Goal: Information Seeking & Learning: Check status

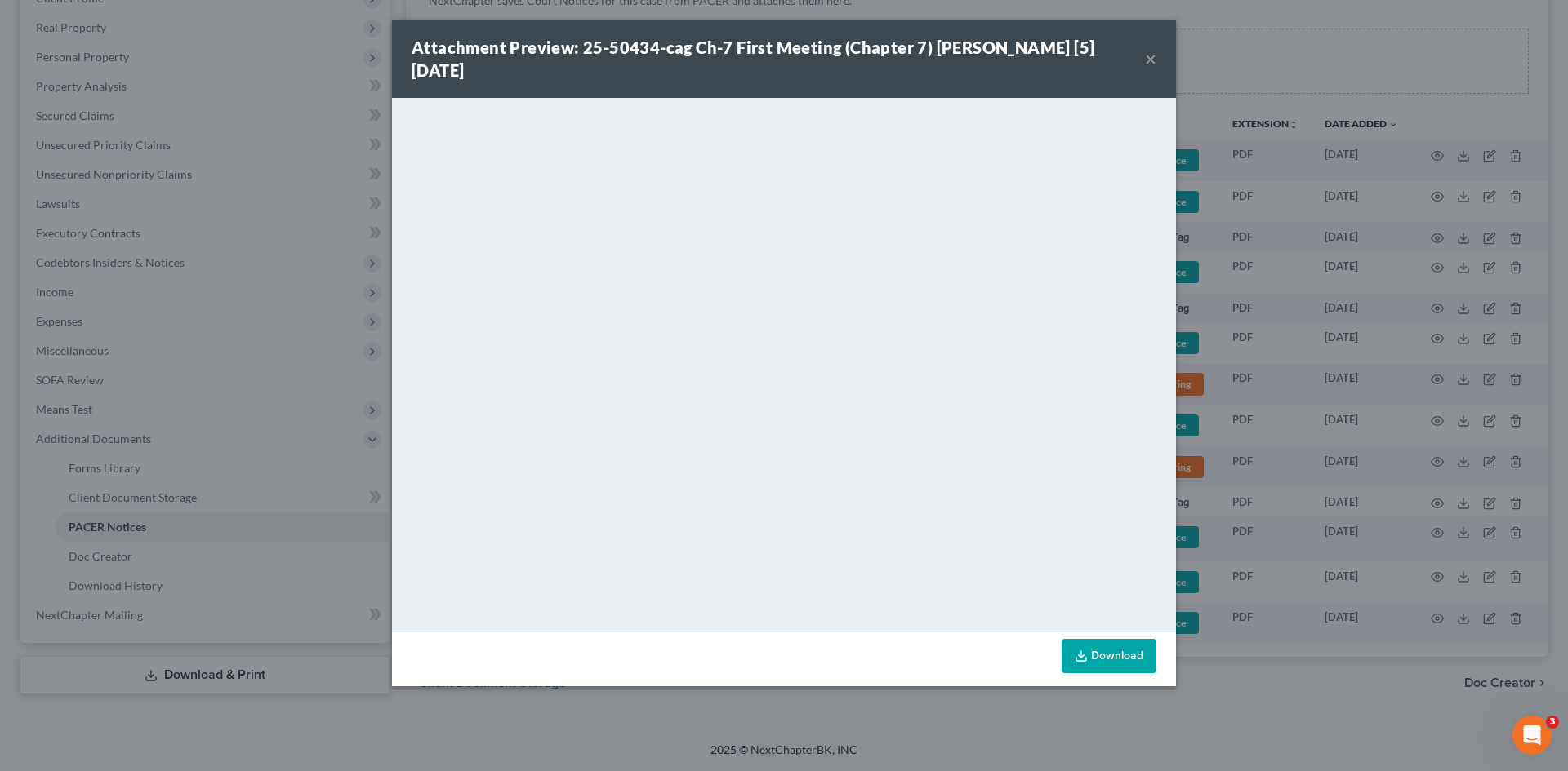
click at [1151, 55] on button "×" at bounding box center [1150, 59] width 11 height 20
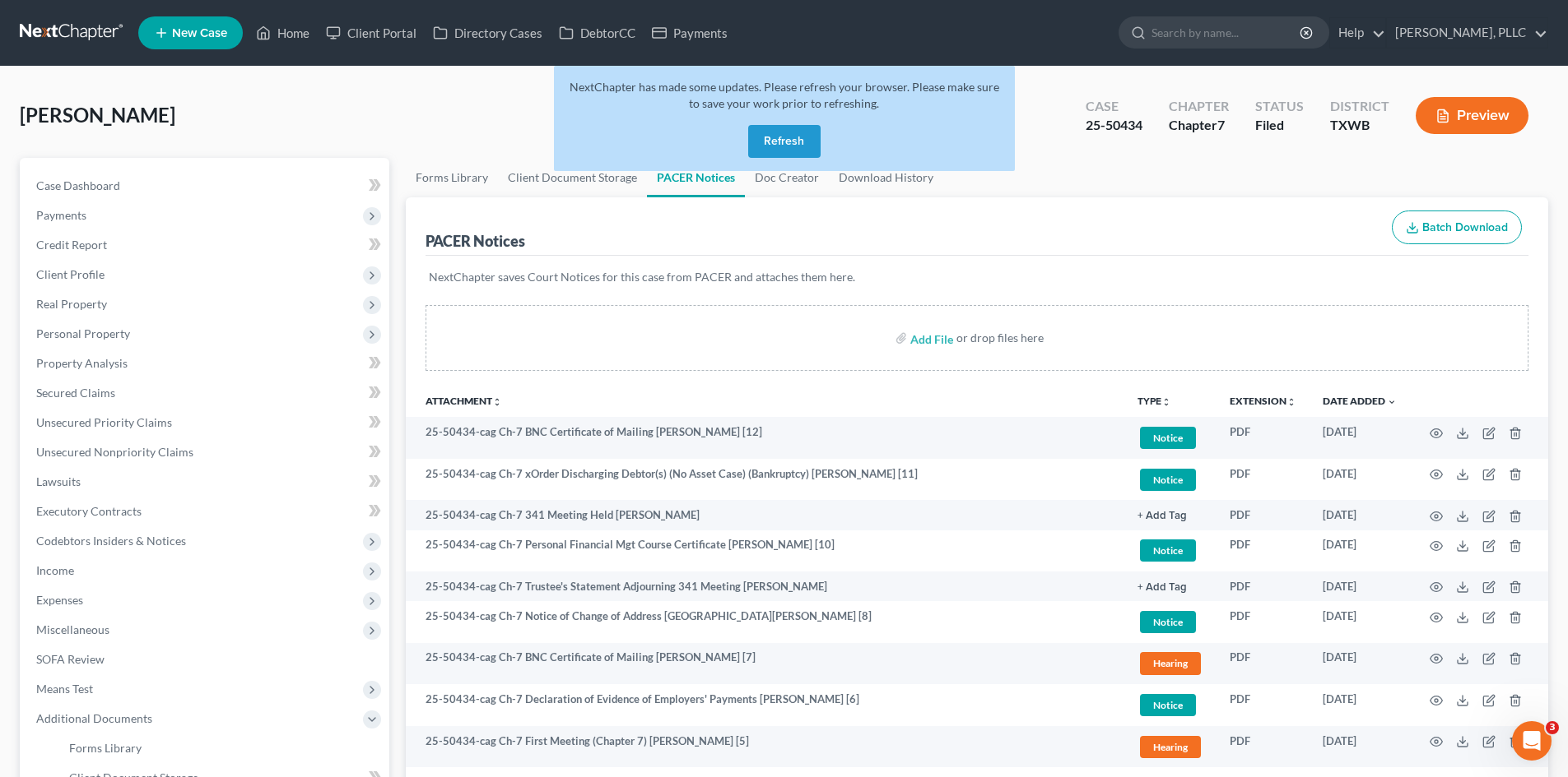
click at [795, 148] on button "Refresh" at bounding box center [784, 142] width 72 height 33
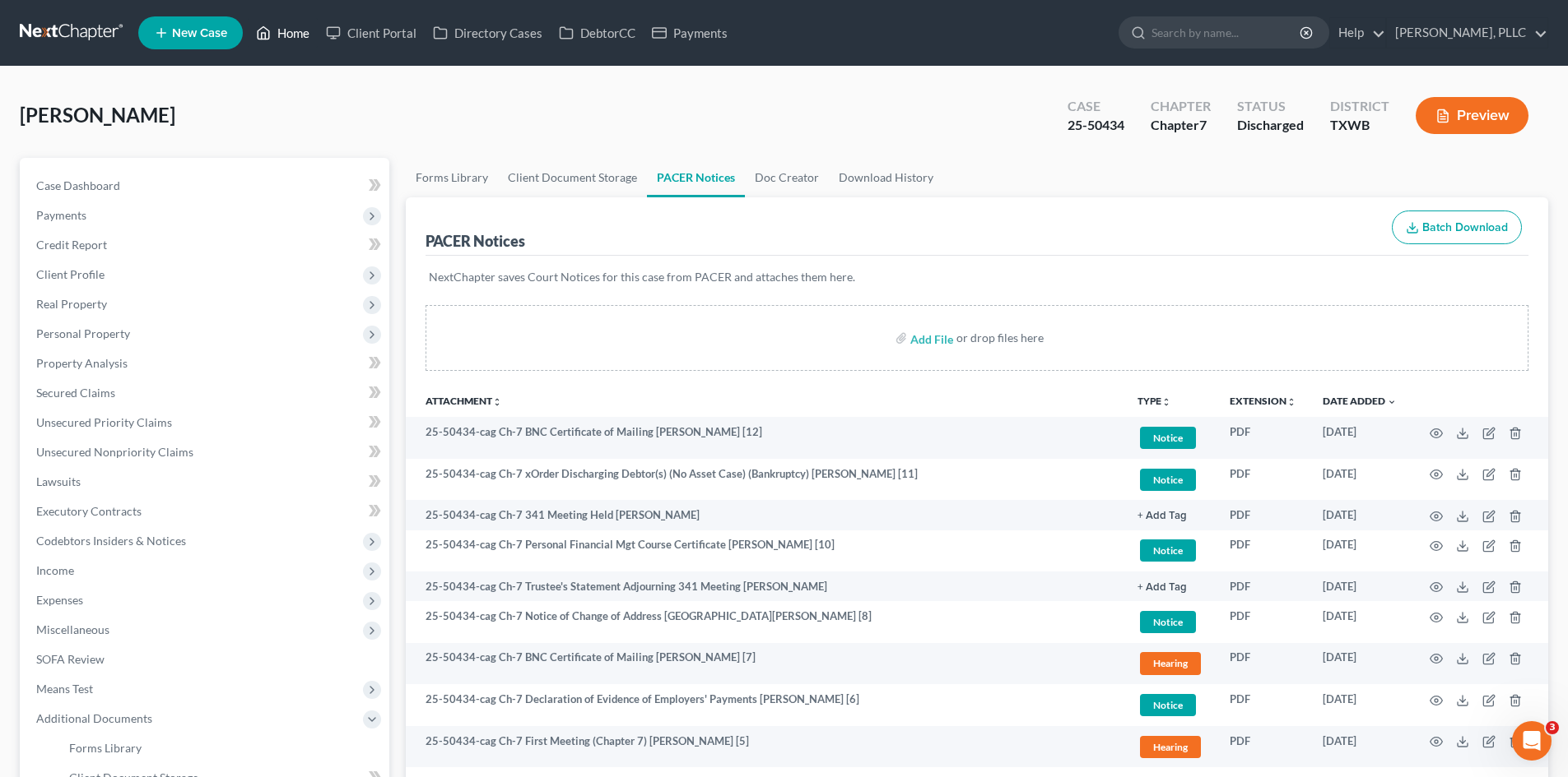
click at [290, 34] on link "Home" at bounding box center [282, 33] width 70 height 30
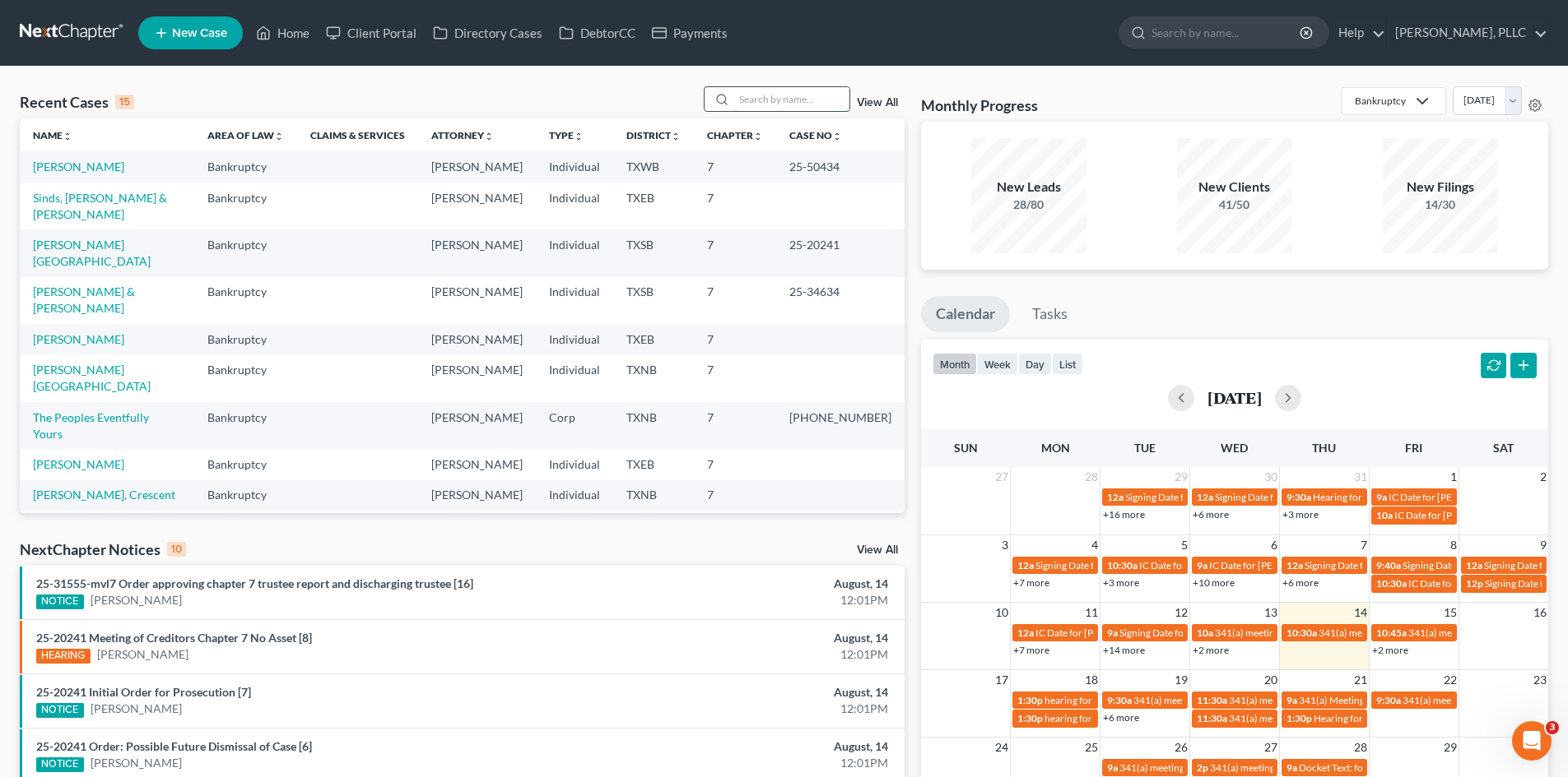
click at [762, 103] on input "search" at bounding box center [791, 99] width 115 height 24
type input "bidwell"
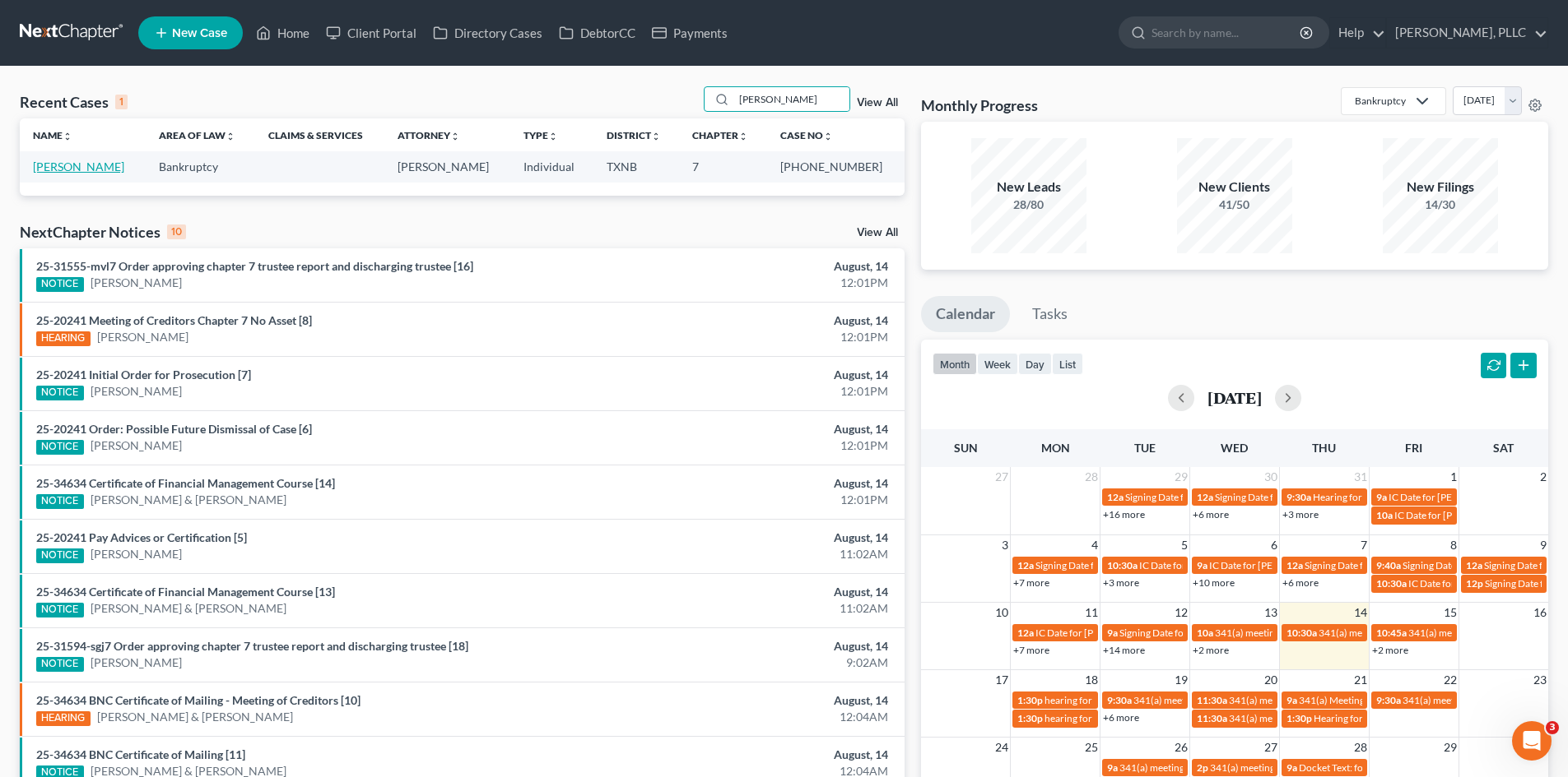
click at [85, 161] on link "Bidwell, Scott" at bounding box center [78, 166] width 91 height 14
select select "6"
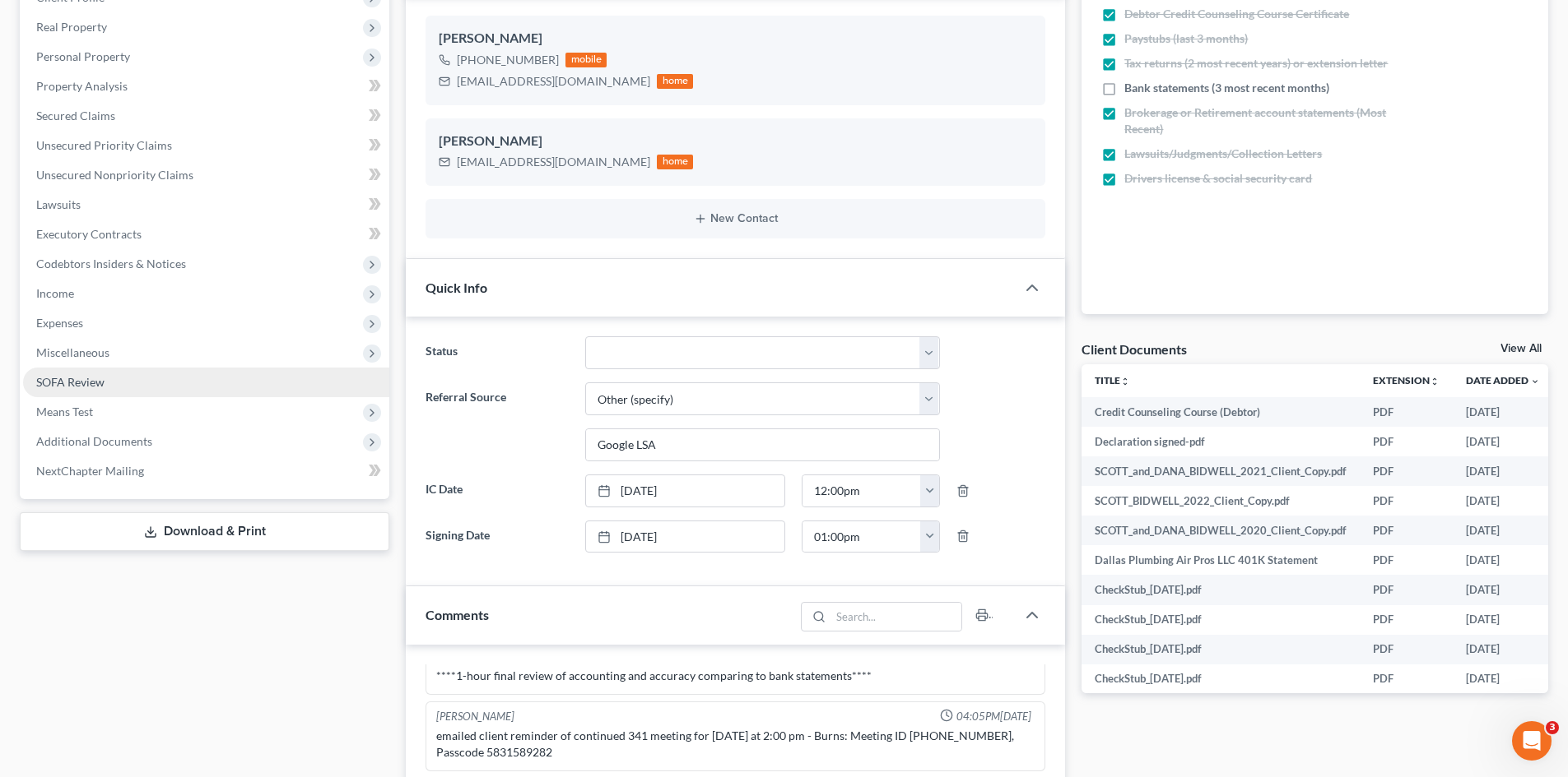
scroll to position [329, 0]
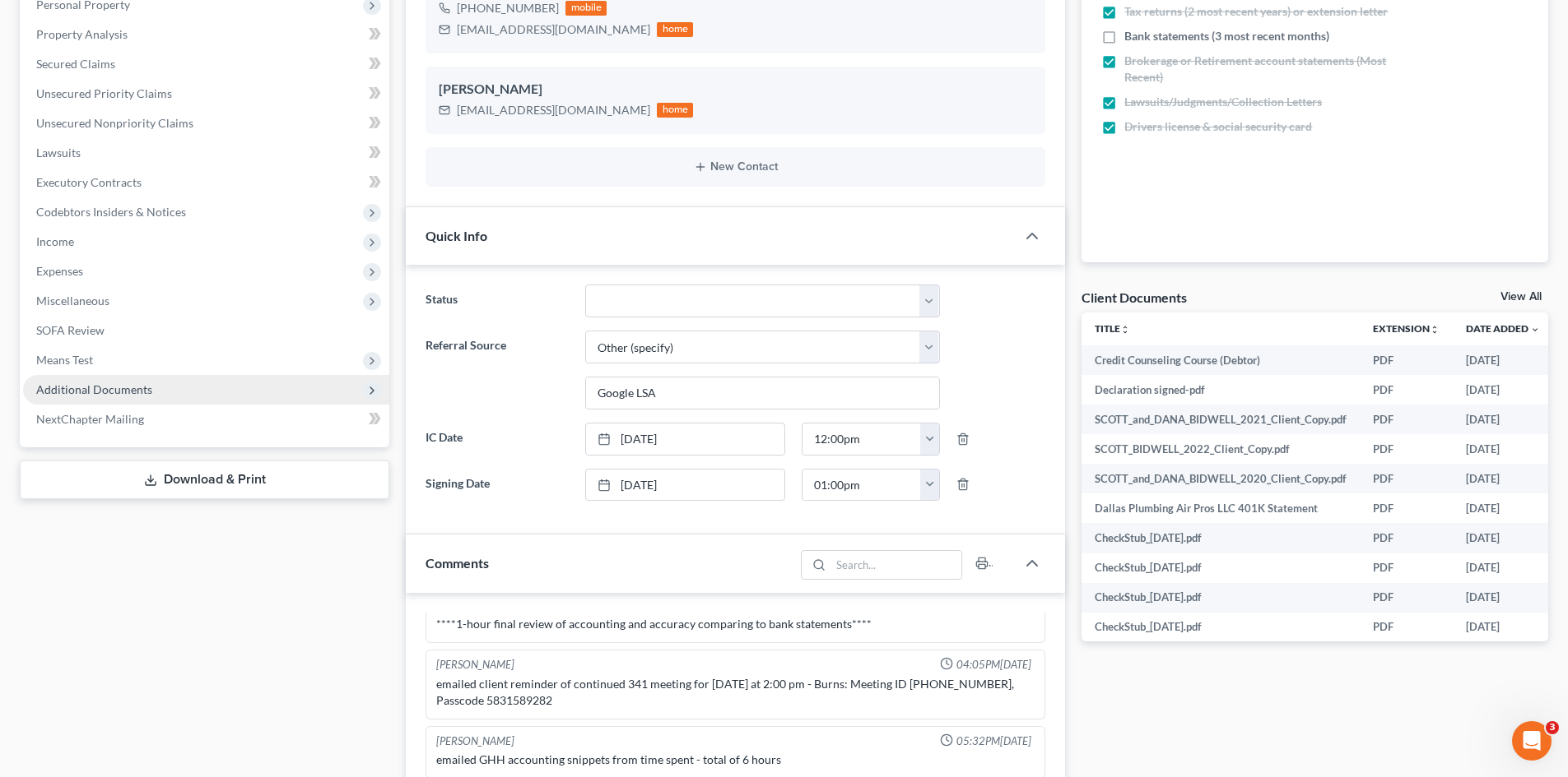
click at [80, 387] on span "Additional Documents" at bounding box center [94, 389] width 116 height 14
click at [155, 478] on link "PACER Notices" at bounding box center [222, 479] width 334 height 30
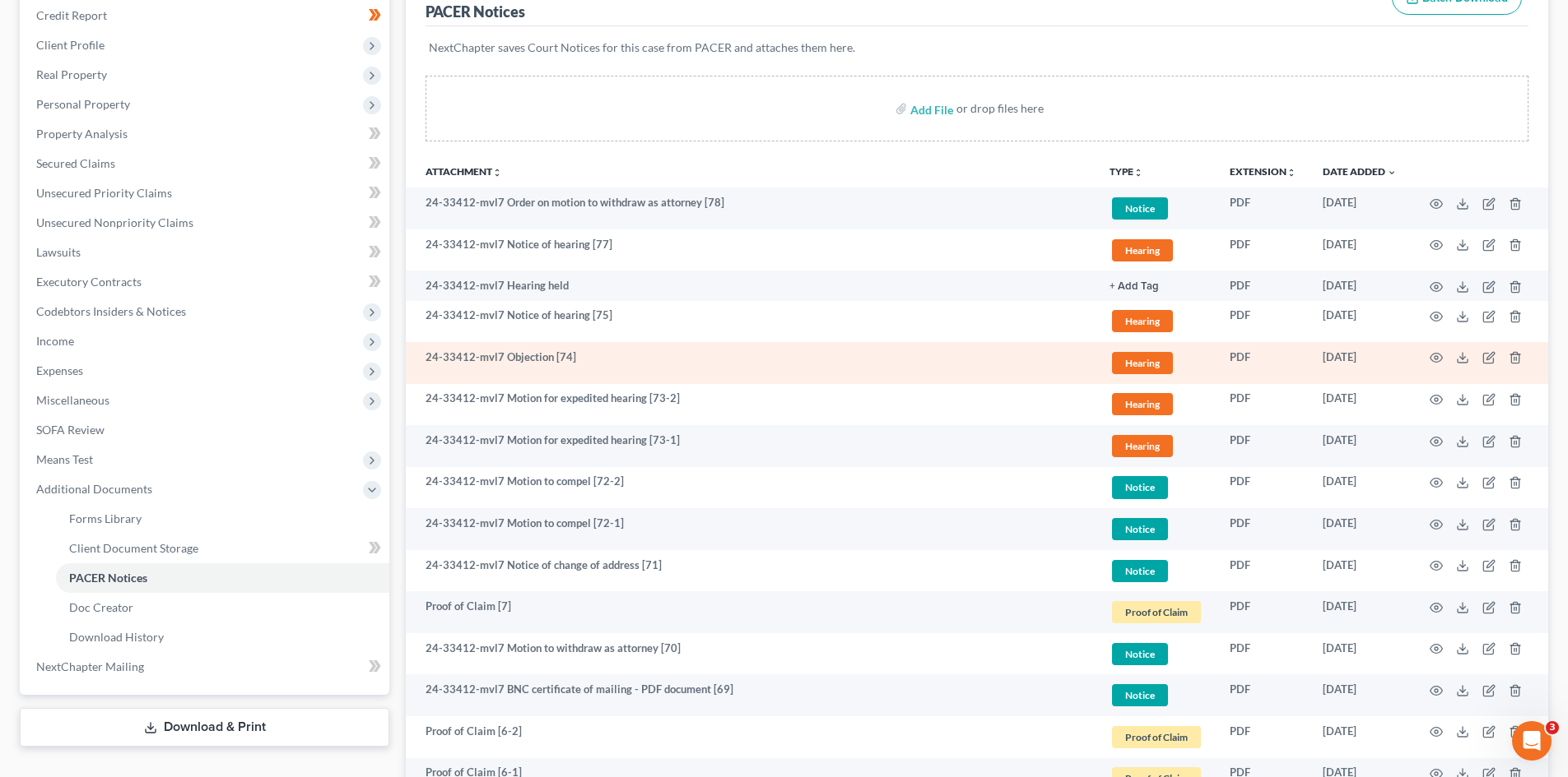
scroll to position [329, 0]
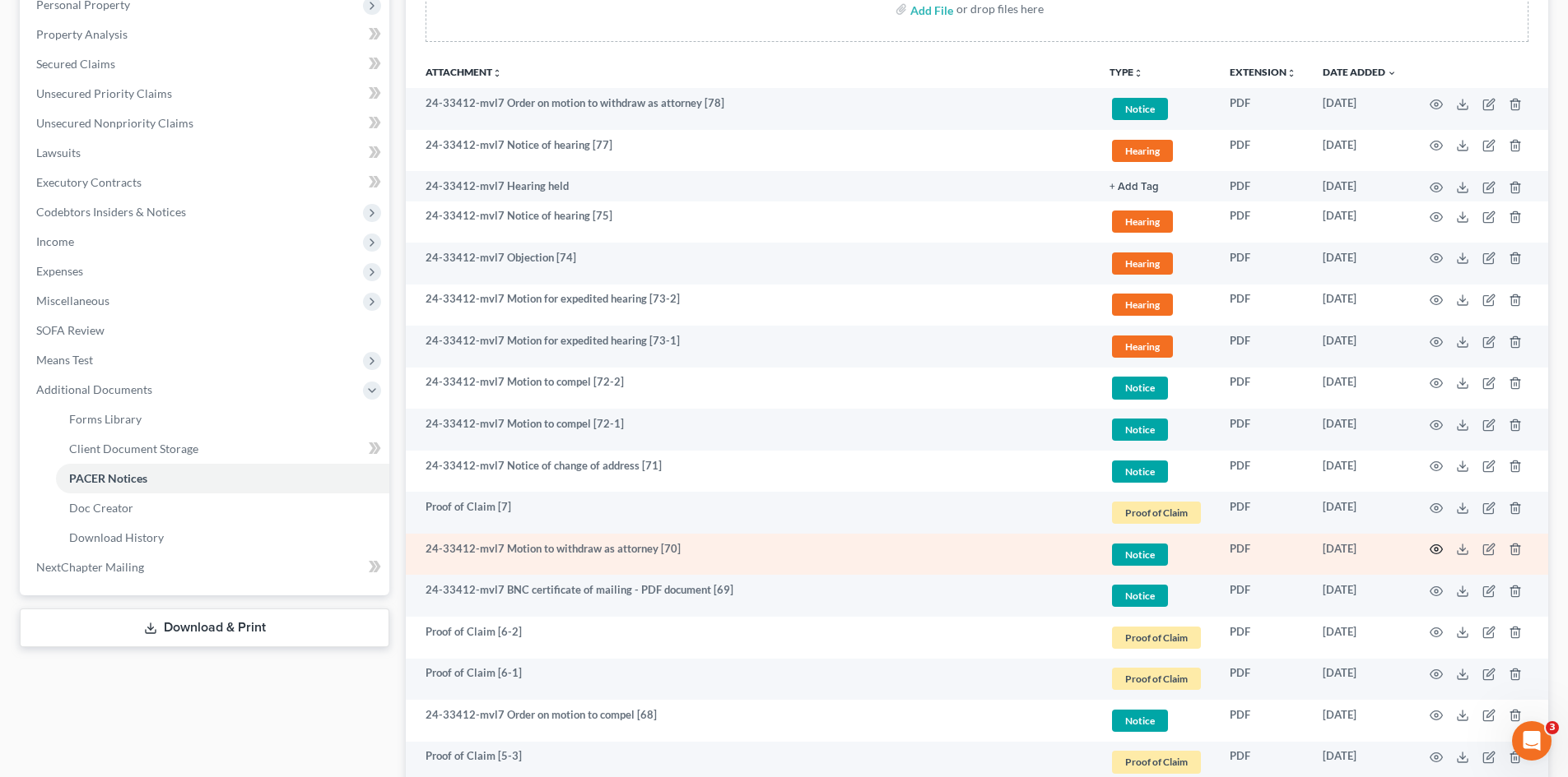
click at [1437, 545] on icon "button" at bounding box center [1436, 550] width 13 height 13
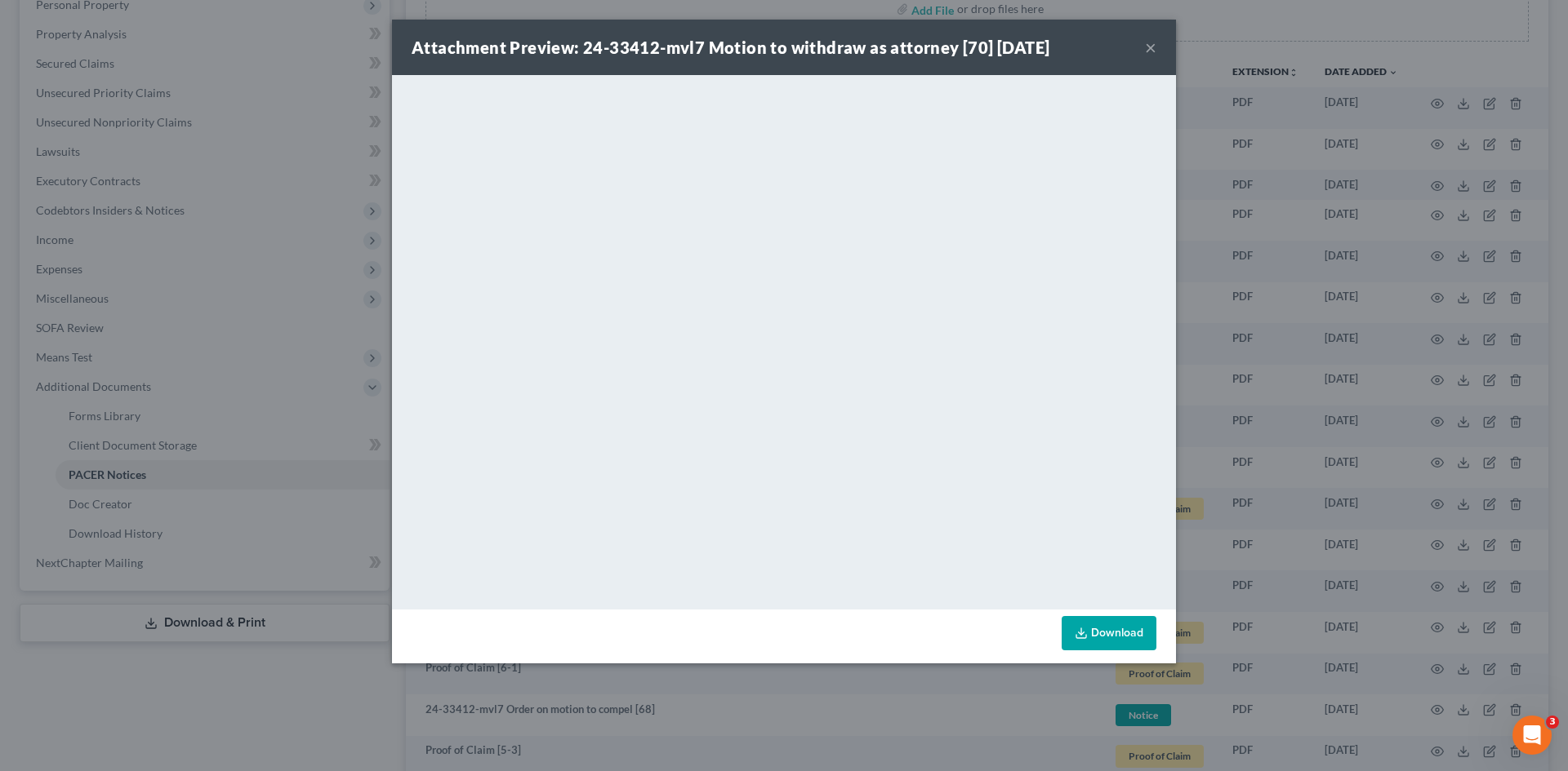
click at [1145, 47] on button "×" at bounding box center [1150, 47] width 11 height 20
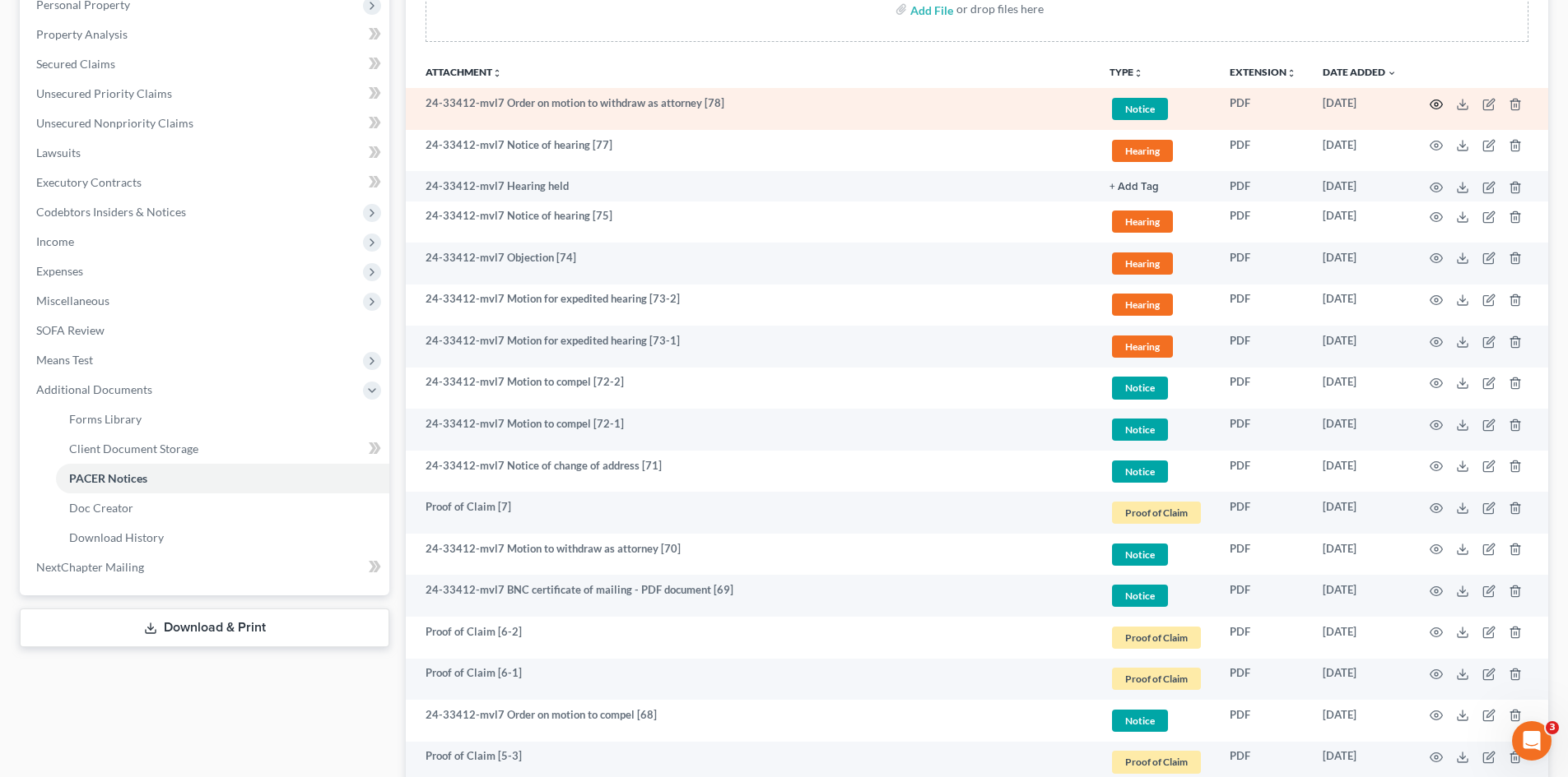
click at [1440, 105] on icon "button" at bounding box center [1436, 105] width 13 height 13
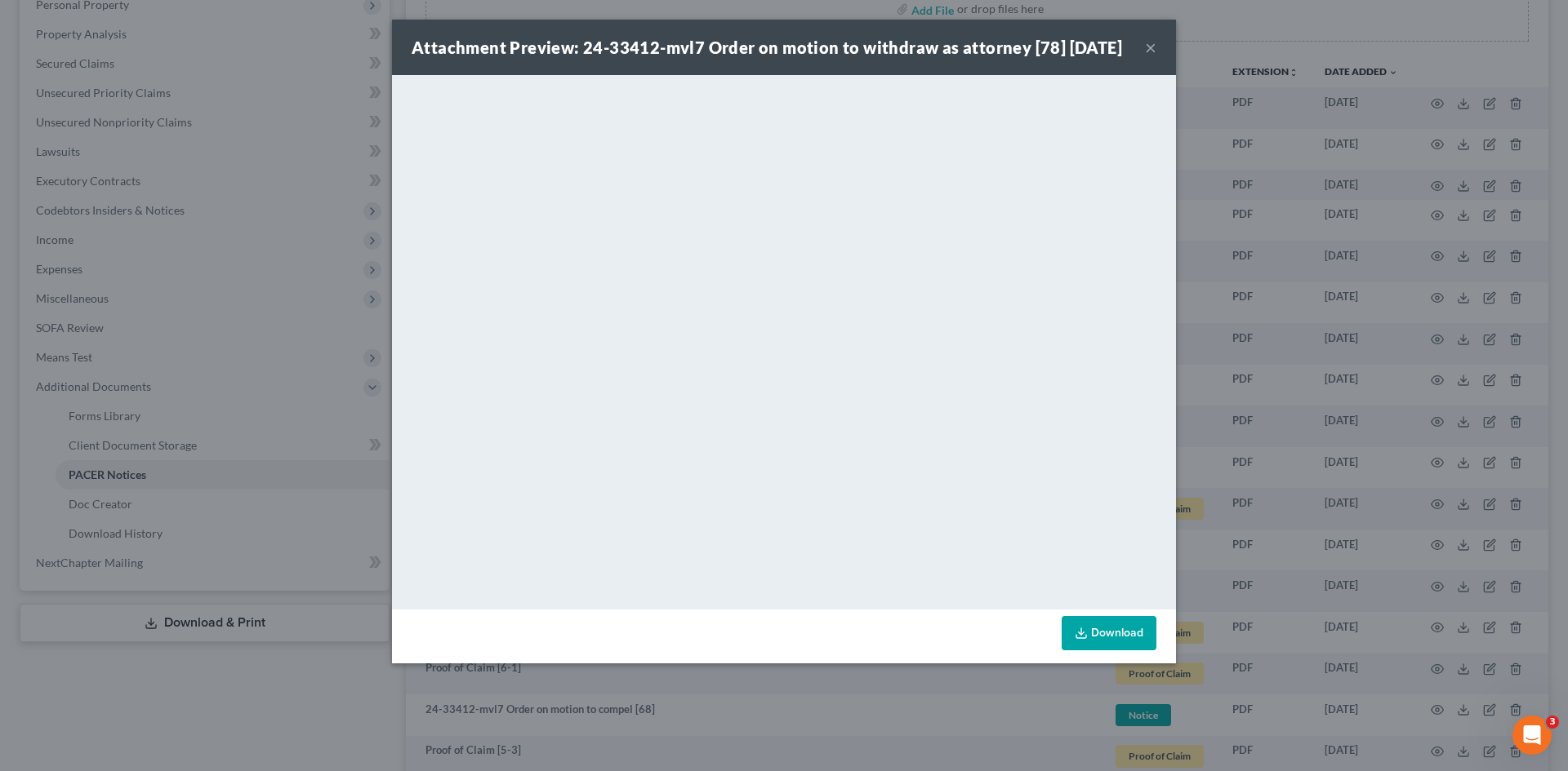
click at [1153, 57] on button "×" at bounding box center [1150, 47] width 11 height 20
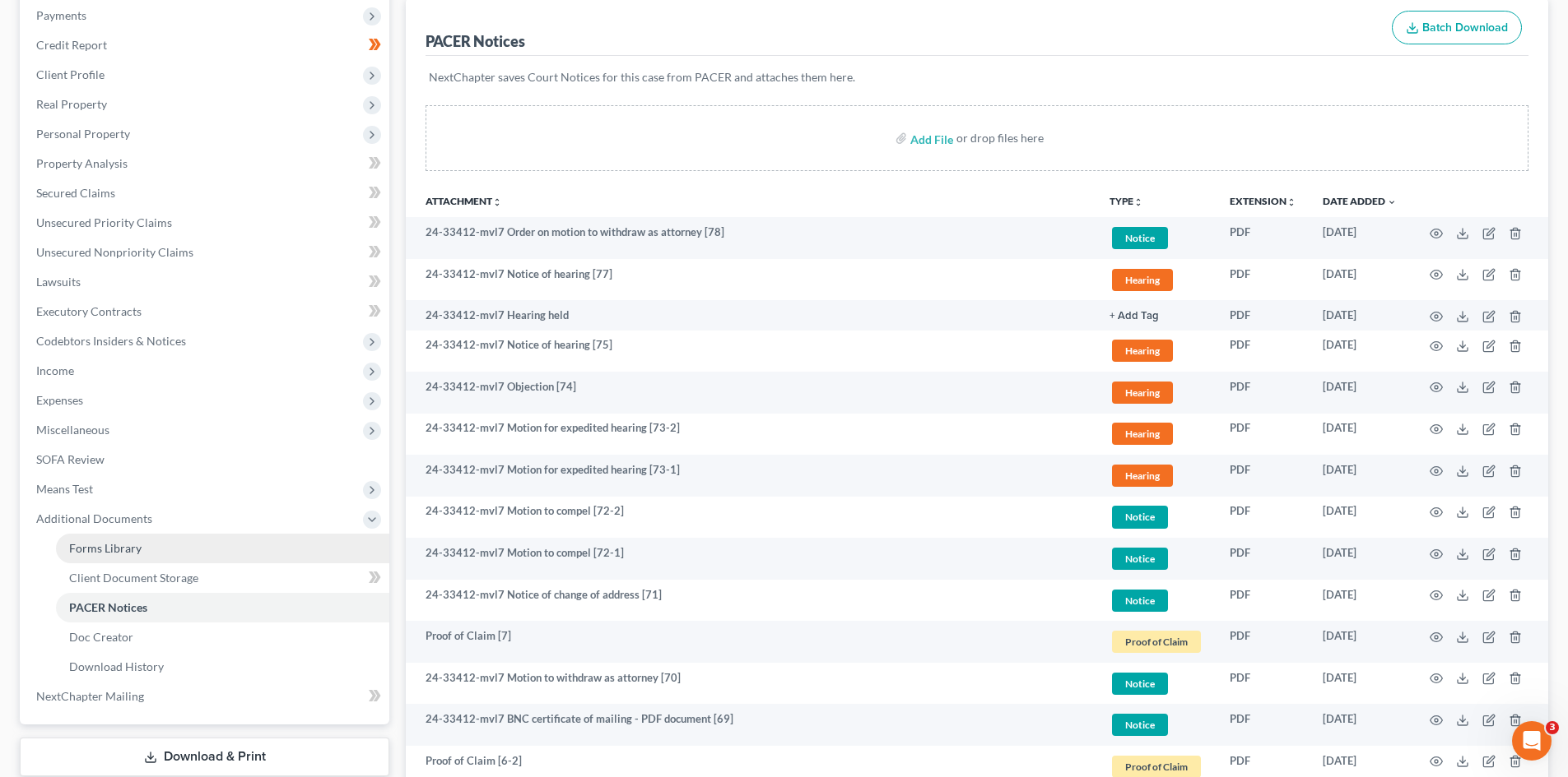
scroll to position [0, 0]
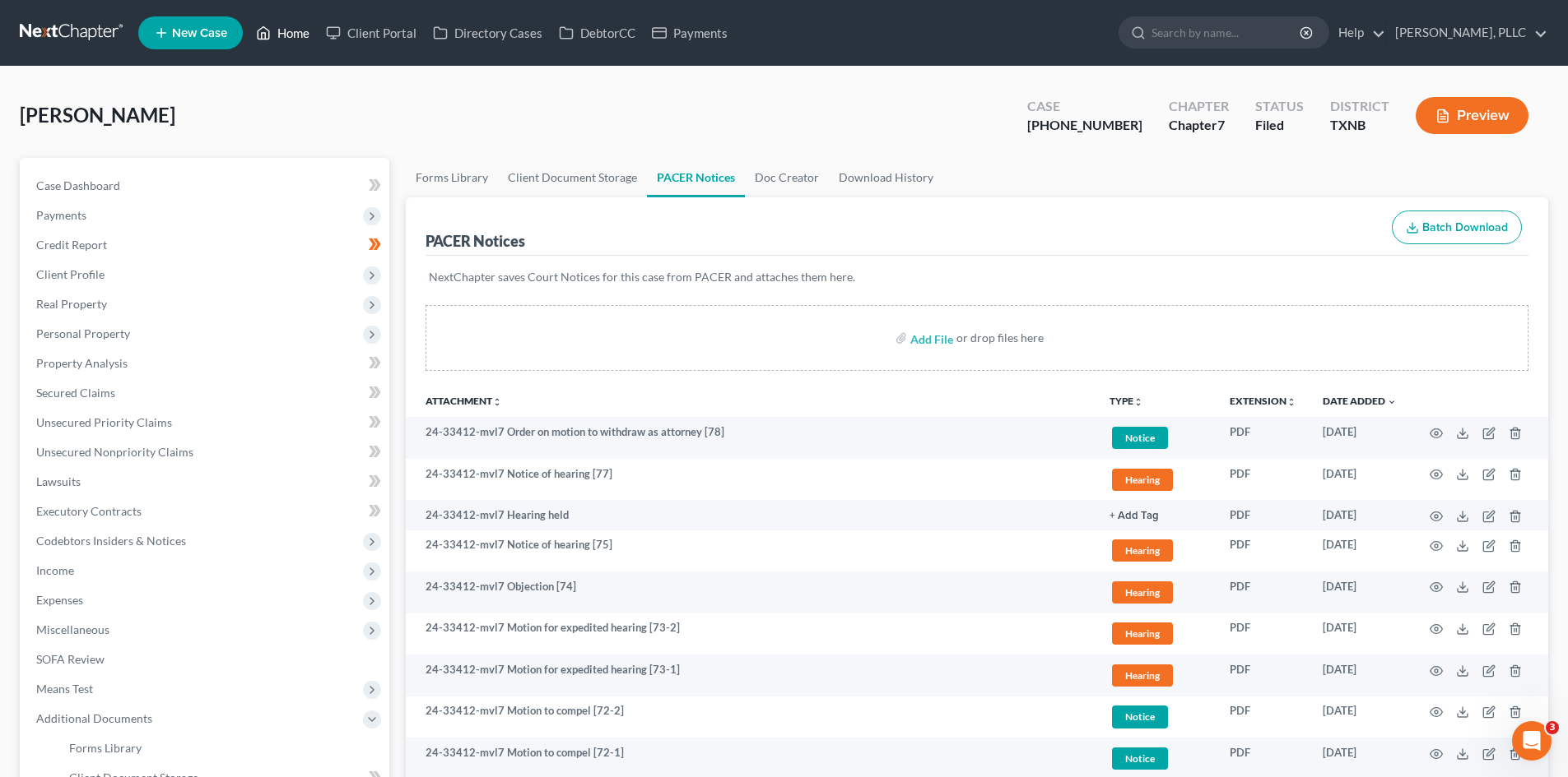
click at [278, 40] on link "Home" at bounding box center [282, 33] width 70 height 30
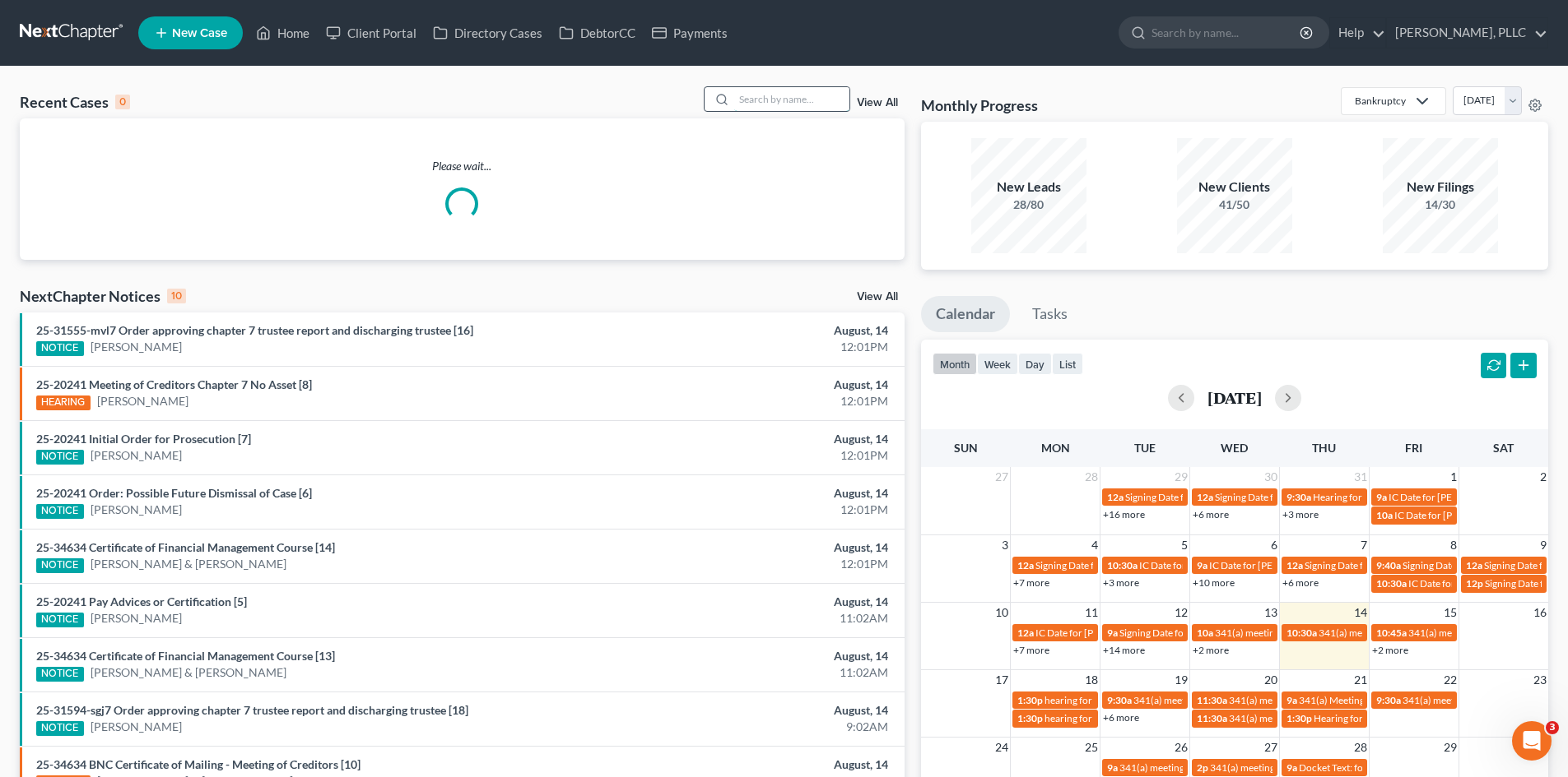
click at [781, 106] on input "search" at bounding box center [791, 99] width 115 height 24
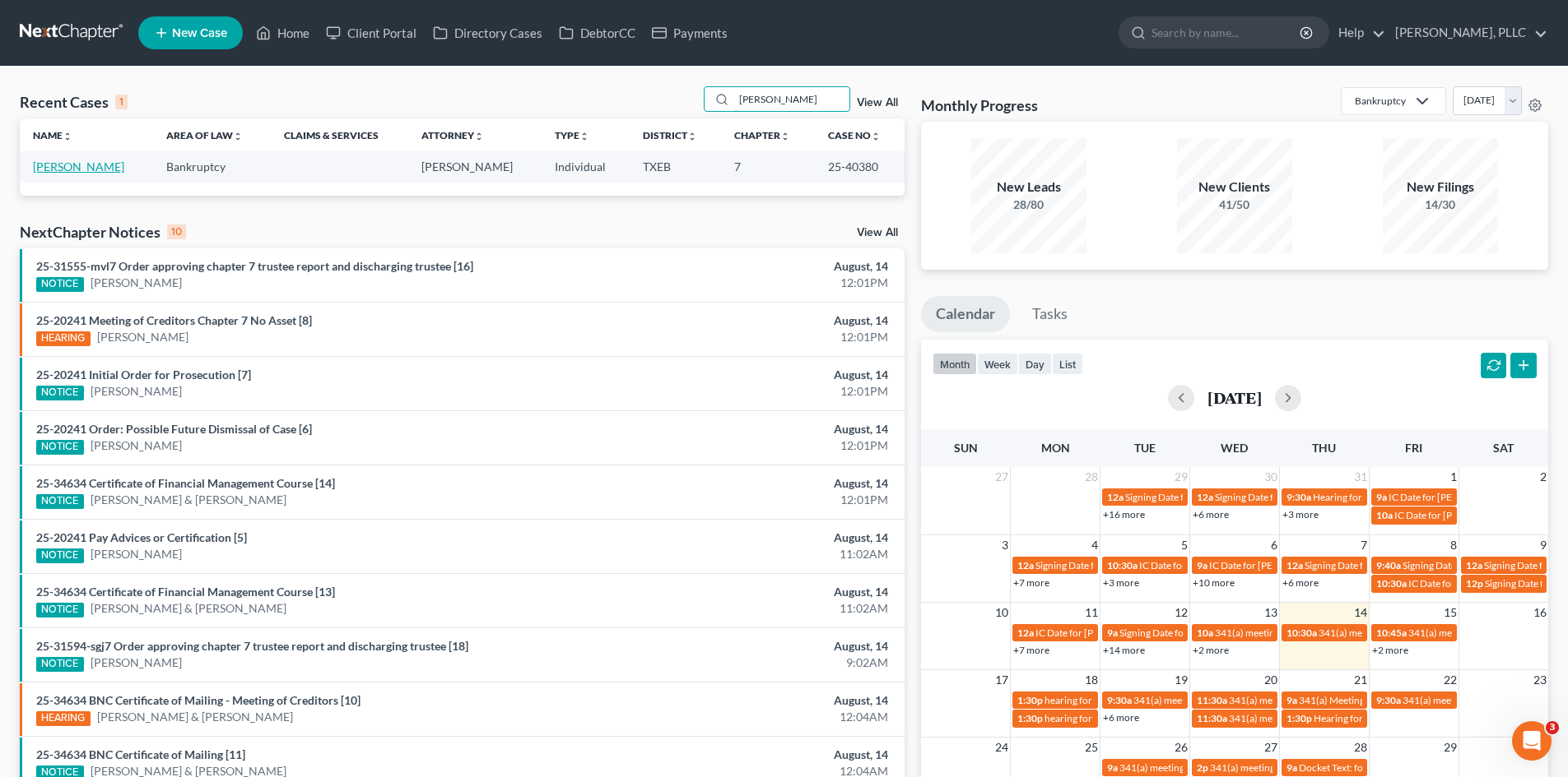
type input "frenette"
click at [105, 168] on link "[PERSON_NAME]" at bounding box center [78, 166] width 91 height 14
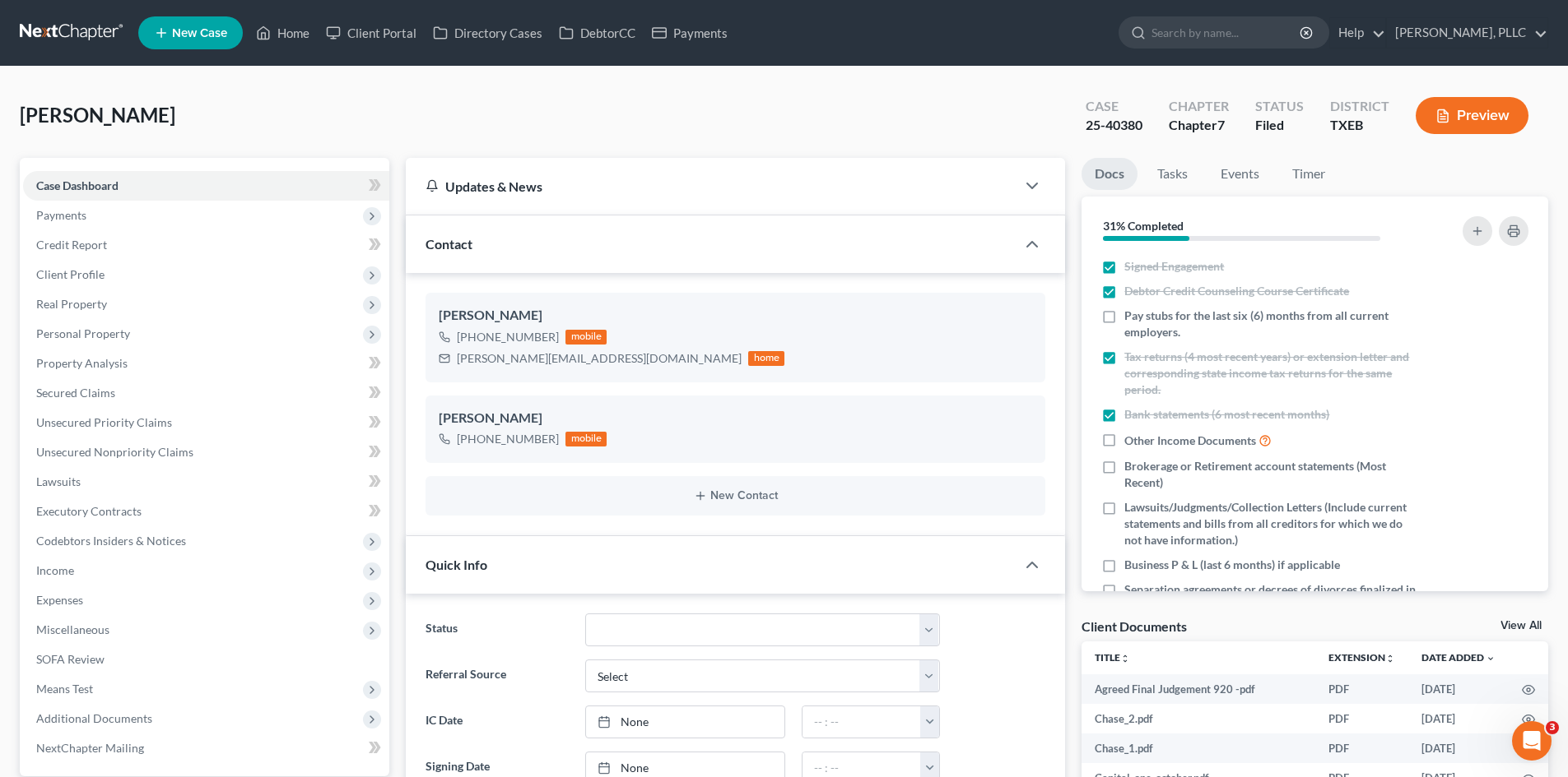
scroll to position [3003, 0]
click at [302, 29] on link "Home" at bounding box center [282, 33] width 70 height 30
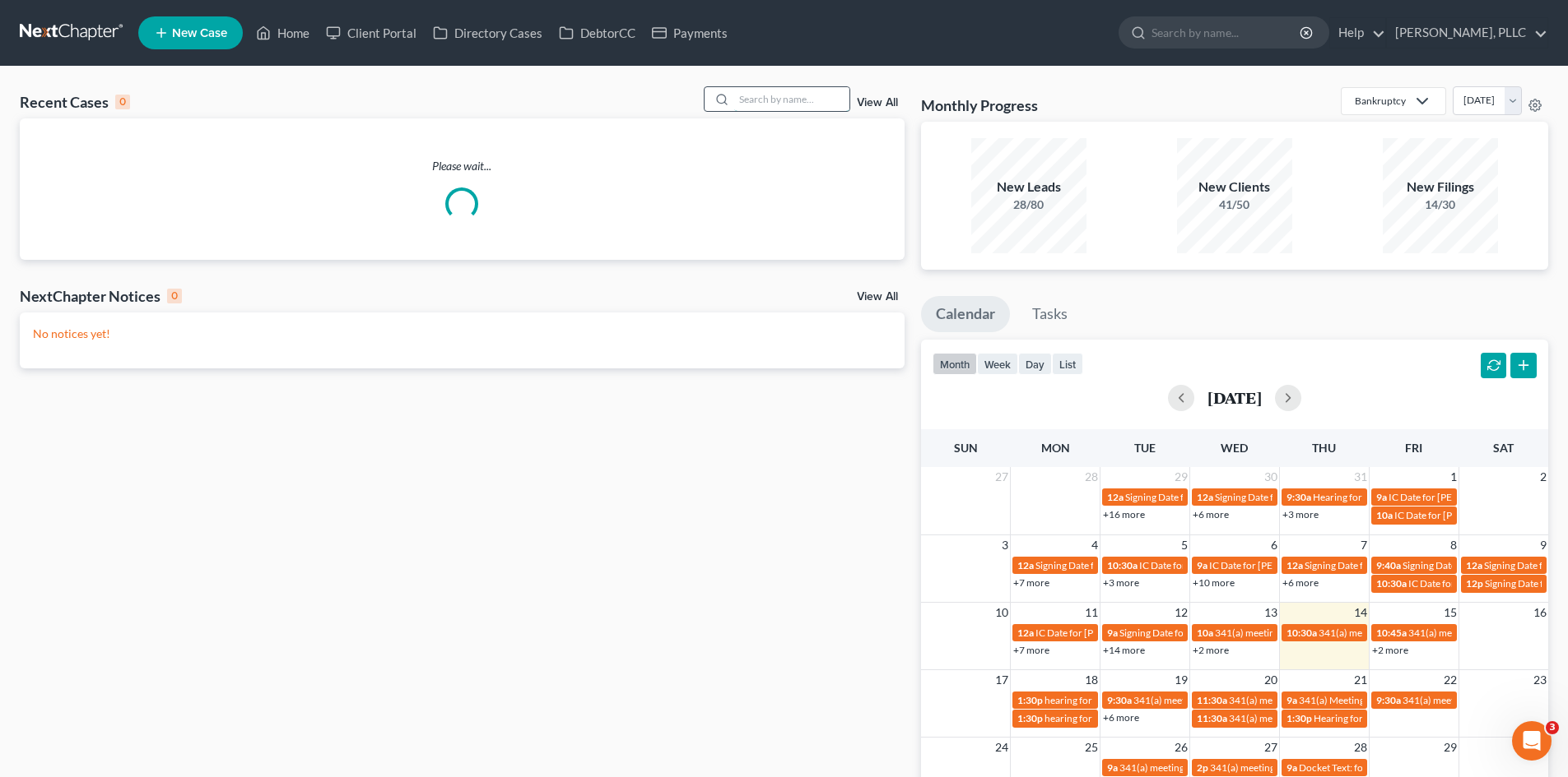
click at [761, 93] on input "search" at bounding box center [791, 99] width 115 height 24
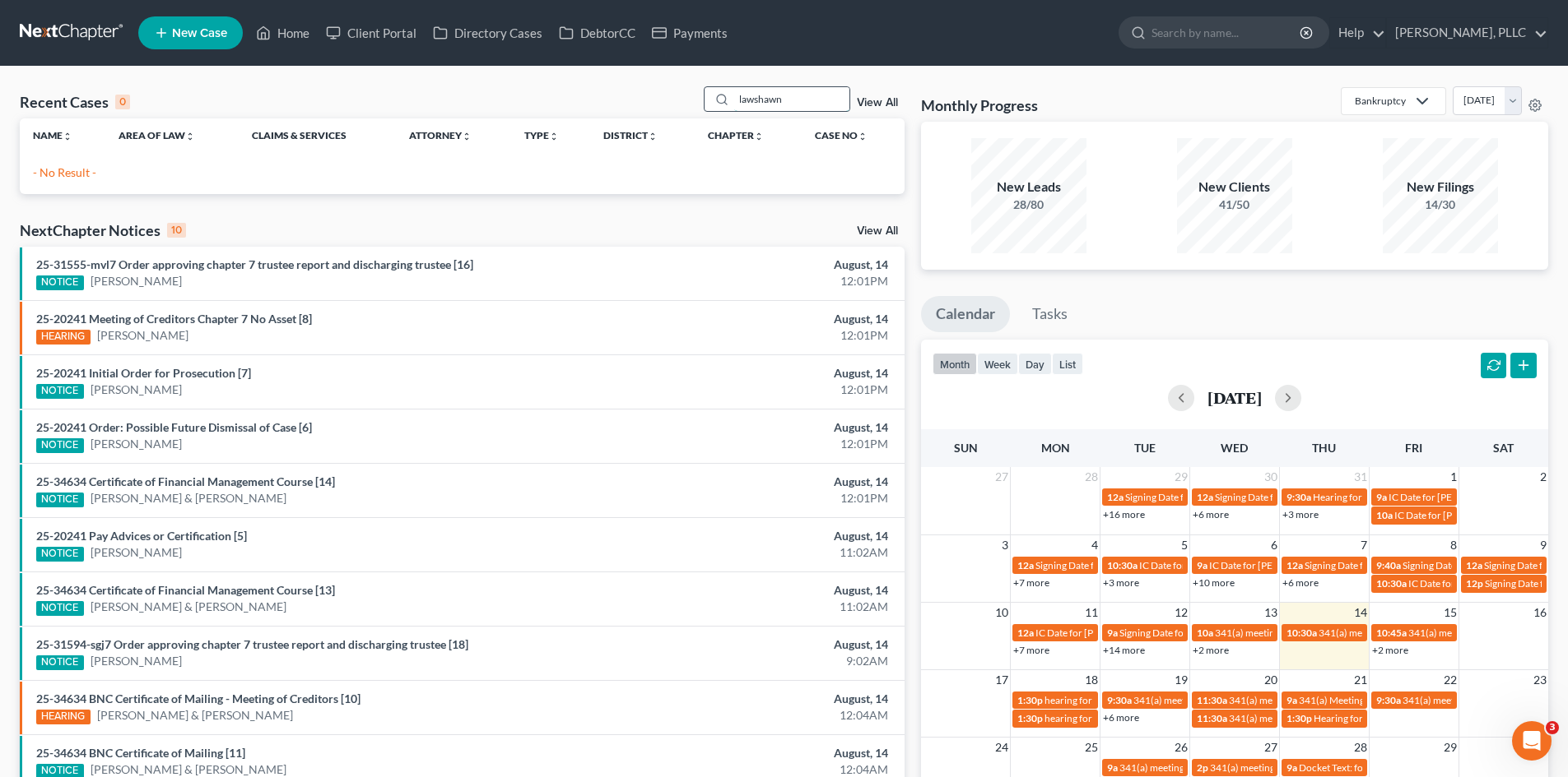
click at [755, 100] on input "lawshawn" at bounding box center [791, 99] width 115 height 24
type input "lashawn"
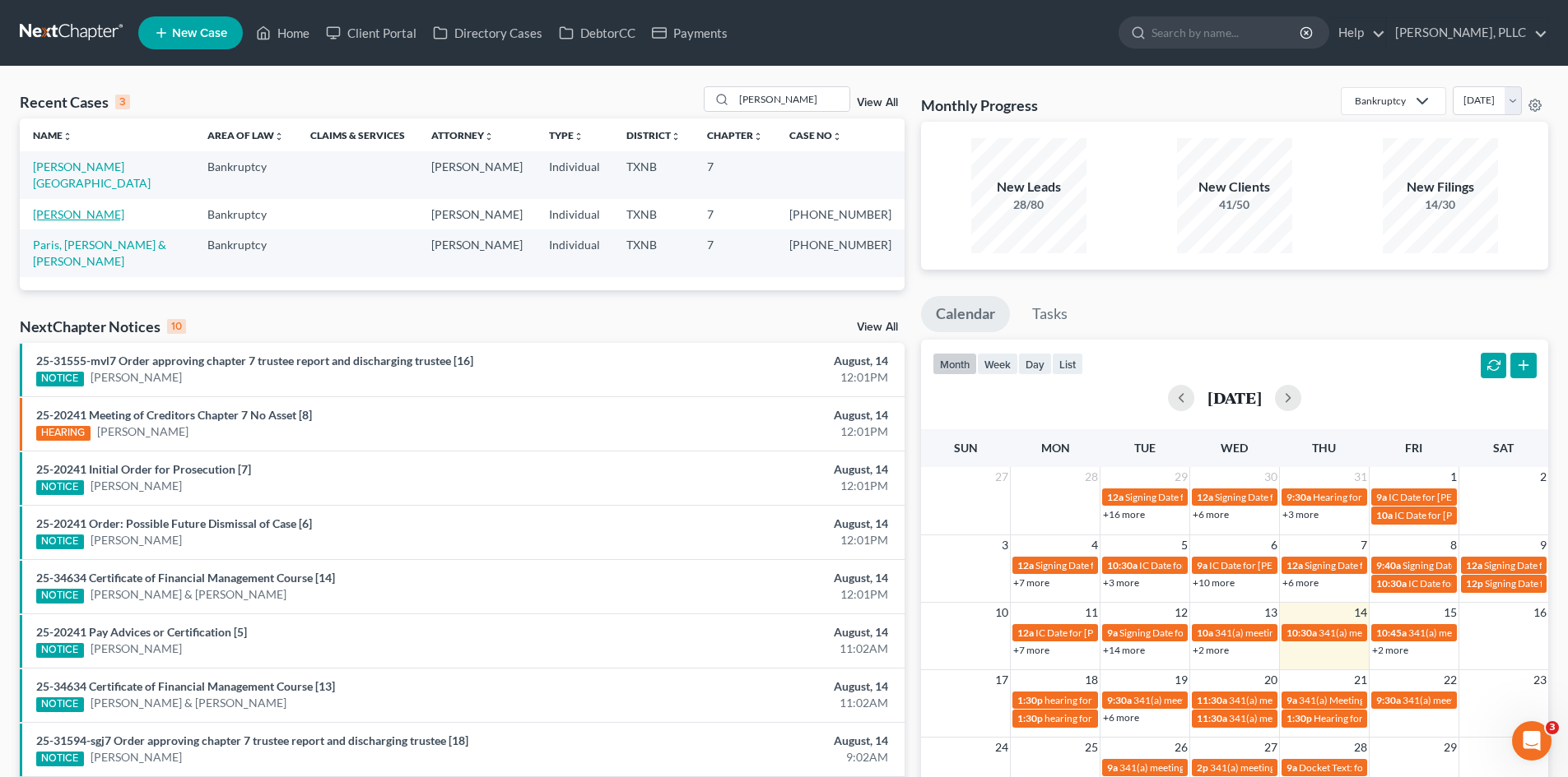
click at [110, 207] on link "[PERSON_NAME]" at bounding box center [78, 214] width 91 height 14
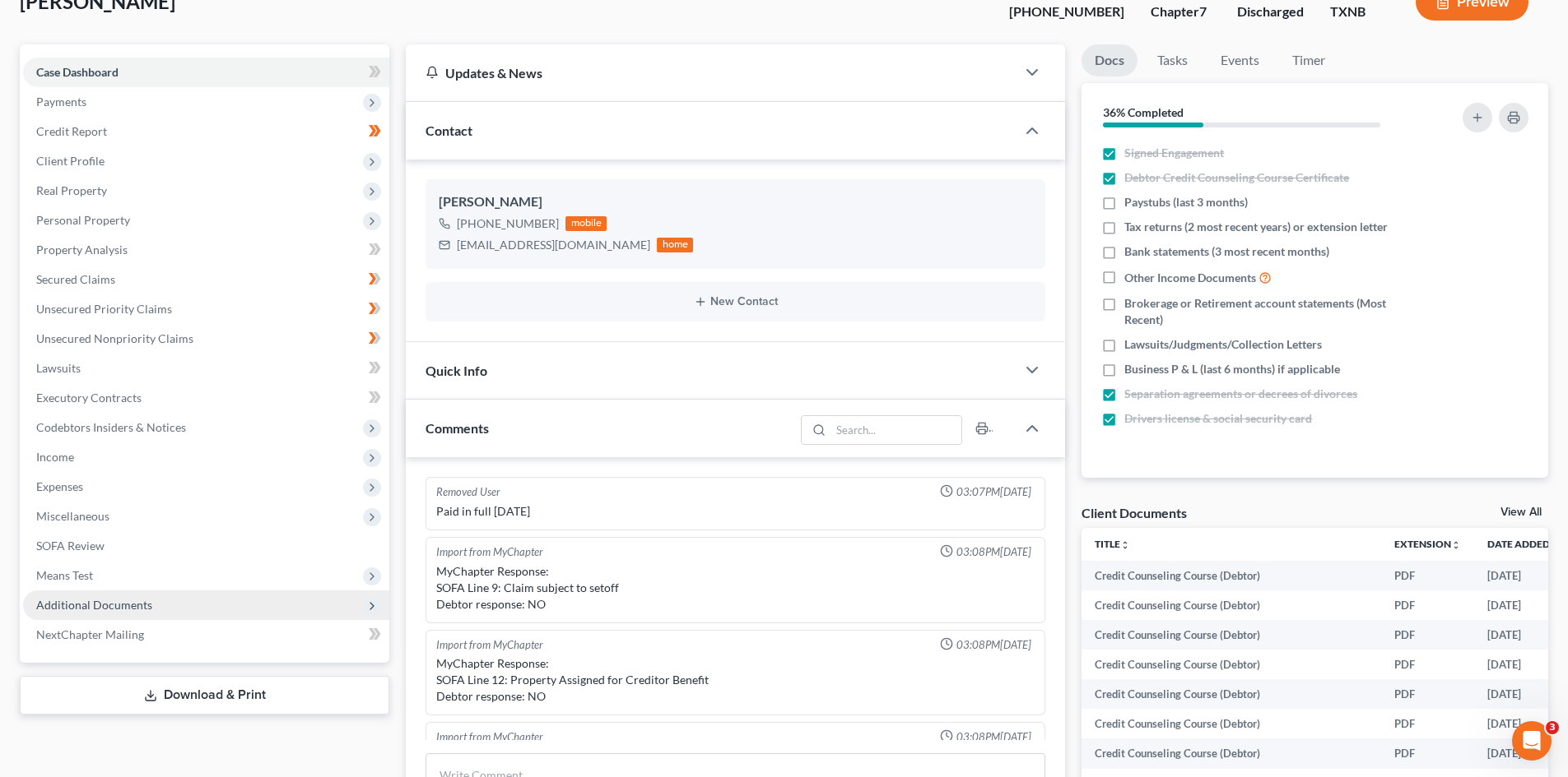
scroll to position [2647, 0]
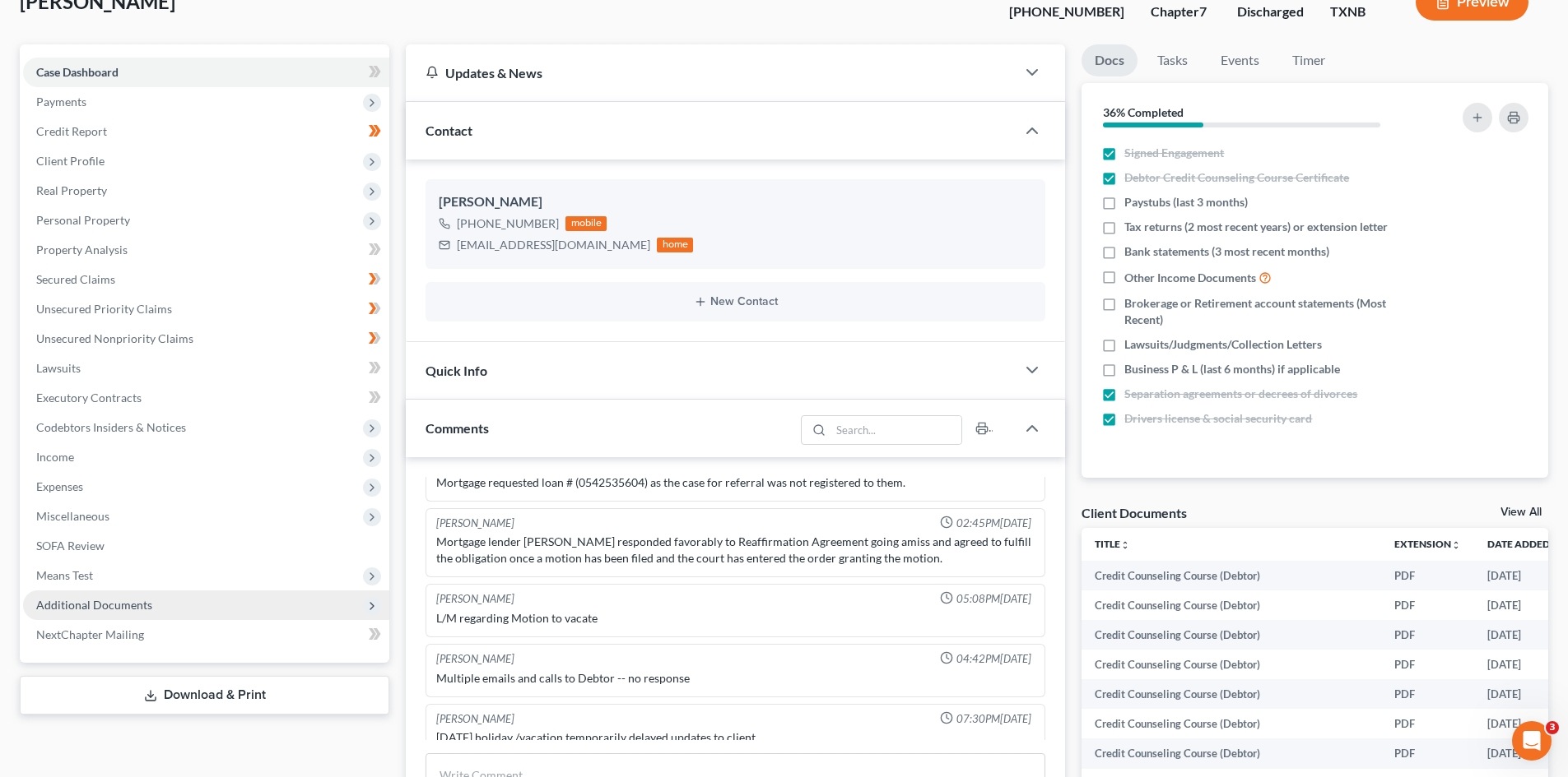
click at [96, 604] on span "Additional Documents" at bounding box center [94, 605] width 116 height 14
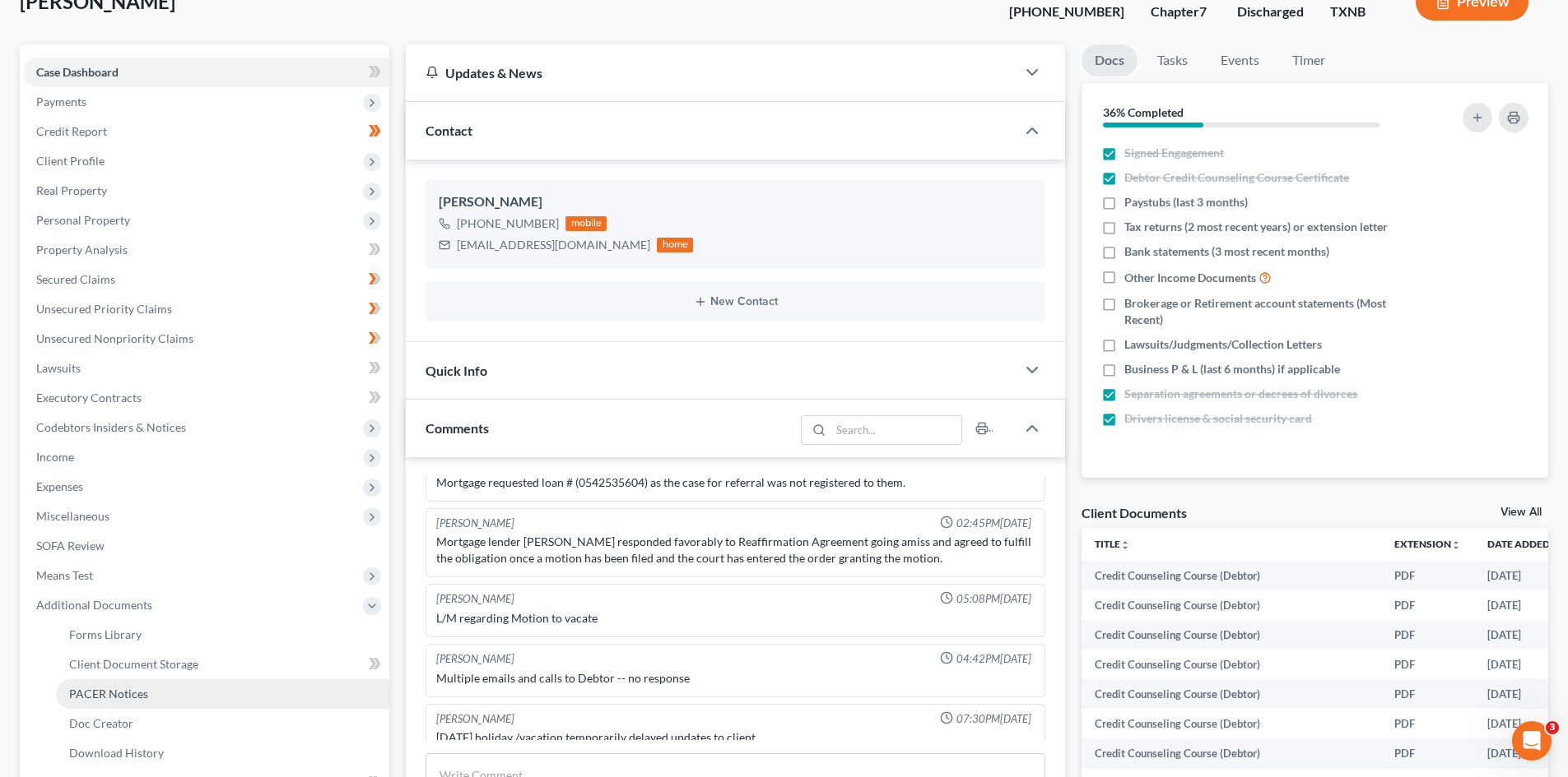
drag, startPoint x: 116, startPoint y: 691, endPoint x: 480, endPoint y: 608, distance: 373.3
click at [118, 691] on span "PACER Notices" at bounding box center [109, 693] width 79 height 14
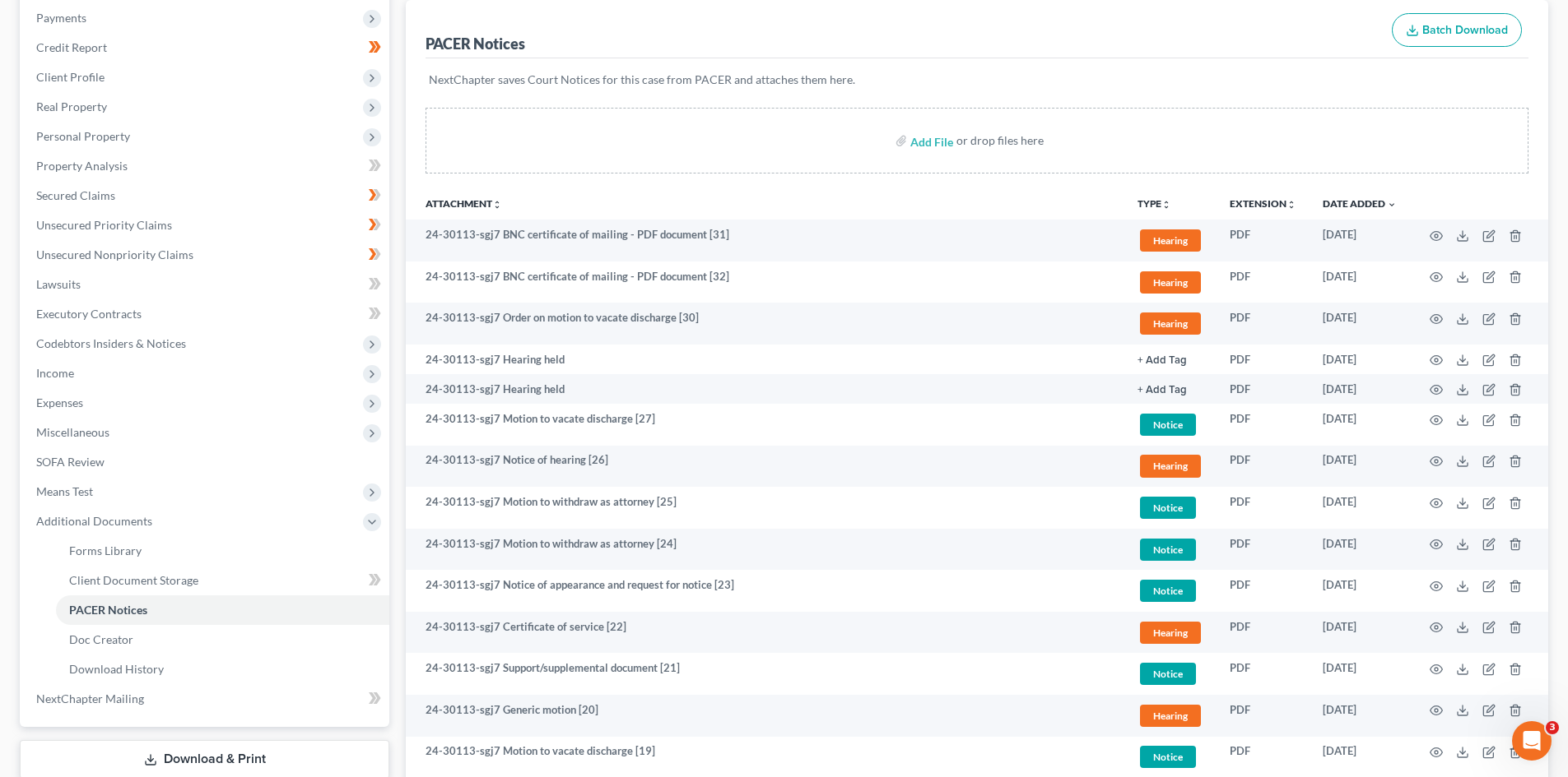
scroll to position [247, 0]
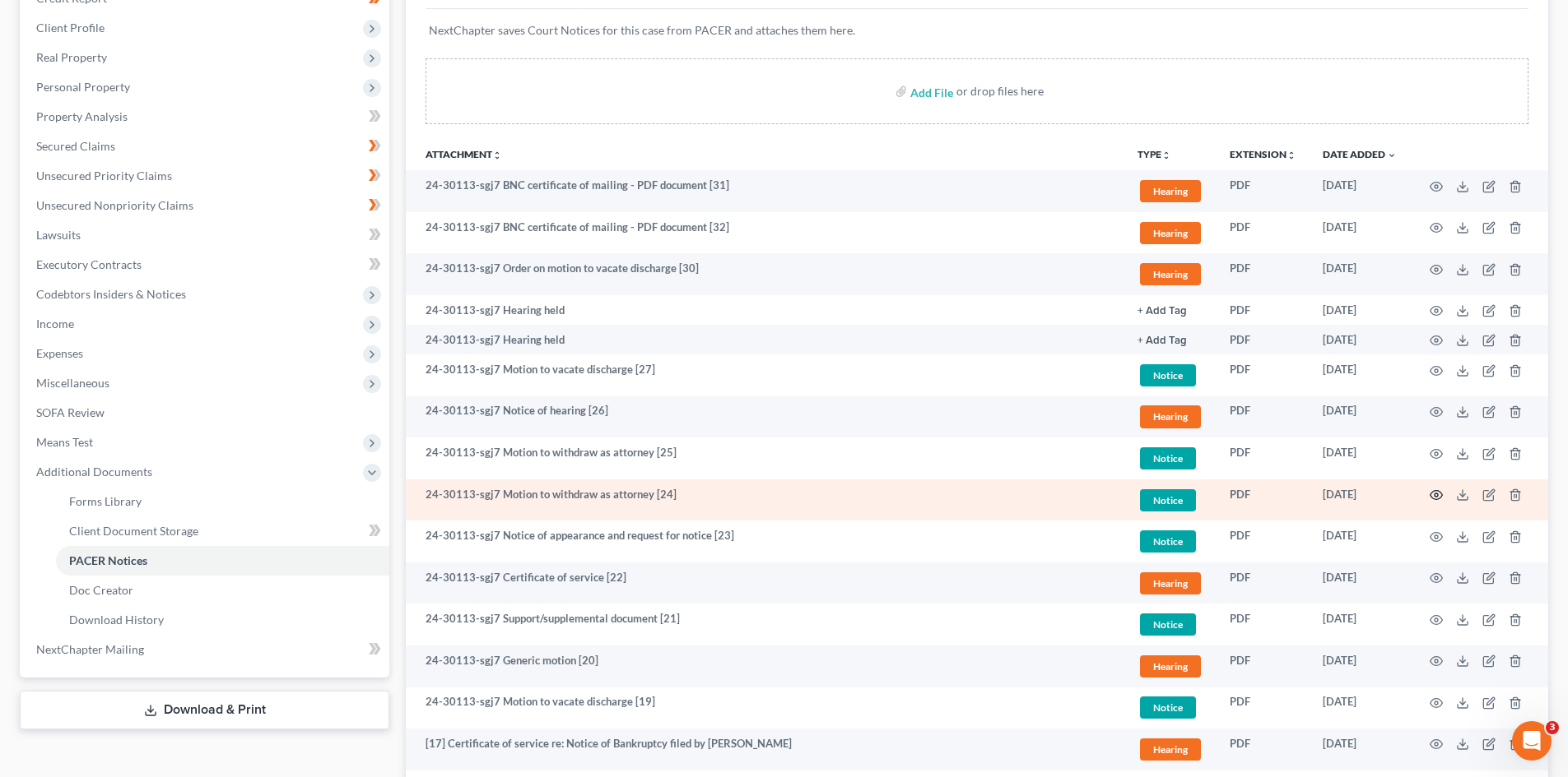
click at [1436, 495] on icon "button" at bounding box center [1436, 496] width 13 height 13
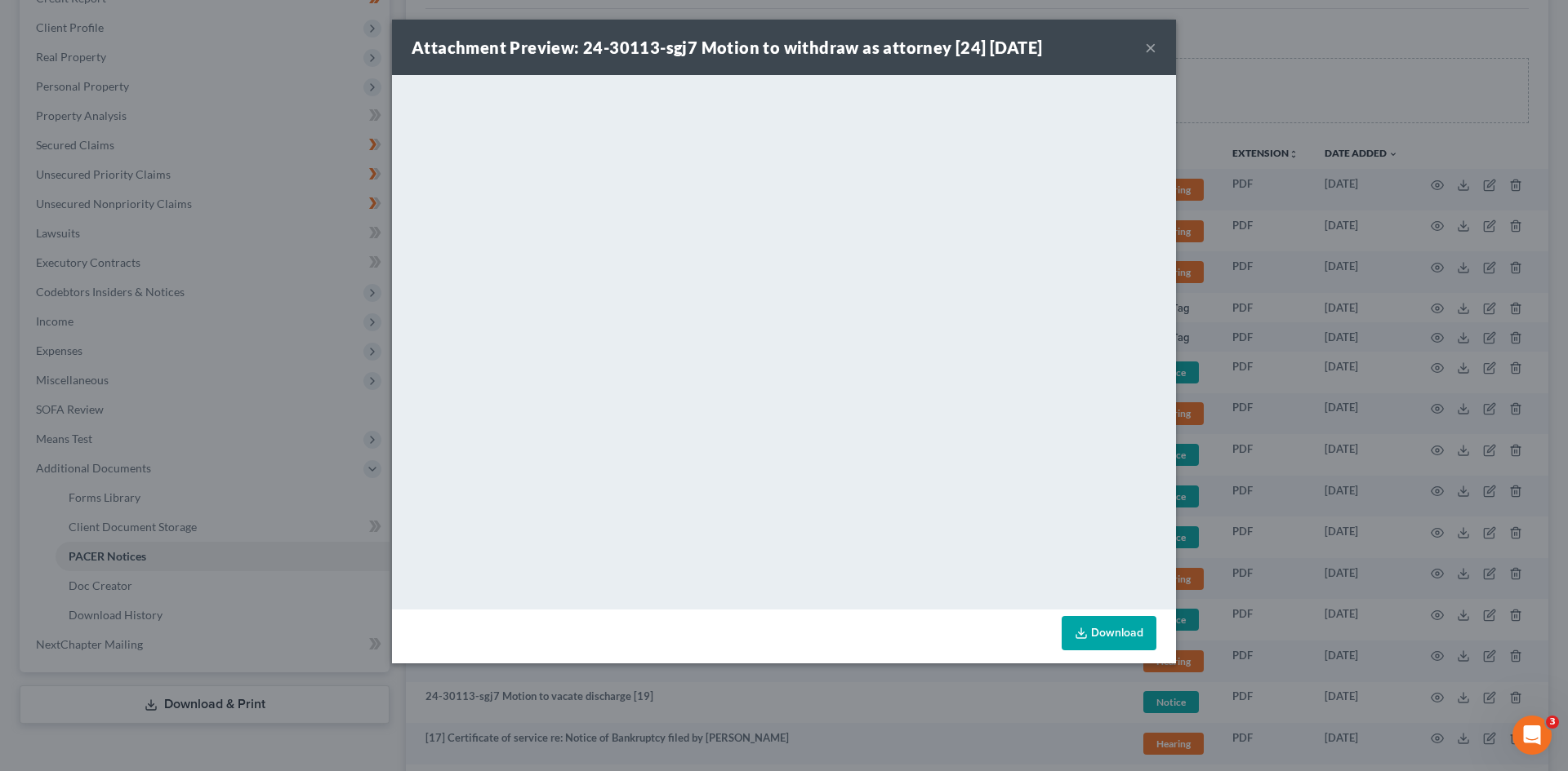
click at [1146, 51] on button "×" at bounding box center [1150, 47] width 11 height 20
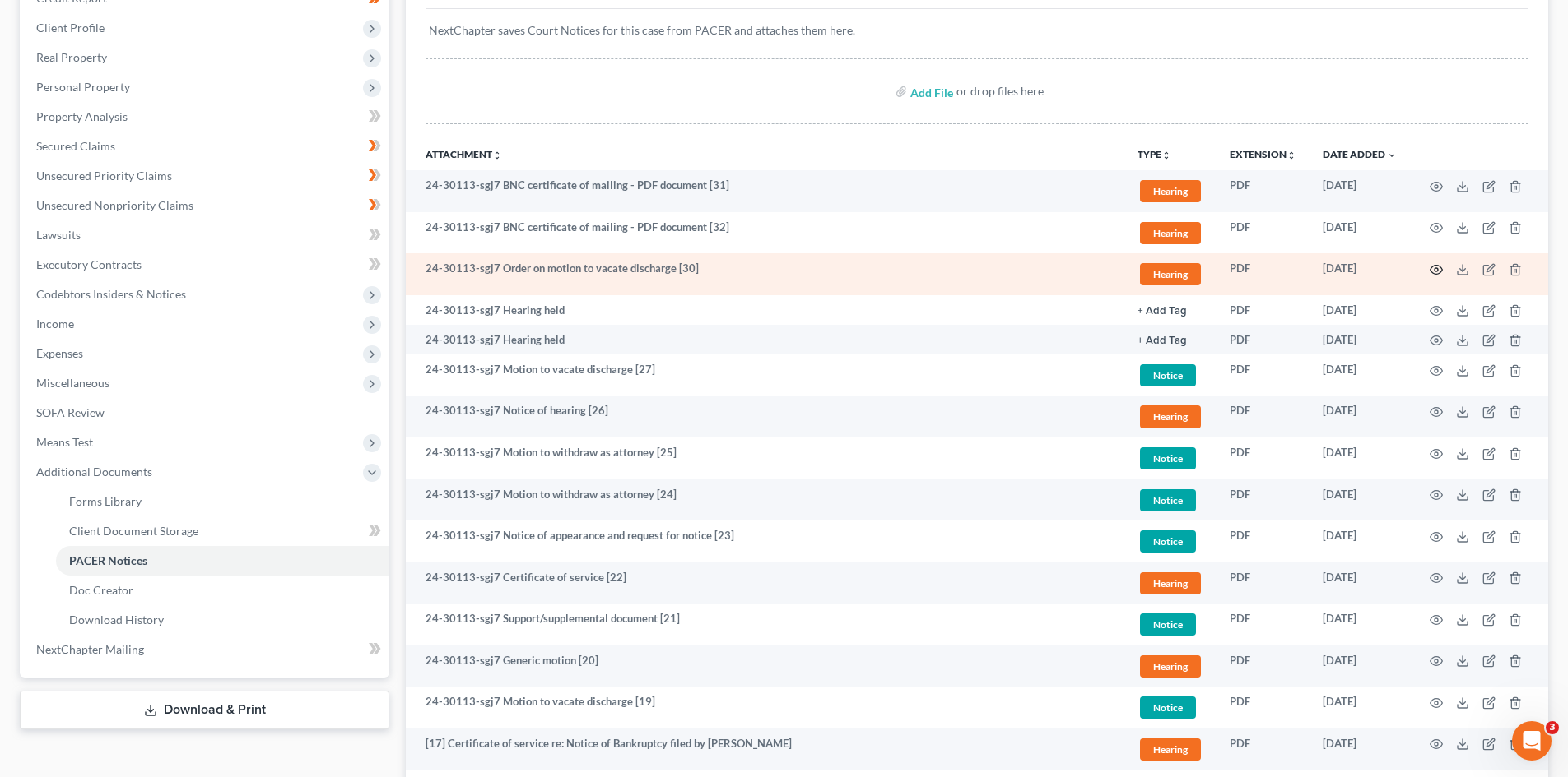
click at [1441, 271] on icon "button" at bounding box center [1436, 270] width 12 height 9
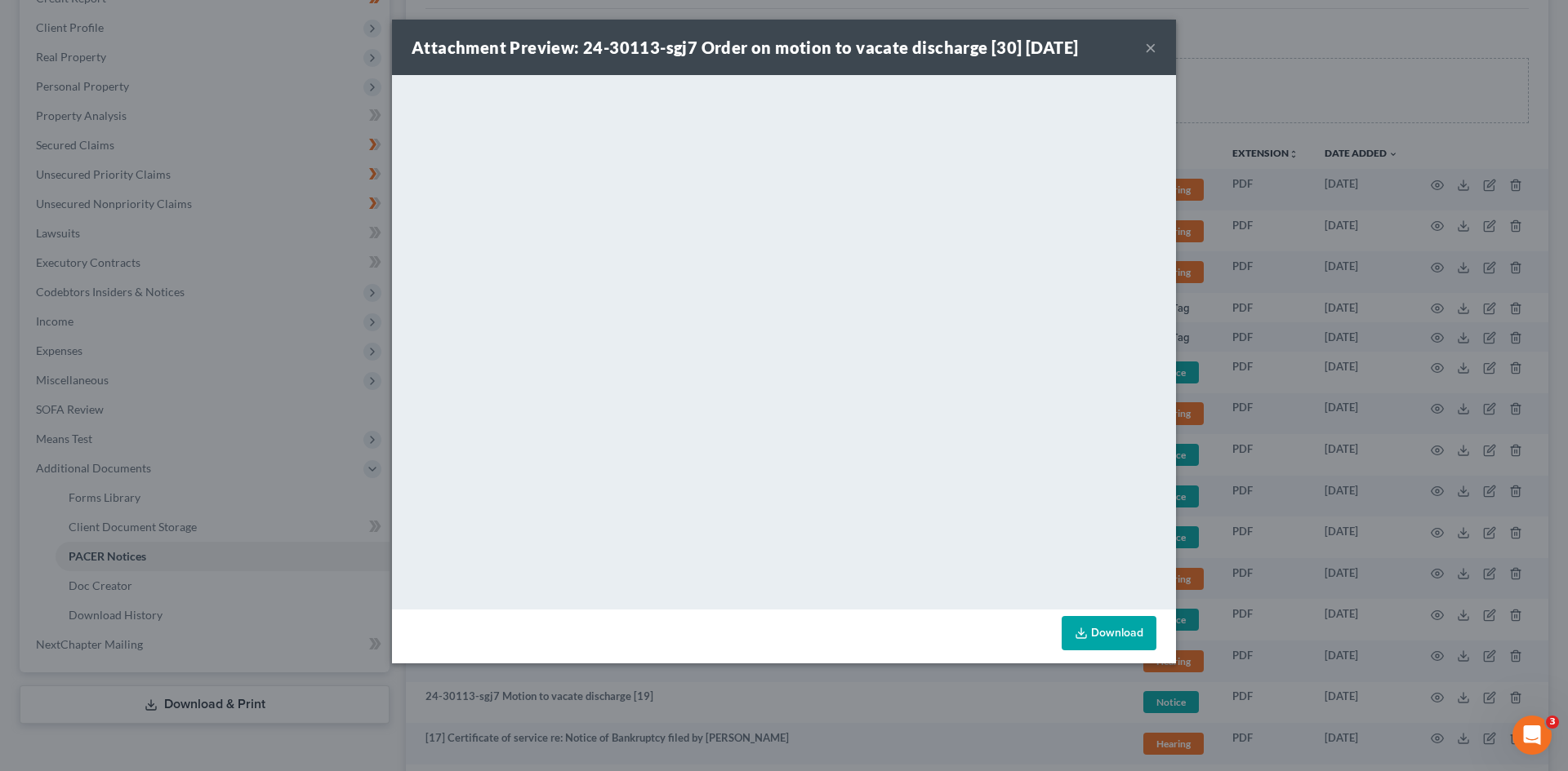
click at [1155, 50] on button "×" at bounding box center [1150, 47] width 11 height 20
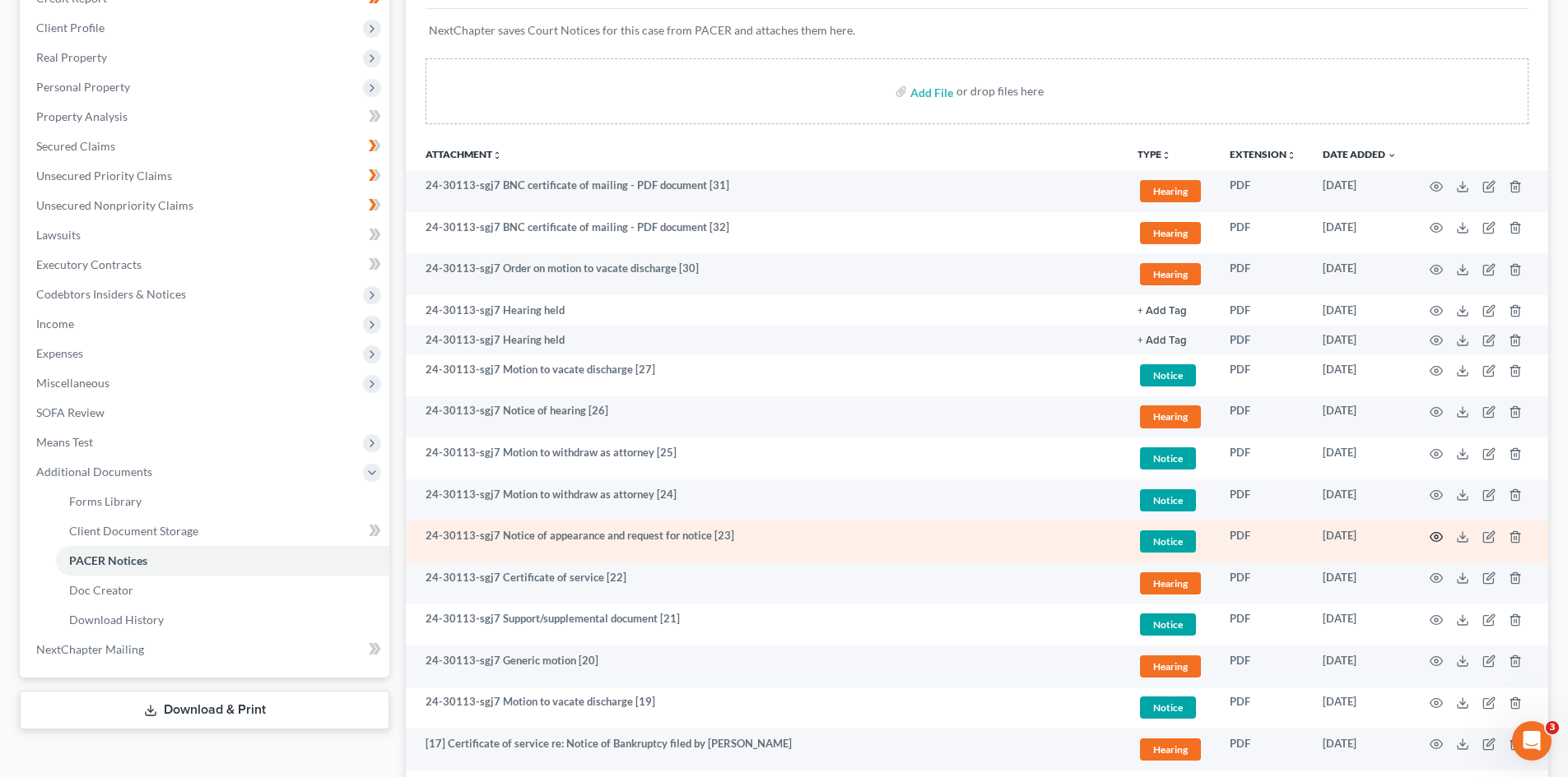
click at [1430, 539] on icon "button" at bounding box center [1436, 537] width 13 height 13
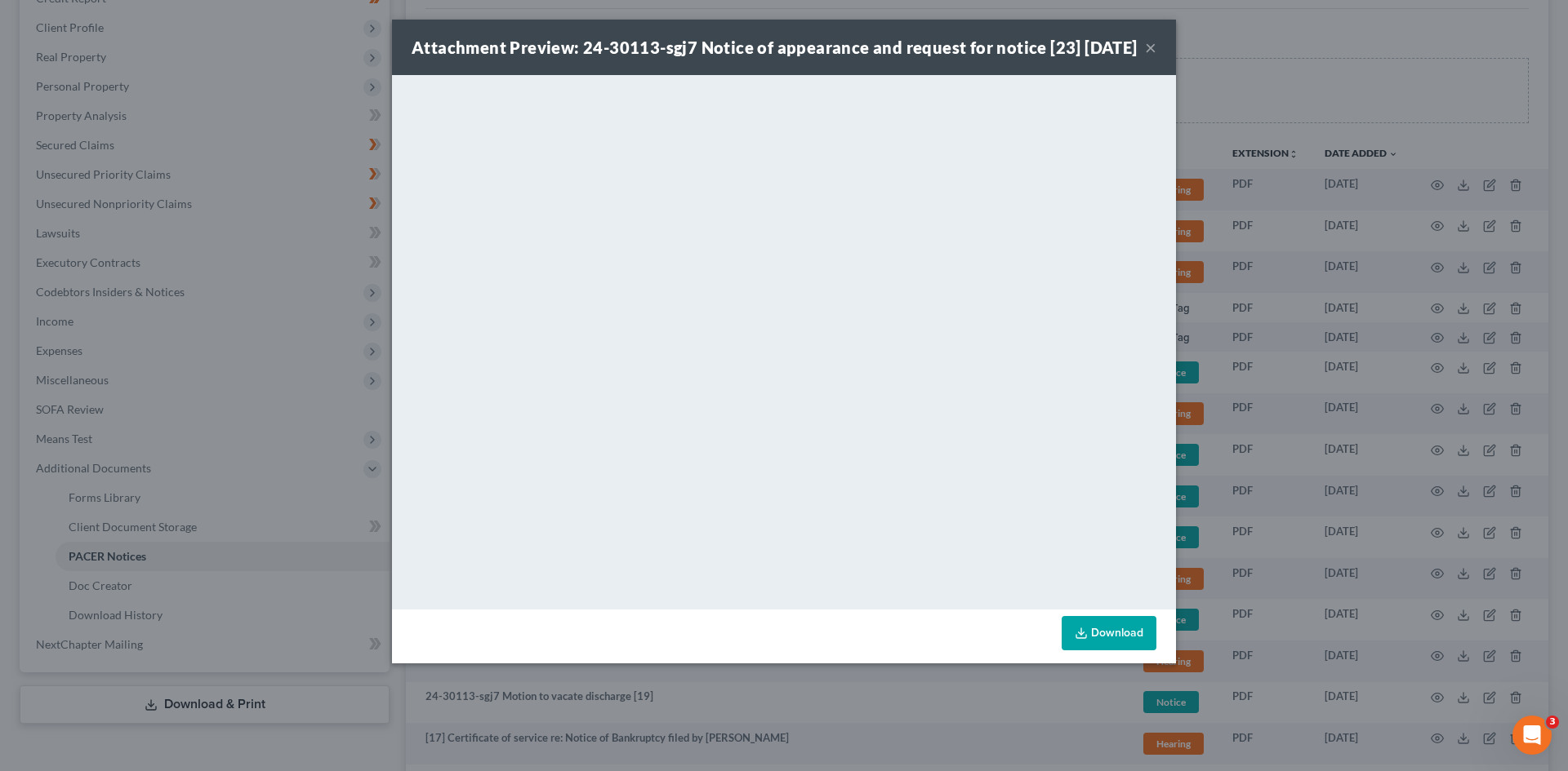
click at [1146, 57] on button "×" at bounding box center [1150, 47] width 11 height 20
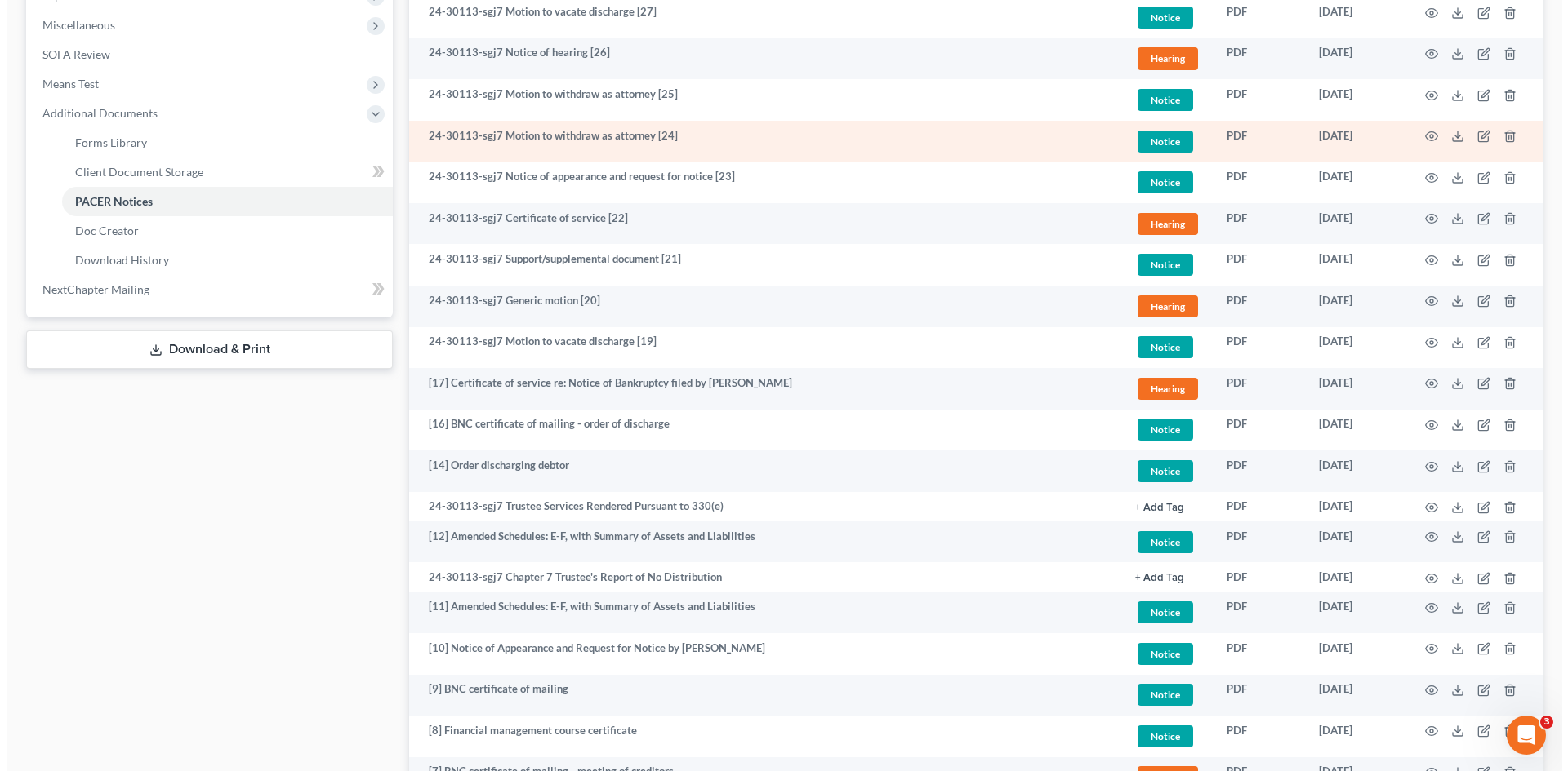
scroll to position [572, 0]
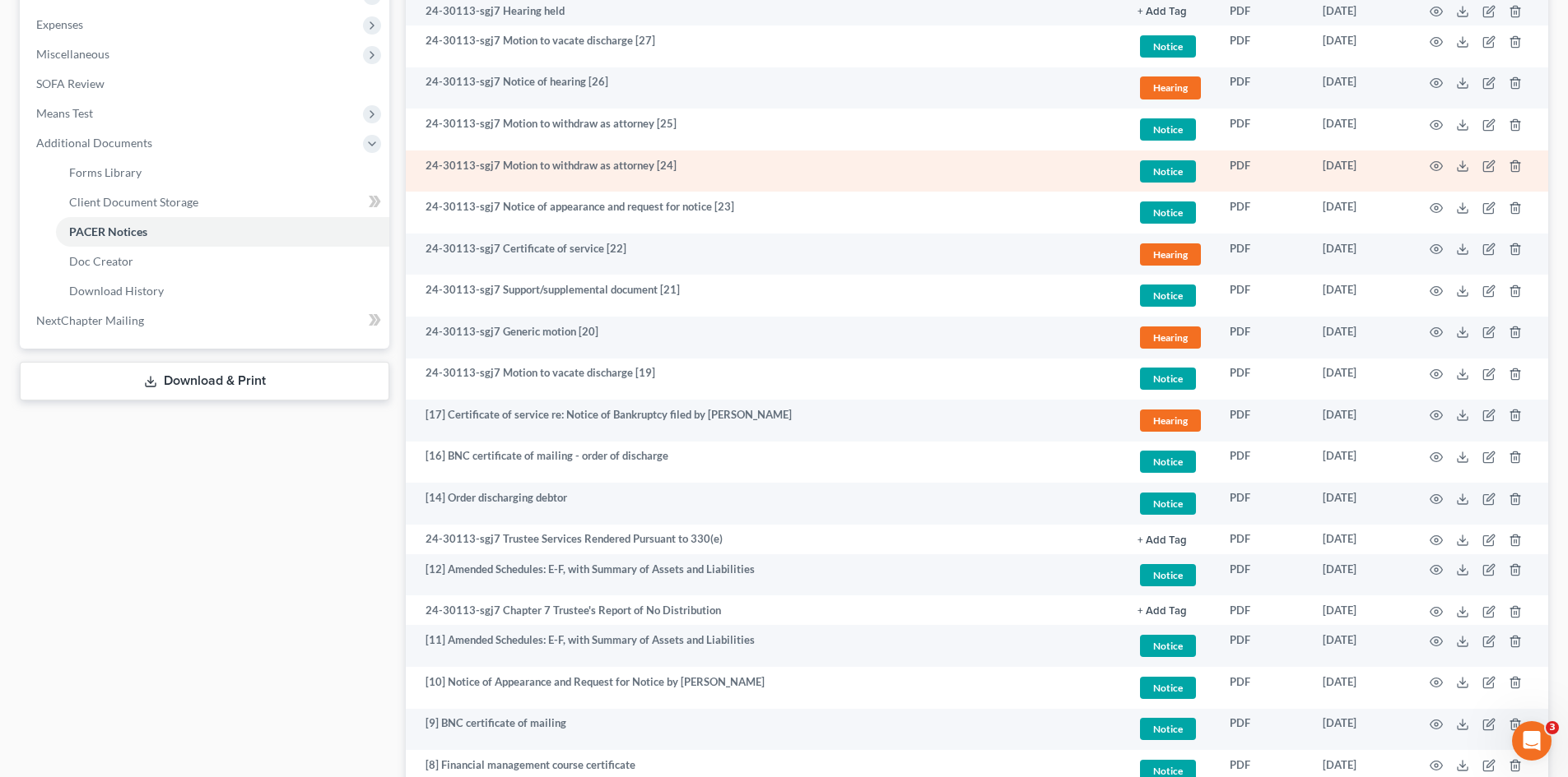
click at [1427, 167] on td at bounding box center [1479, 171] width 138 height 42
click at [1435, 165] on circle "button" at bounding box center [1436, 166] width 3 height 3
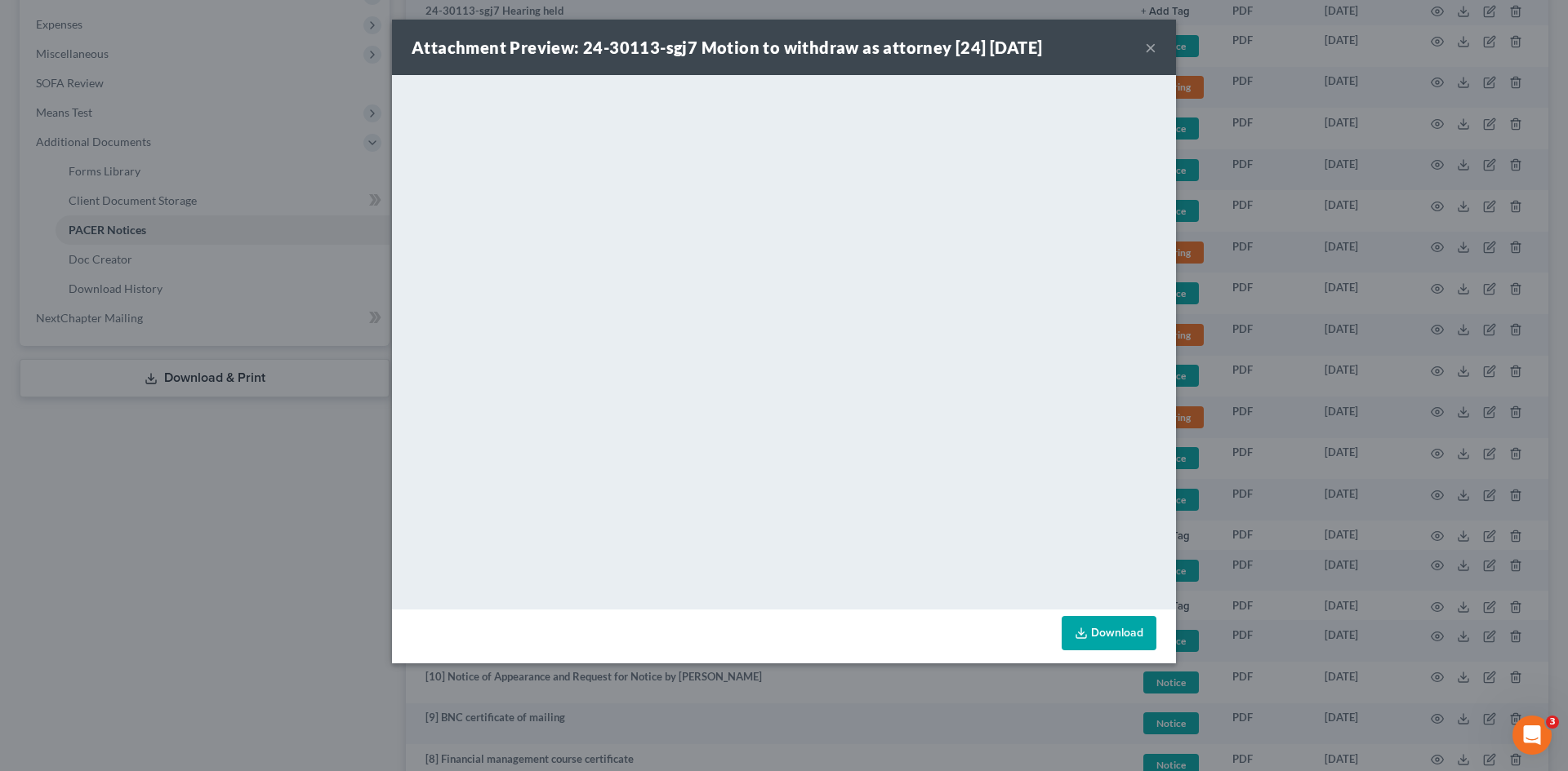
click at [1150, 47] on button "×" at bounding box center [1150, 47] width 11 height 20
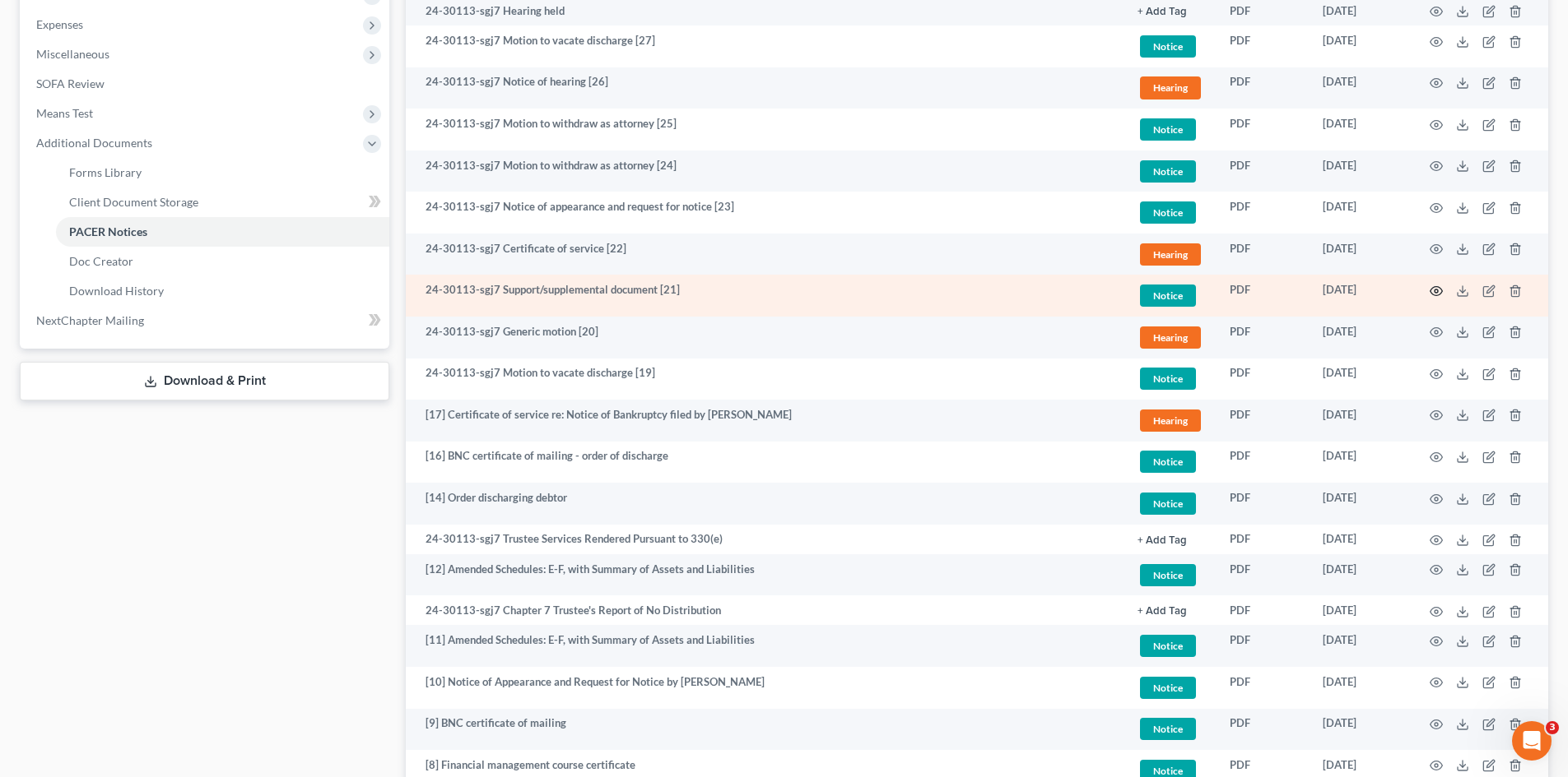
click at [1432, 289] on icon "button" at bounding box center [1436, 291] width 12 height 9
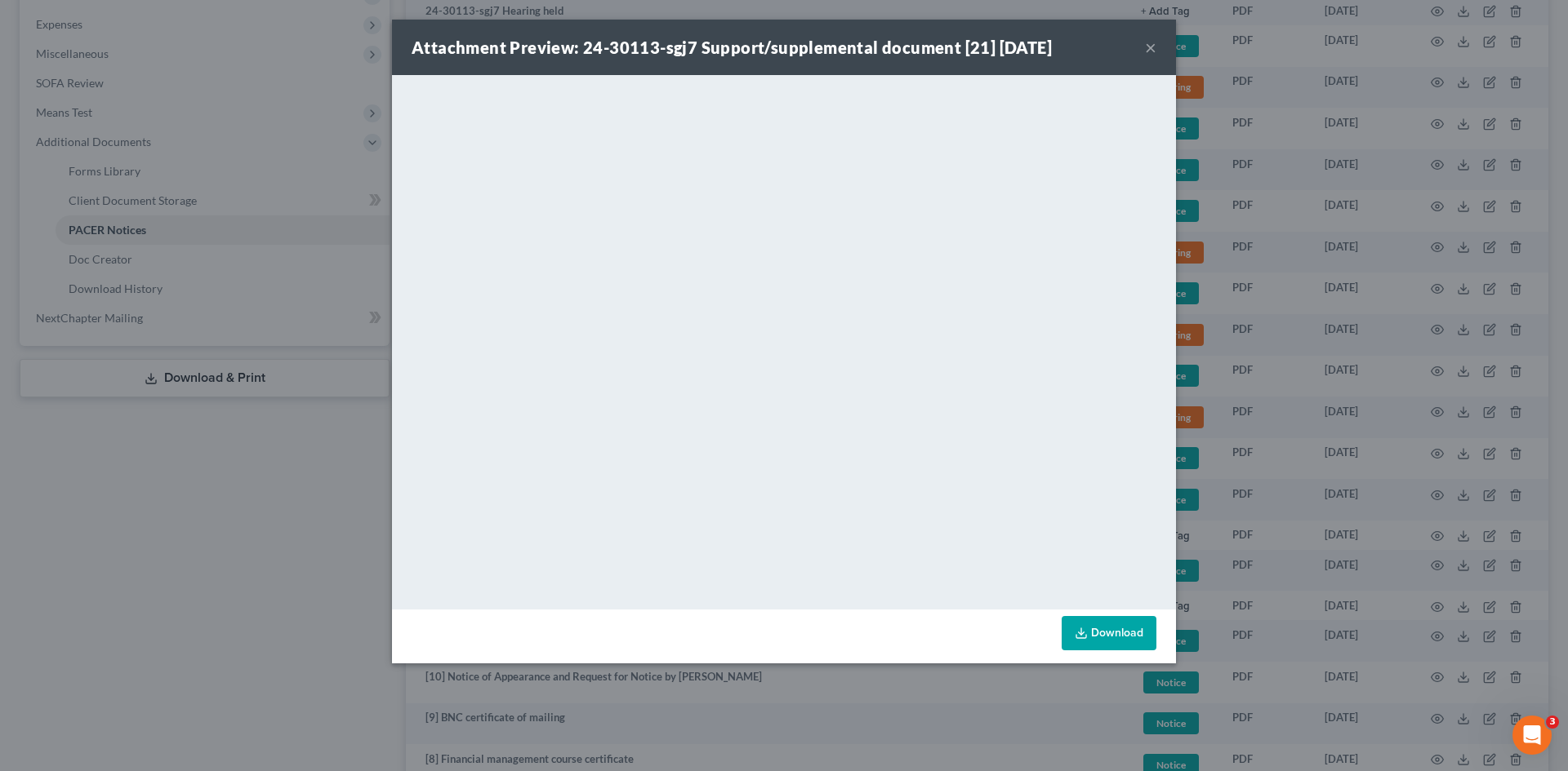
click at [1160, 44] on div "Attachment Preview: 24-30113-sgj7 Support/supplemental document [21] 05/29/2025…" at bounding box center [784, 47] width 784 height 56
click at [1151, 44] on button "×" at bounding box center [1150, 47] width 11 height 20
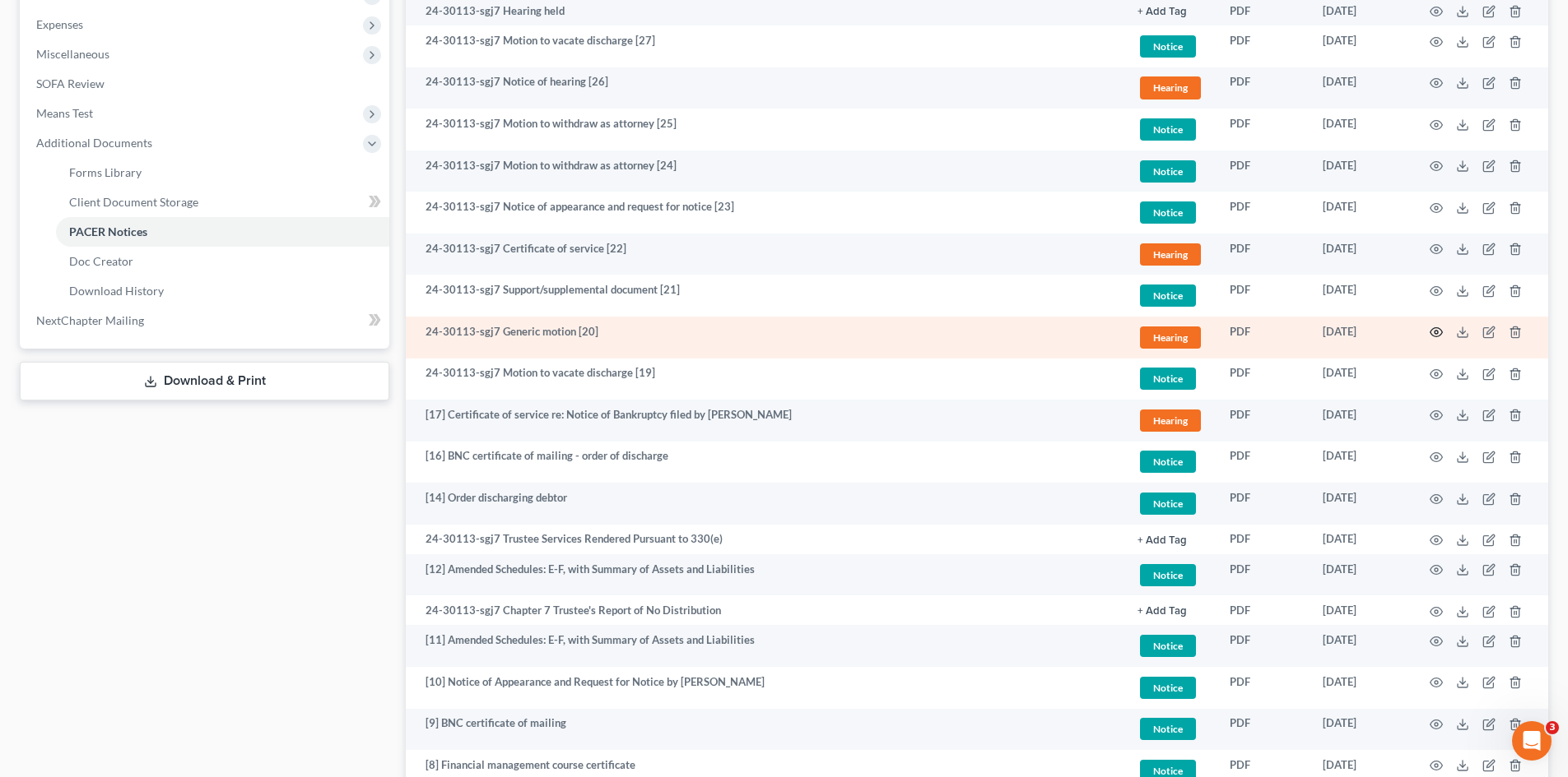
click at [1442, 330] on icon "button" at bounding box center [1436, 333] width 13 height 13
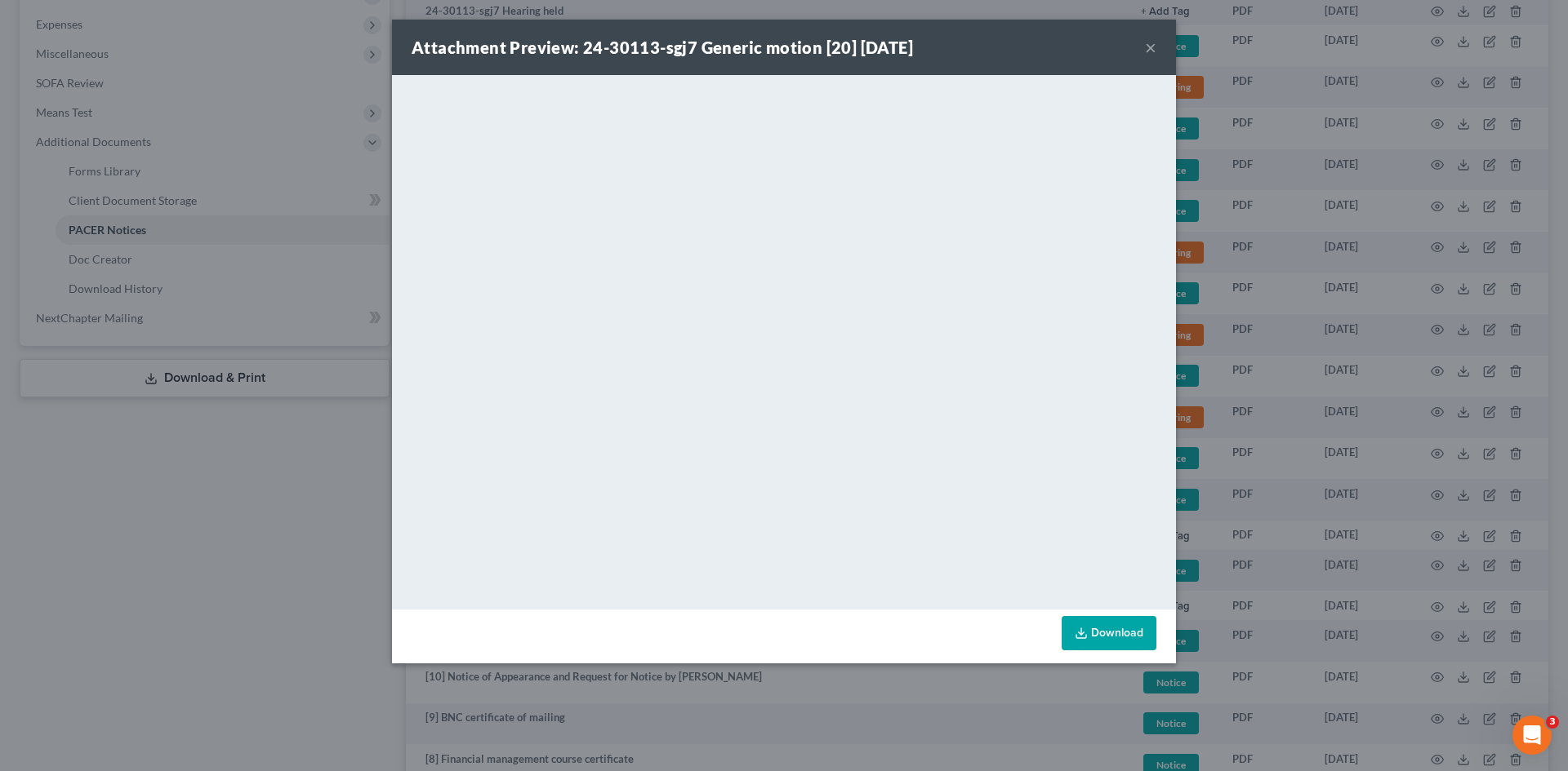
click at [1150, 47] on button "×" at bounding box center [1150, 47] width 11 height 20
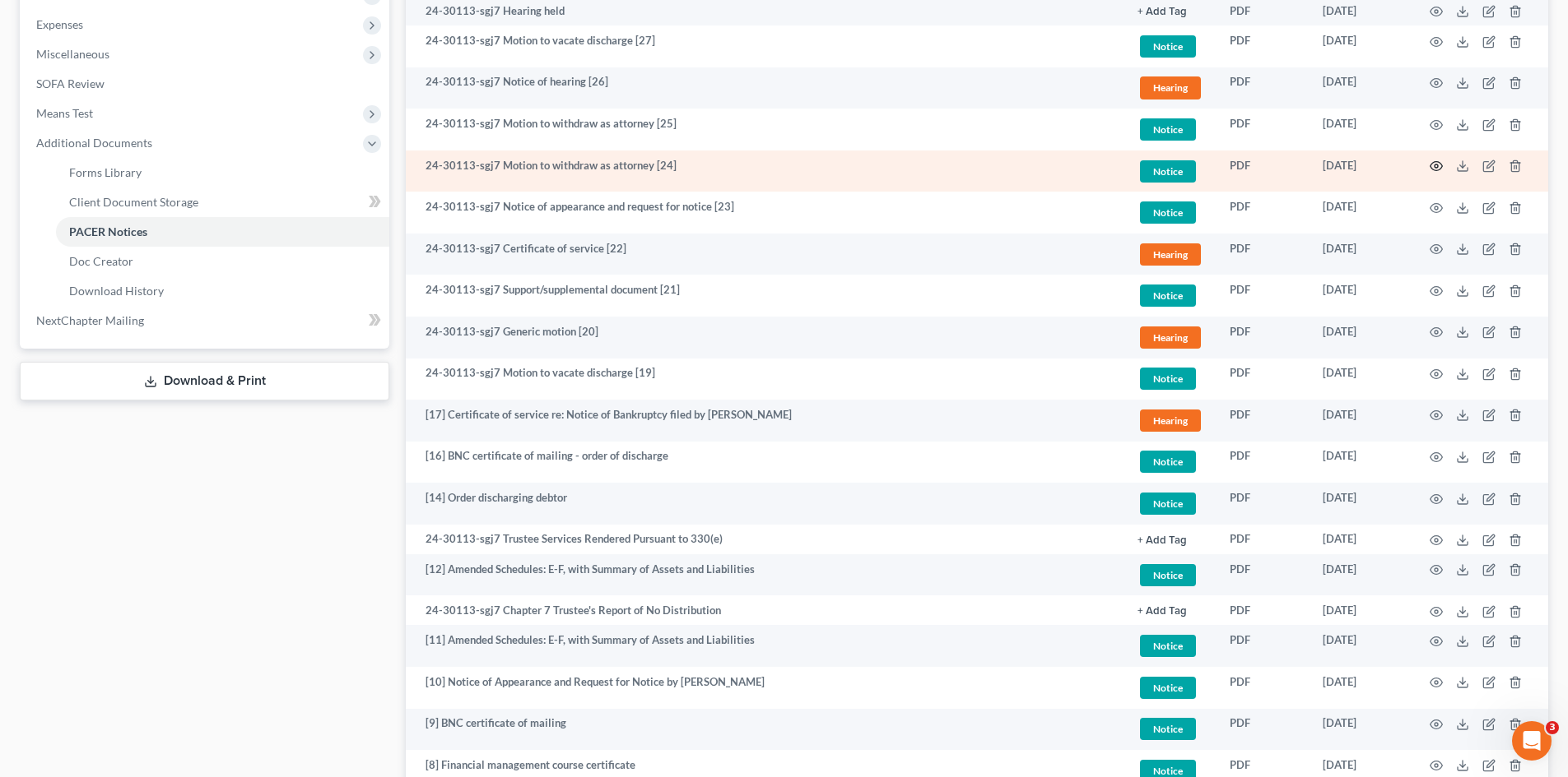
click at [1435, 163] on icon "button" at bounding box center [1436, 166] width 13 height 13
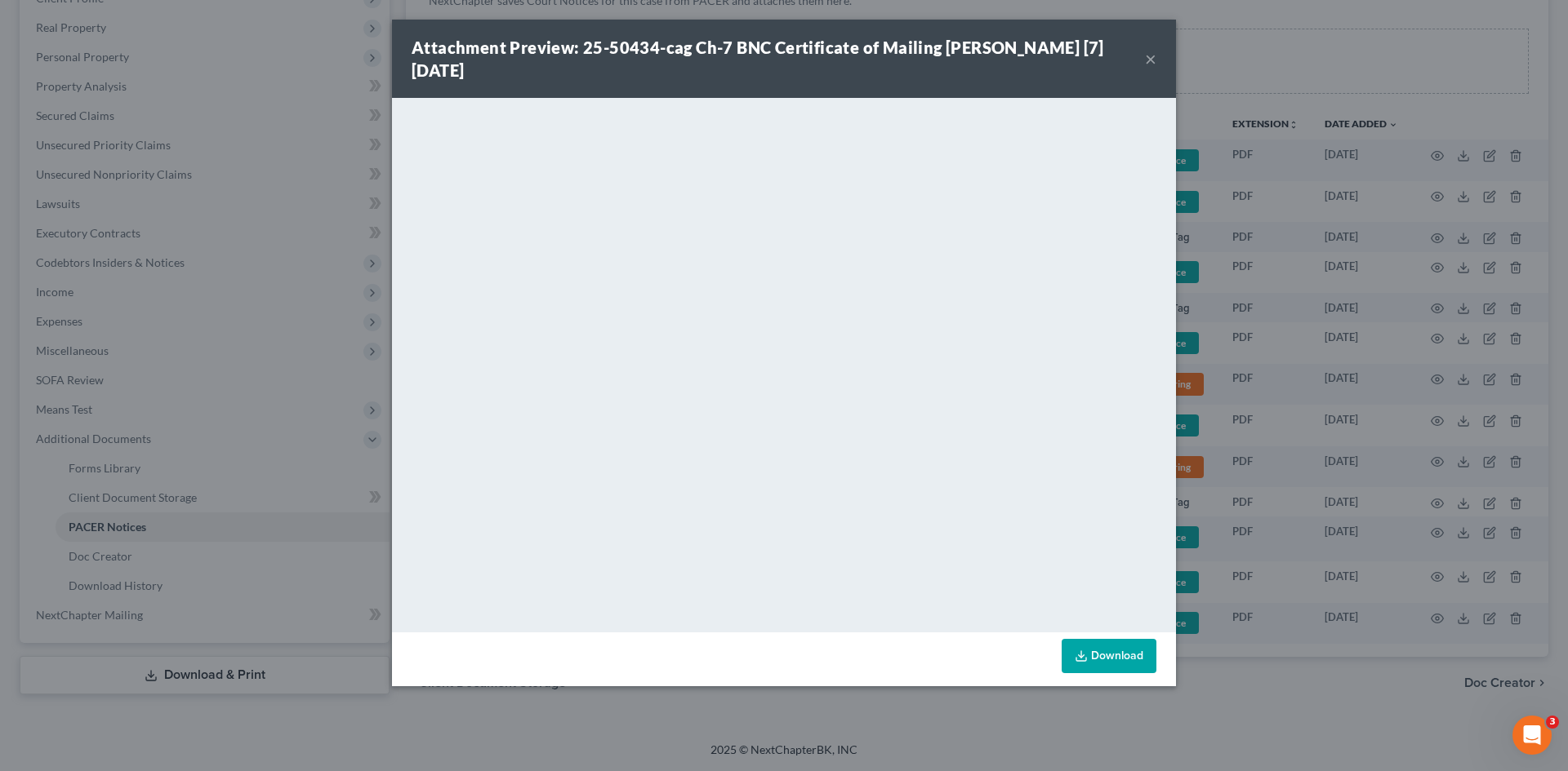
drag, startPoint x: 1308, startPoint y: 35, endPoint x: 1280, endPoint y: 33, distance: 28.1
click at [1306, 35] on div "Attachment Preview: 25-50434-cag Ch-7 BNC Certificate of Mailing Victor Manuel …" at bounding box center [784, 386] width 1568 height 771
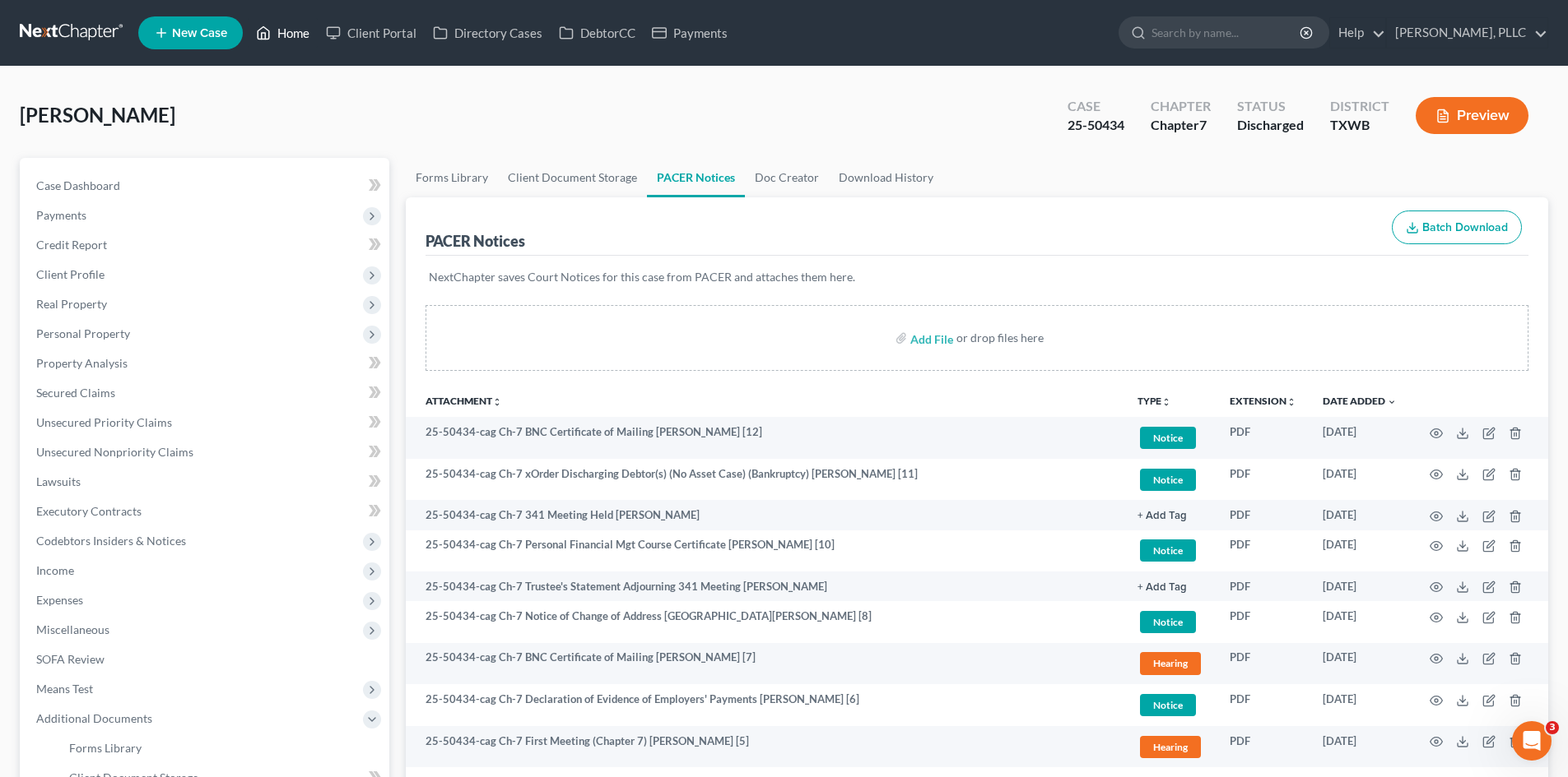
click at [287, 21] on link "Home" at bounding box center [282, 33] width 70 height 30
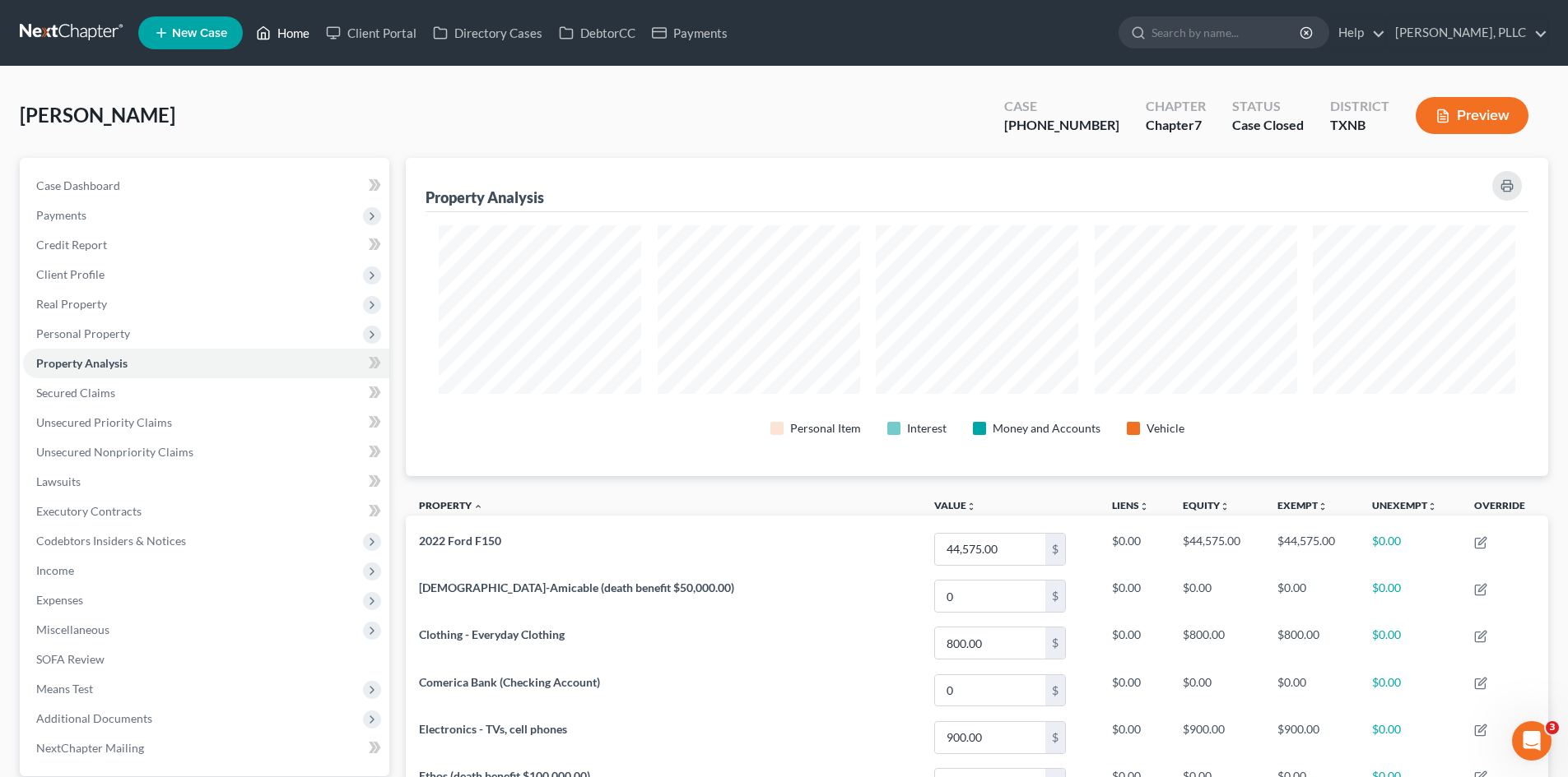
click at [276, 41] on link "Home" at bounding box center [282, 33] width 70 height 30
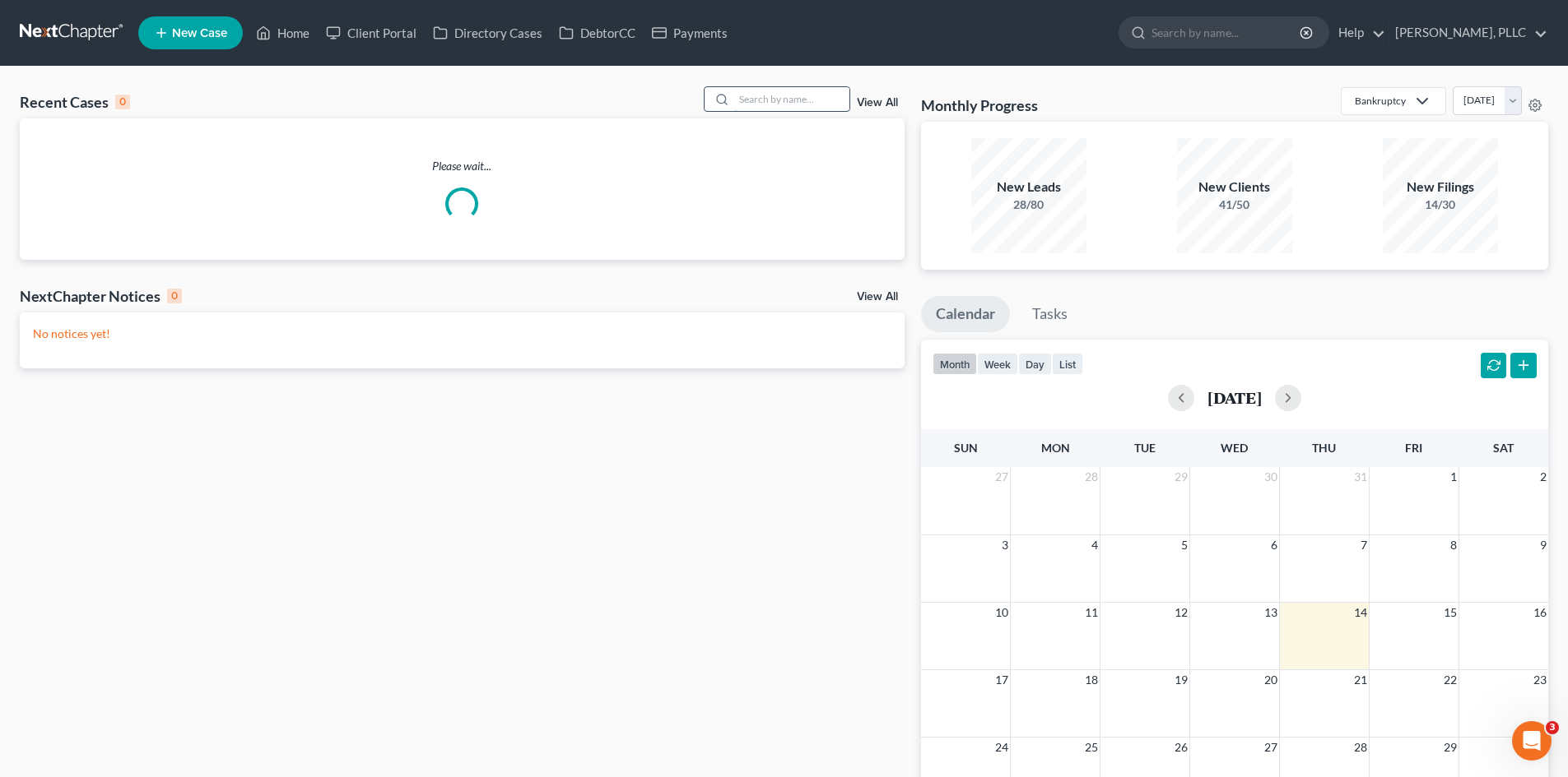
click at [769, 101] on input "search" at bounding box center [791, 99] width 115 height 24
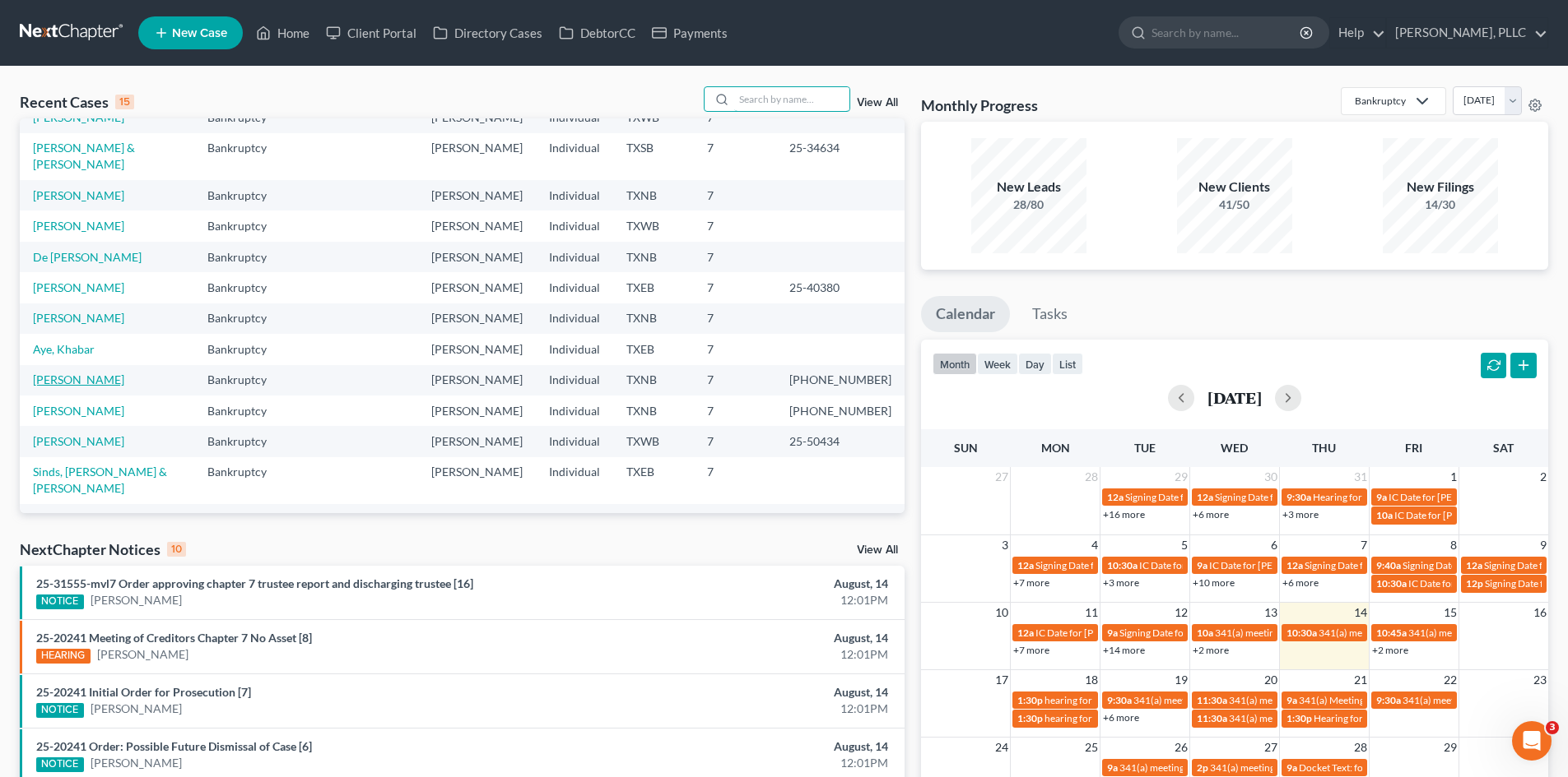
scroll to position [113, 0]
click at [124, 371] on link "[PERSON_NAME]" at bounding box center [78, 378] width 91 height 14
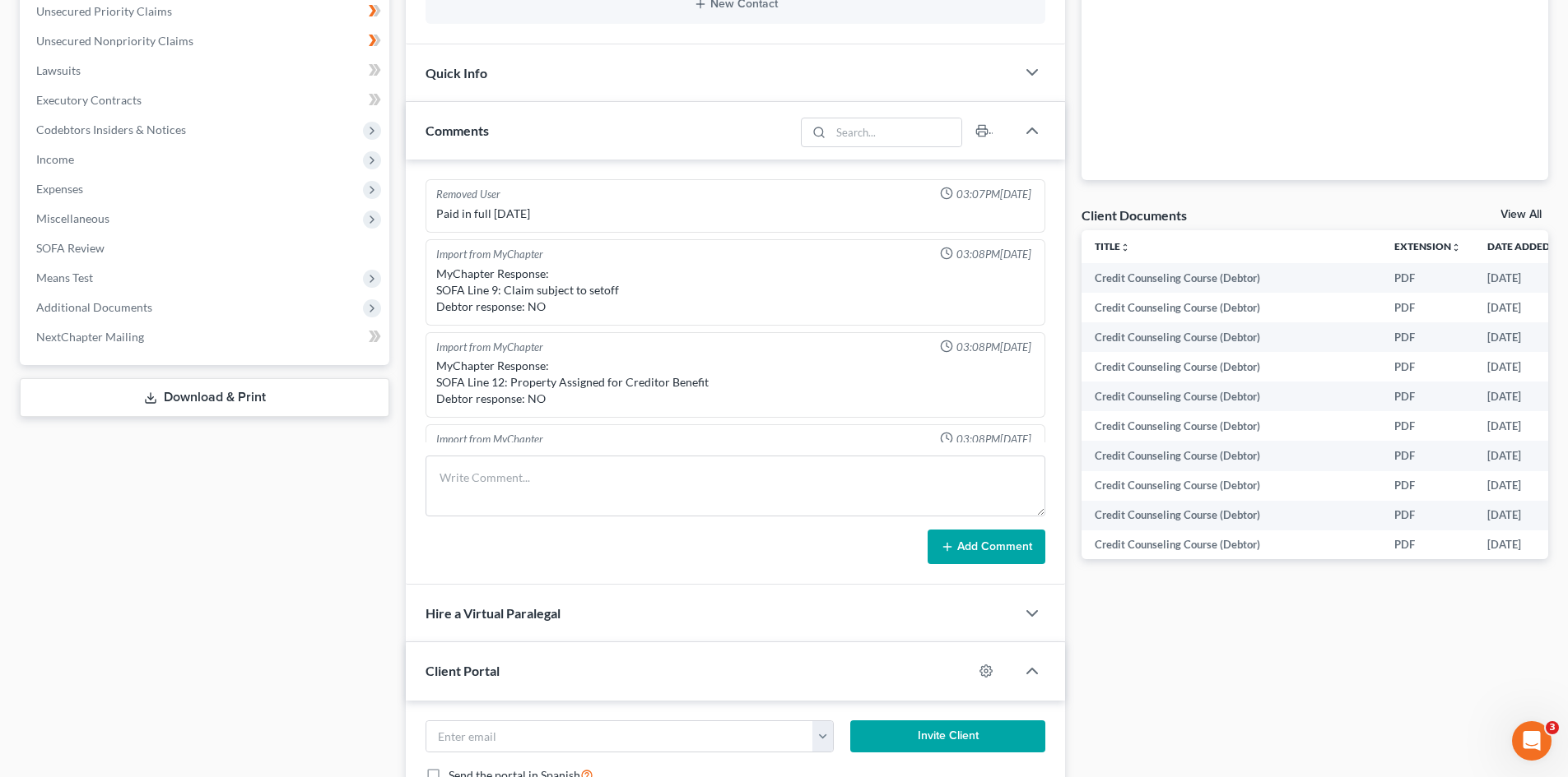
scroll to position [2647, 0]
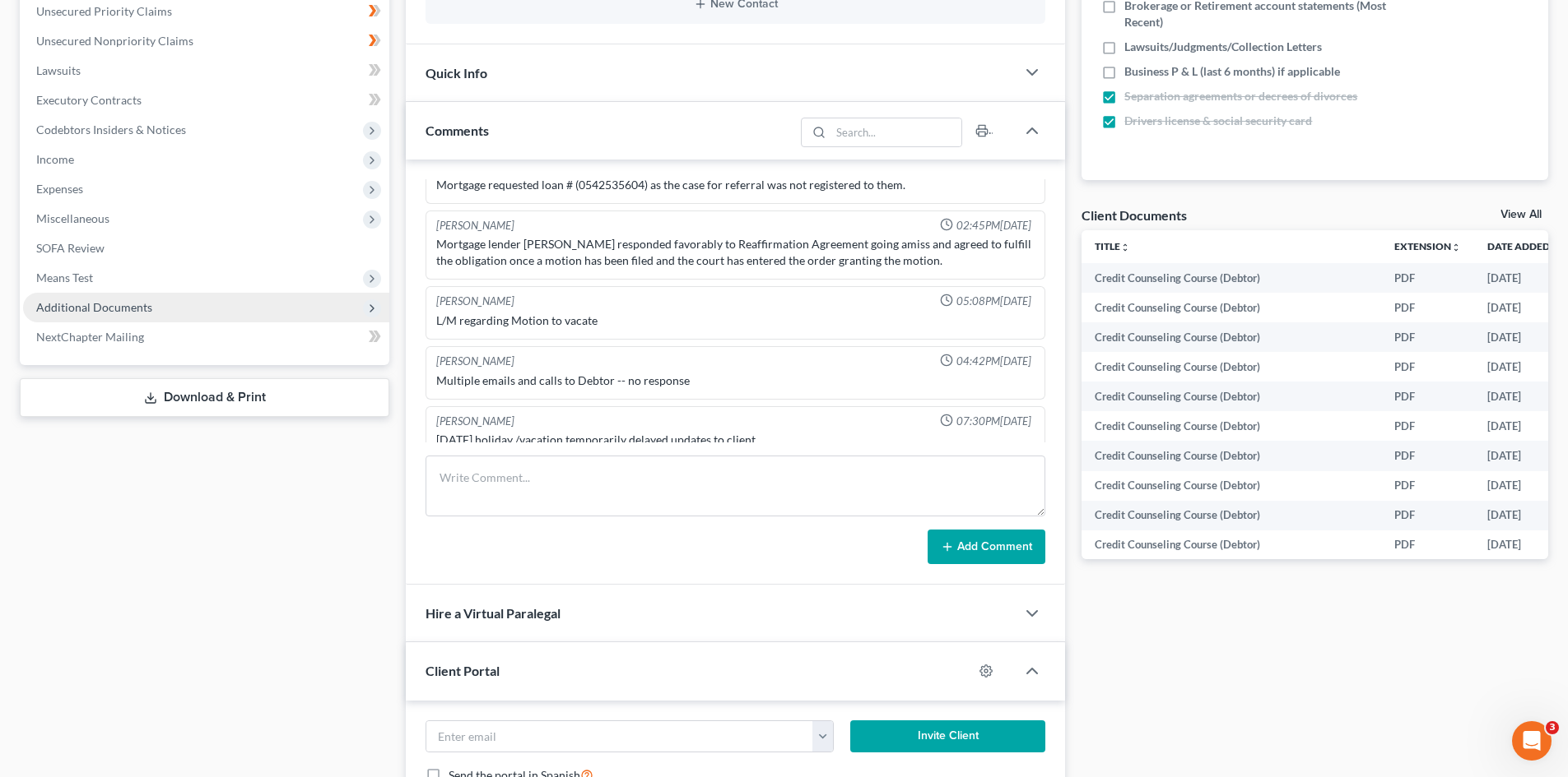
click at [180, 298] on span "Additional Documents" at bounding box center [206, 308] width 366 height 30
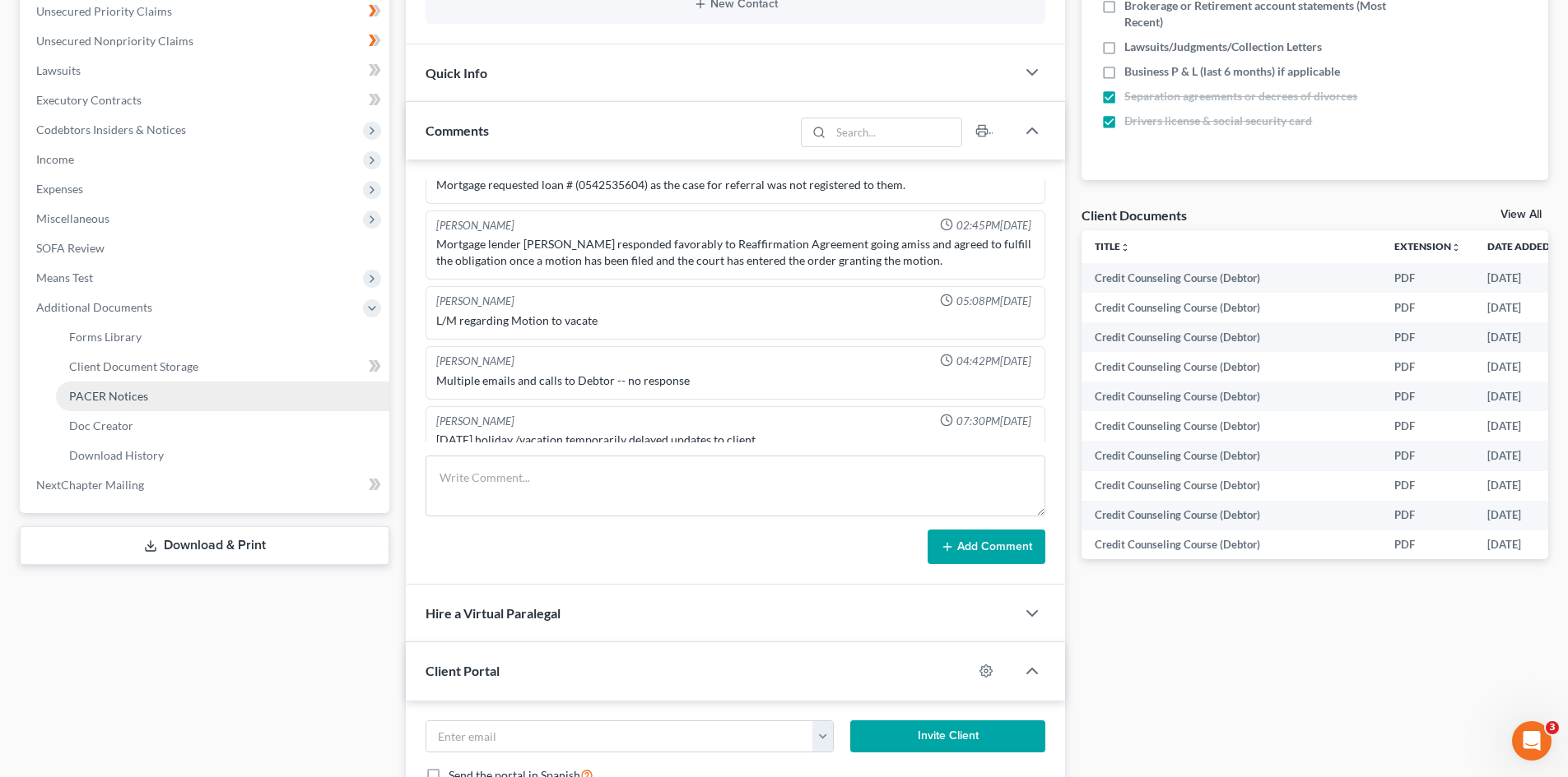
click at [116, 394] on span "PACER Notices" at bounding box center [109, 396] width 79 height 14
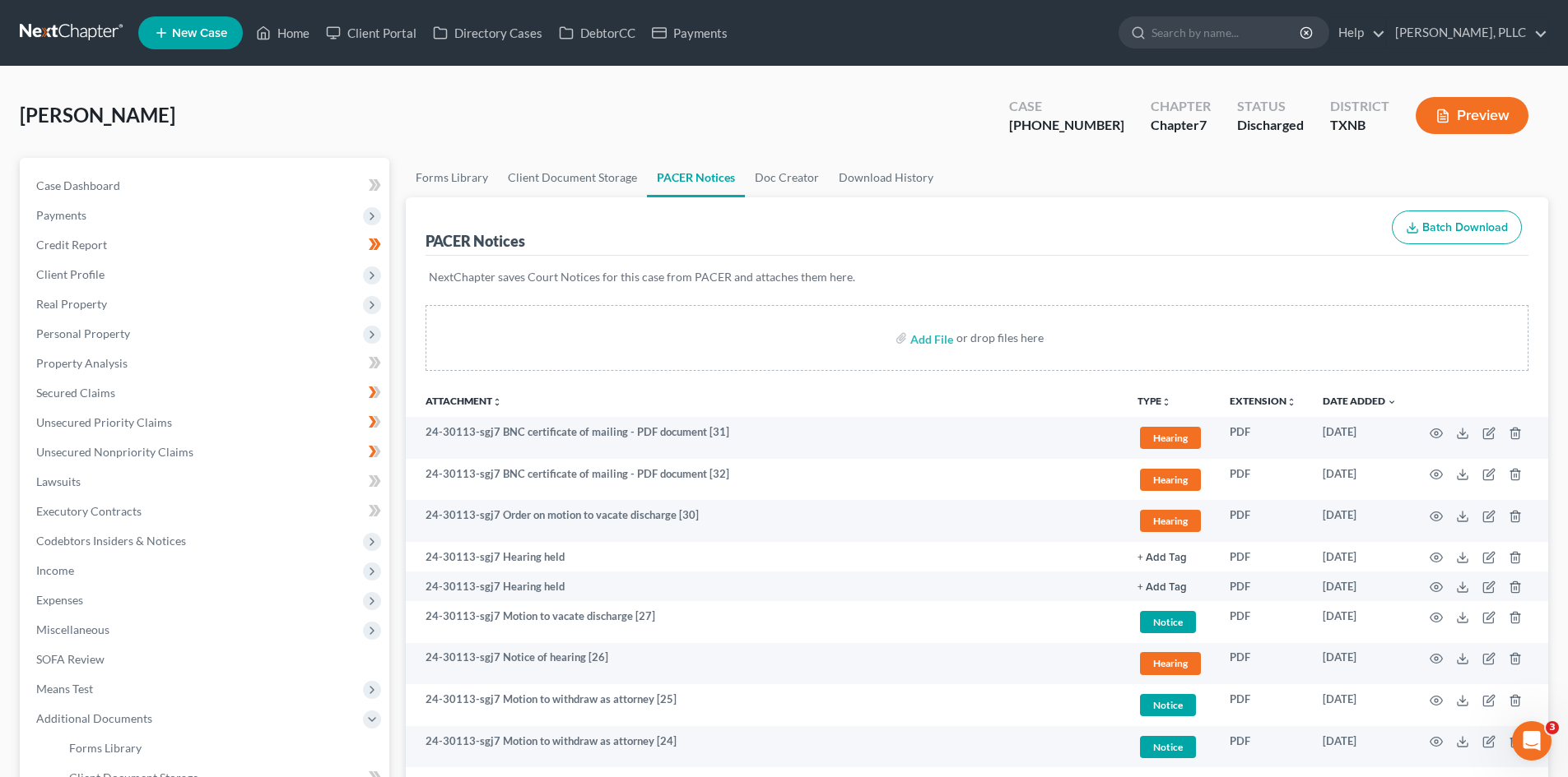
scroll to position [412, 0]
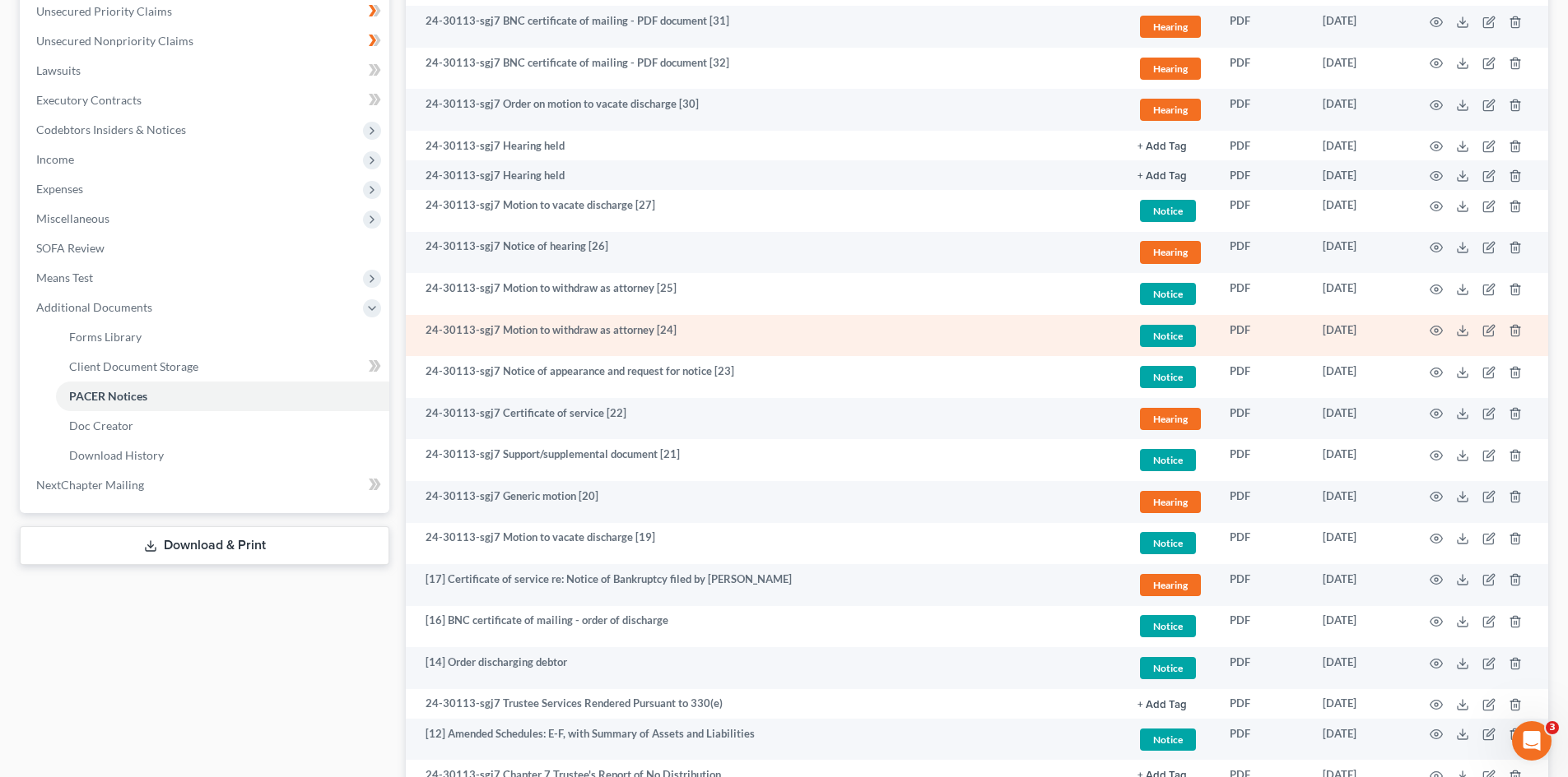
click at [1444, 325] on td at bounding box center [1479, 336] width 138 height 42
click at [1438, 329] on icon "button" at bounding box center [1436, 331] width 13 height 13
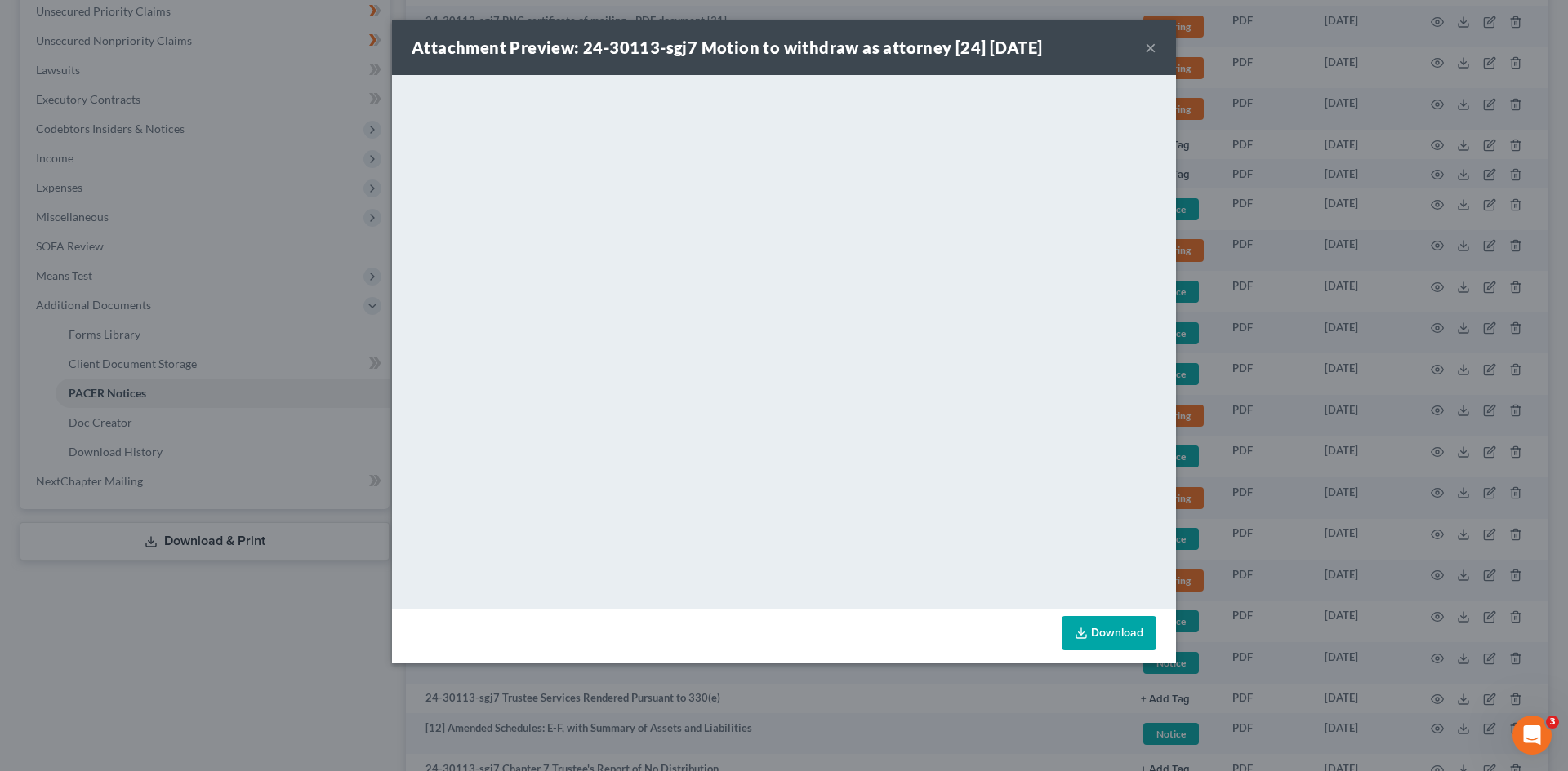
click at [1150, 49] on button "×" at bounding box center [1150, 47] width 11 height 20
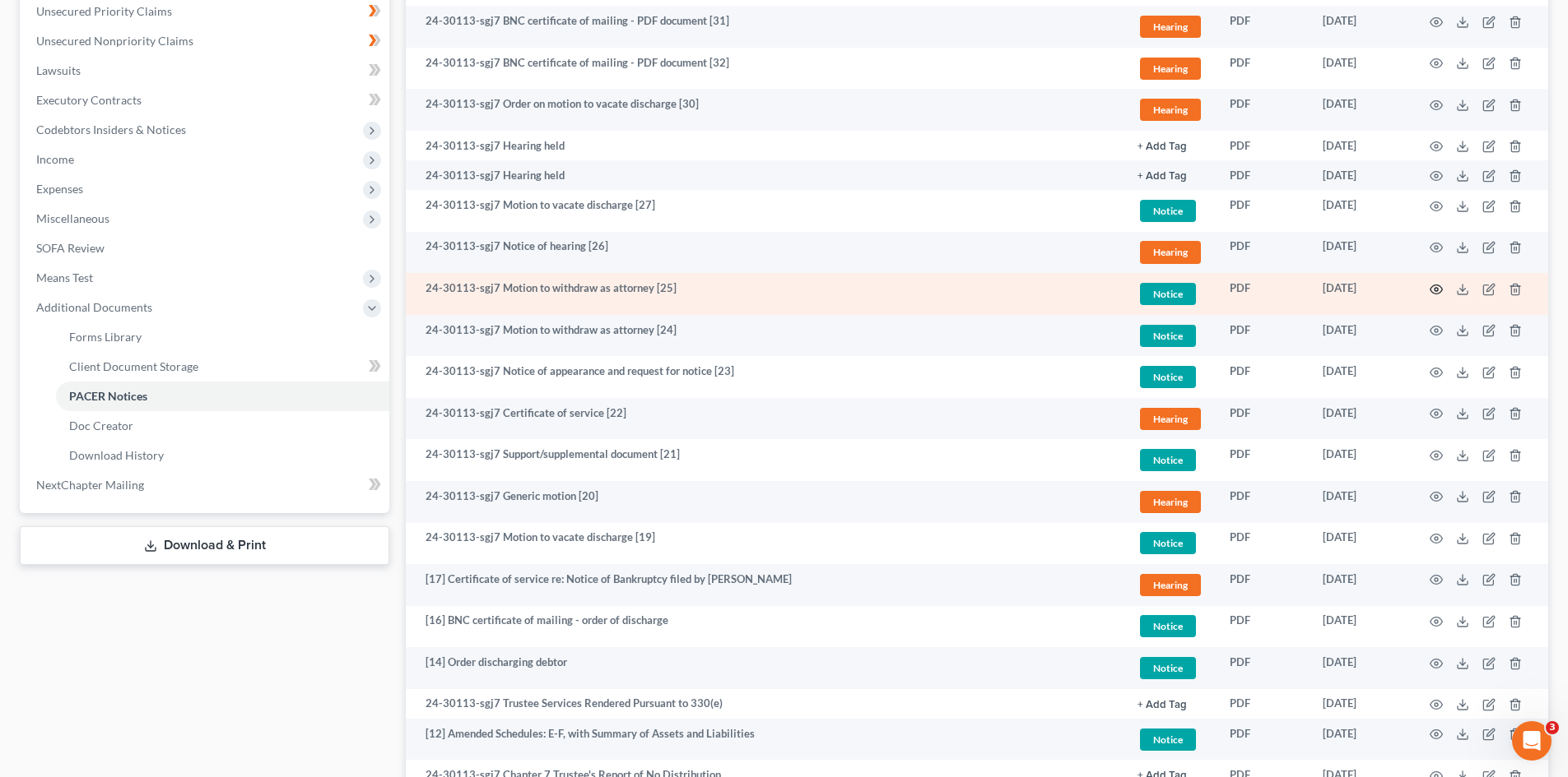
click at [1436, 291] on circle "button" at bounding box center [1436, 290] width 3 height 3
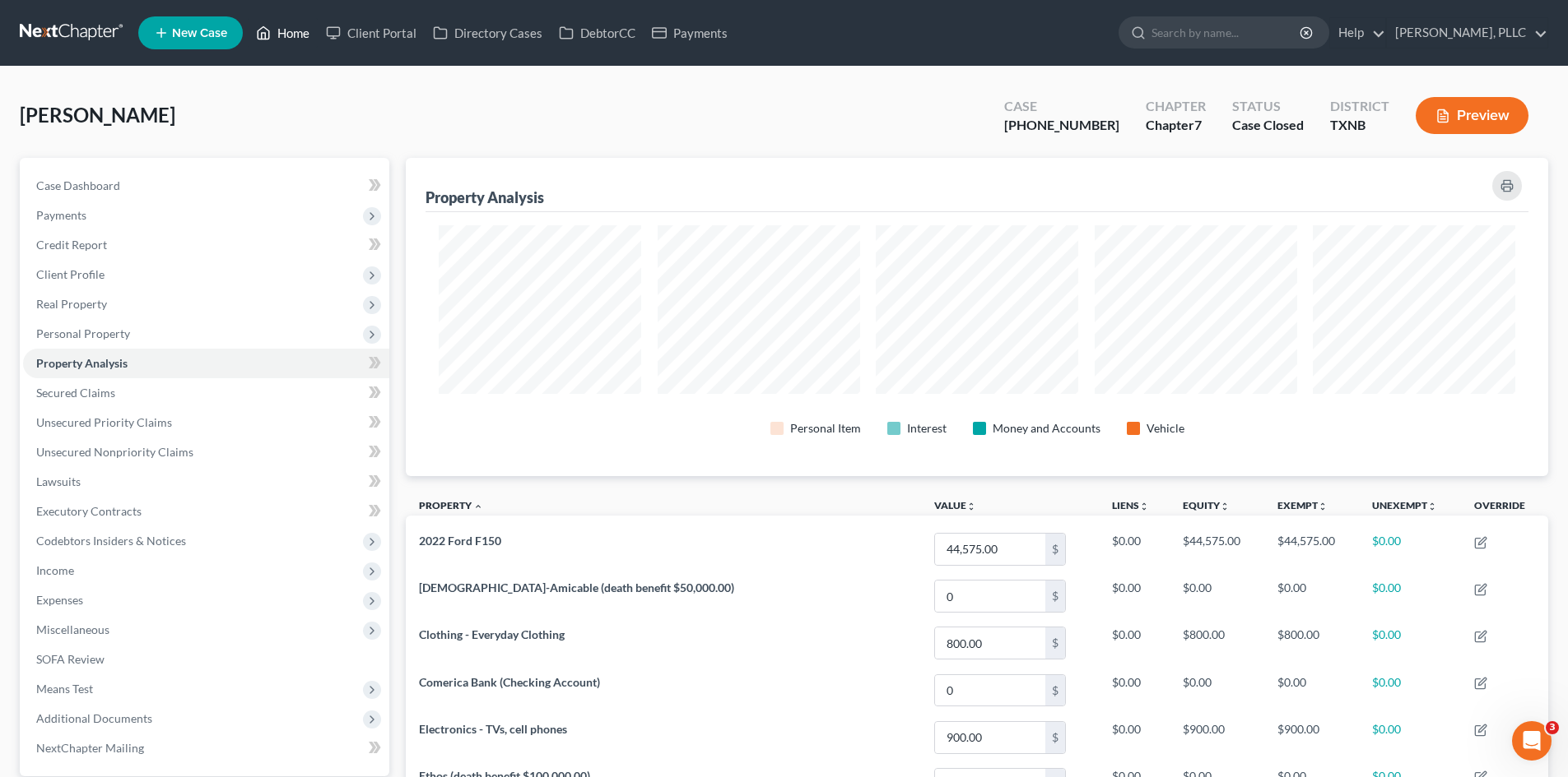
click at [279, 42] on link "Home" at bounding box center [282, 33] width 70 height 30
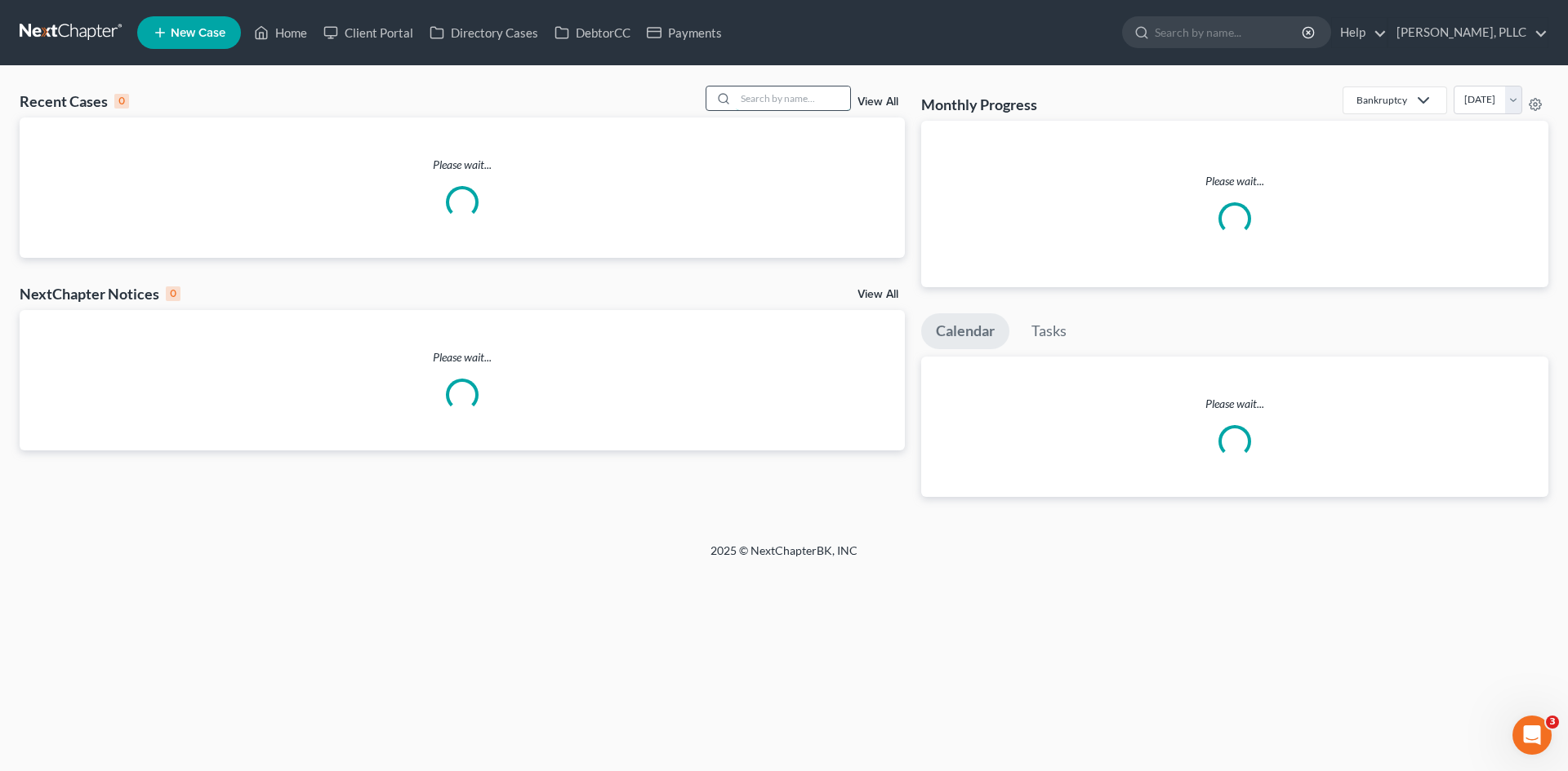
click at [742, 103] on input "search" at bounding box center [793, 98] width 114 height 24
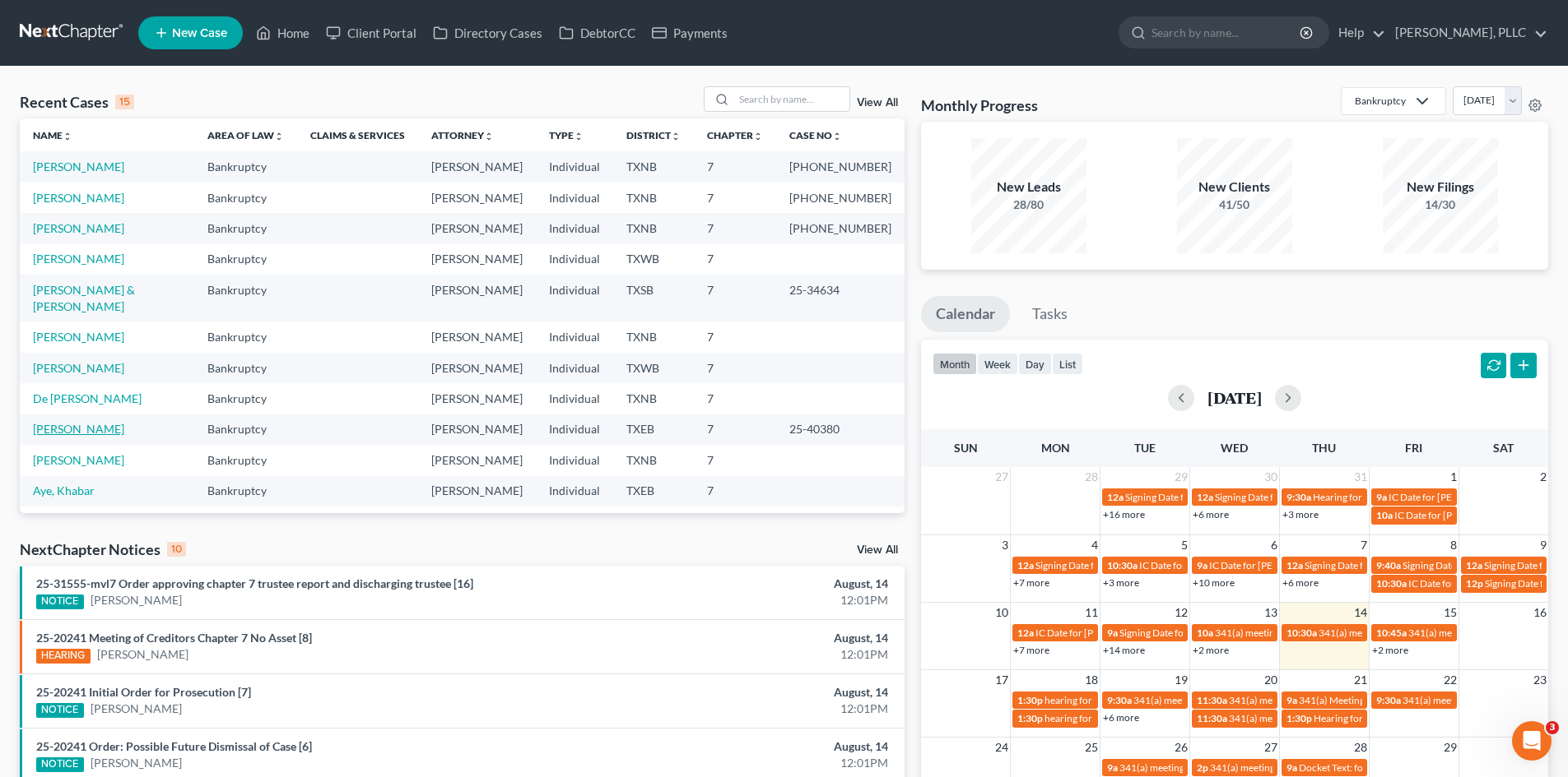
click at [72, 422] on link "[PERSON_NAME]" at bounding box center [78, 429] width 91 height 14
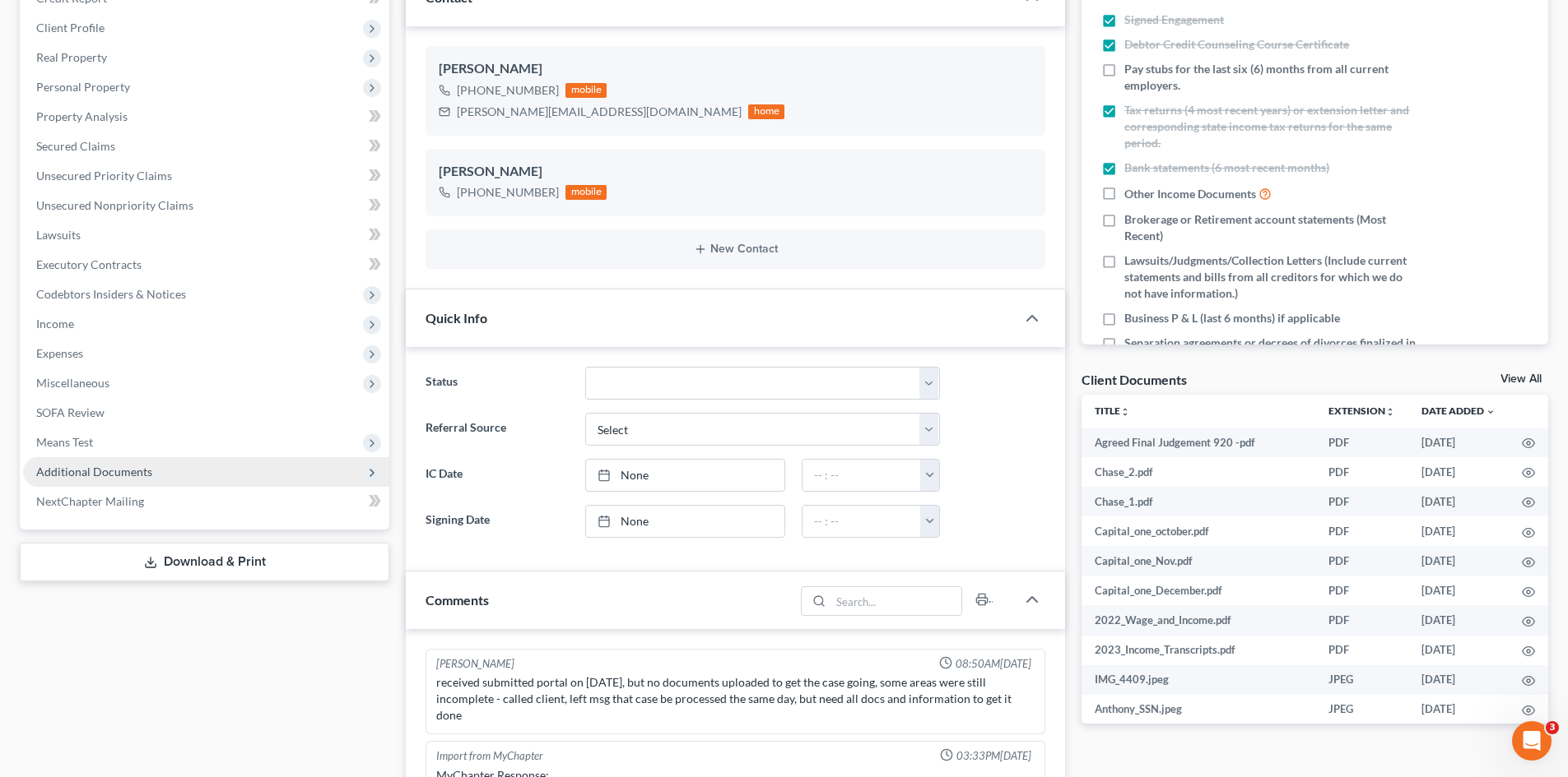
scroll to position [3003, 0]
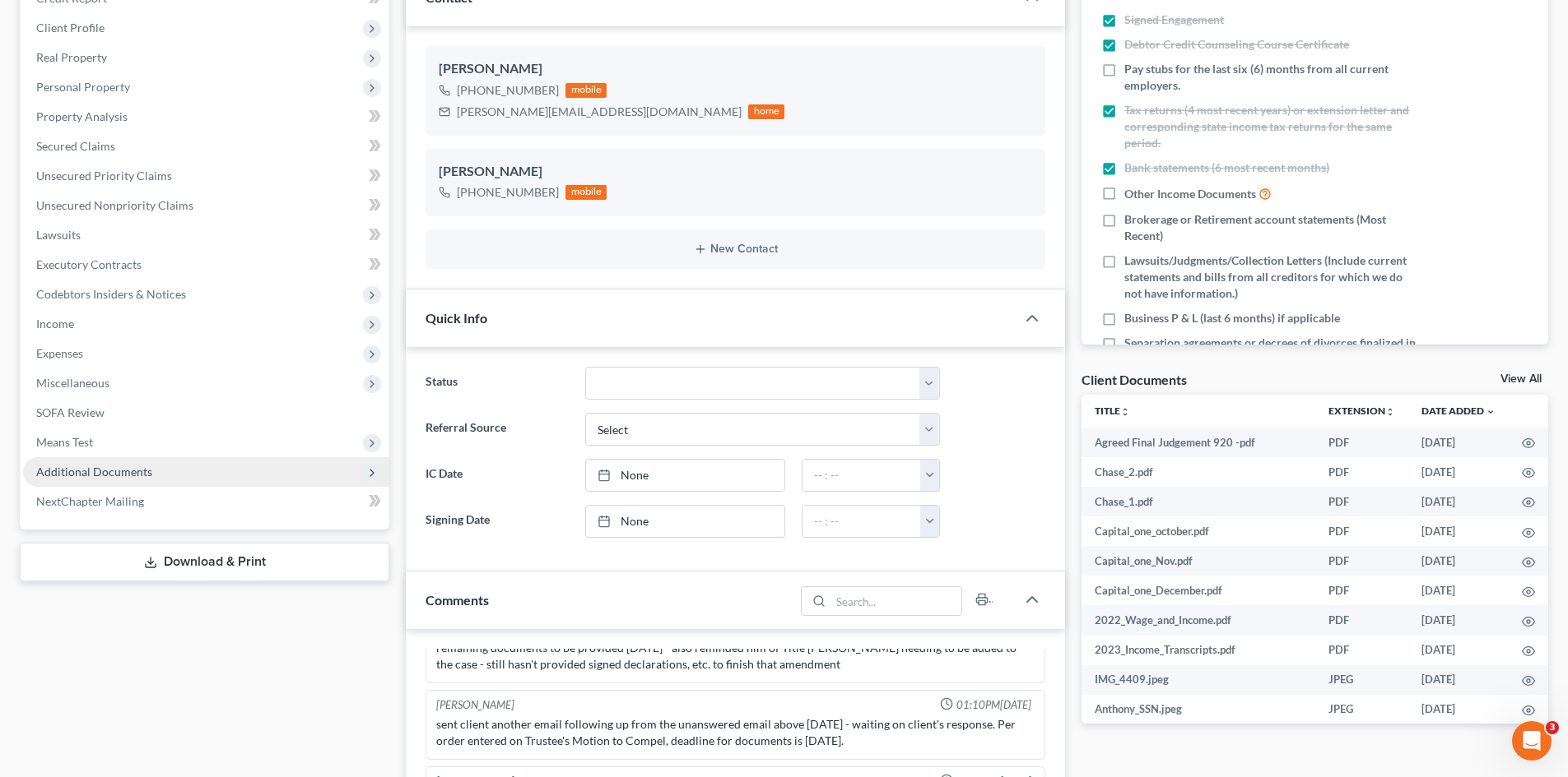
click at [101, 460] on span "Additional Documents" at bounding box center [206, 472] width 366 height 30
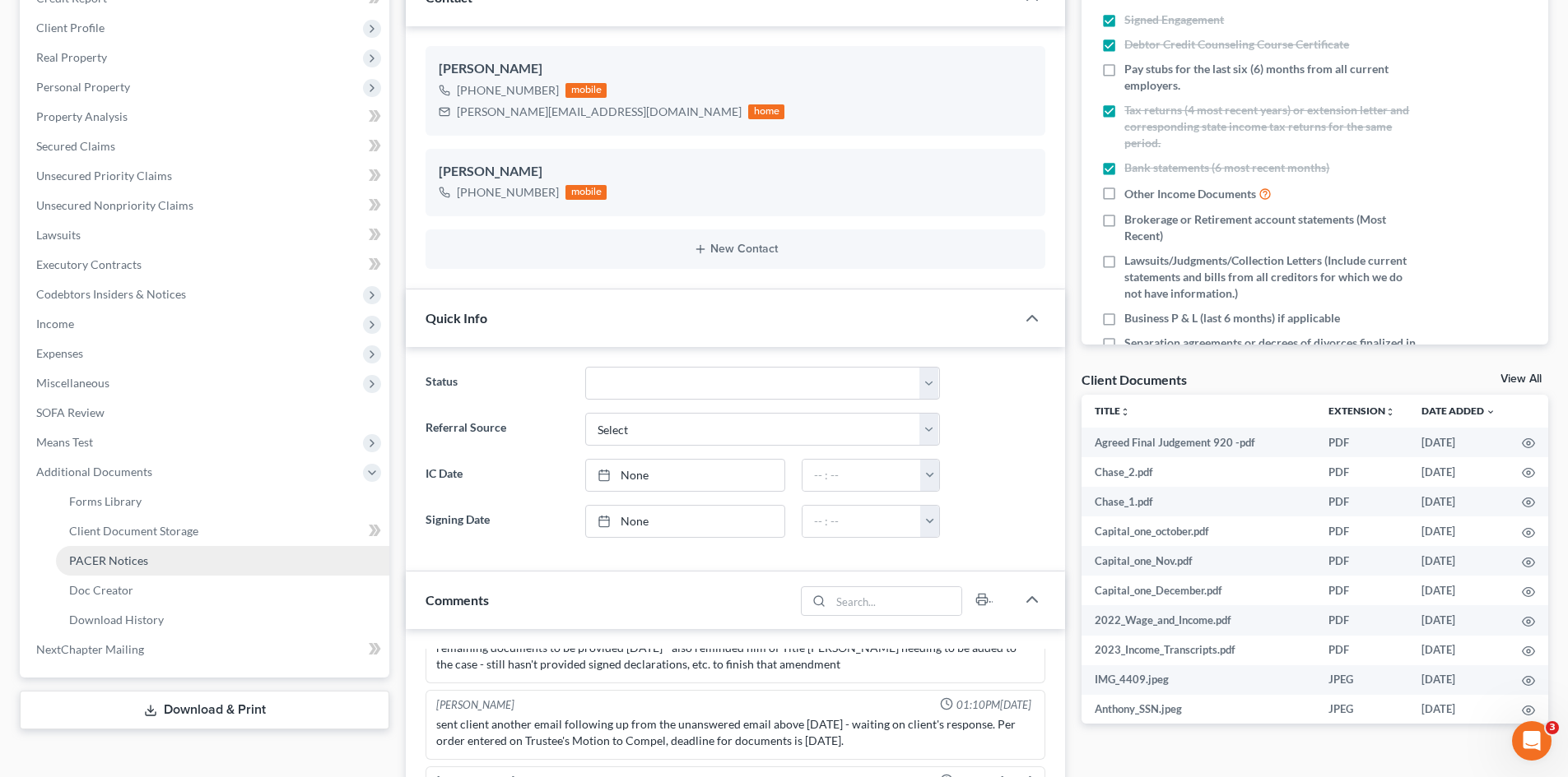
click at [111, 557] on span "PACER Notices" at bounding box center [109, 561] width 79 height 14
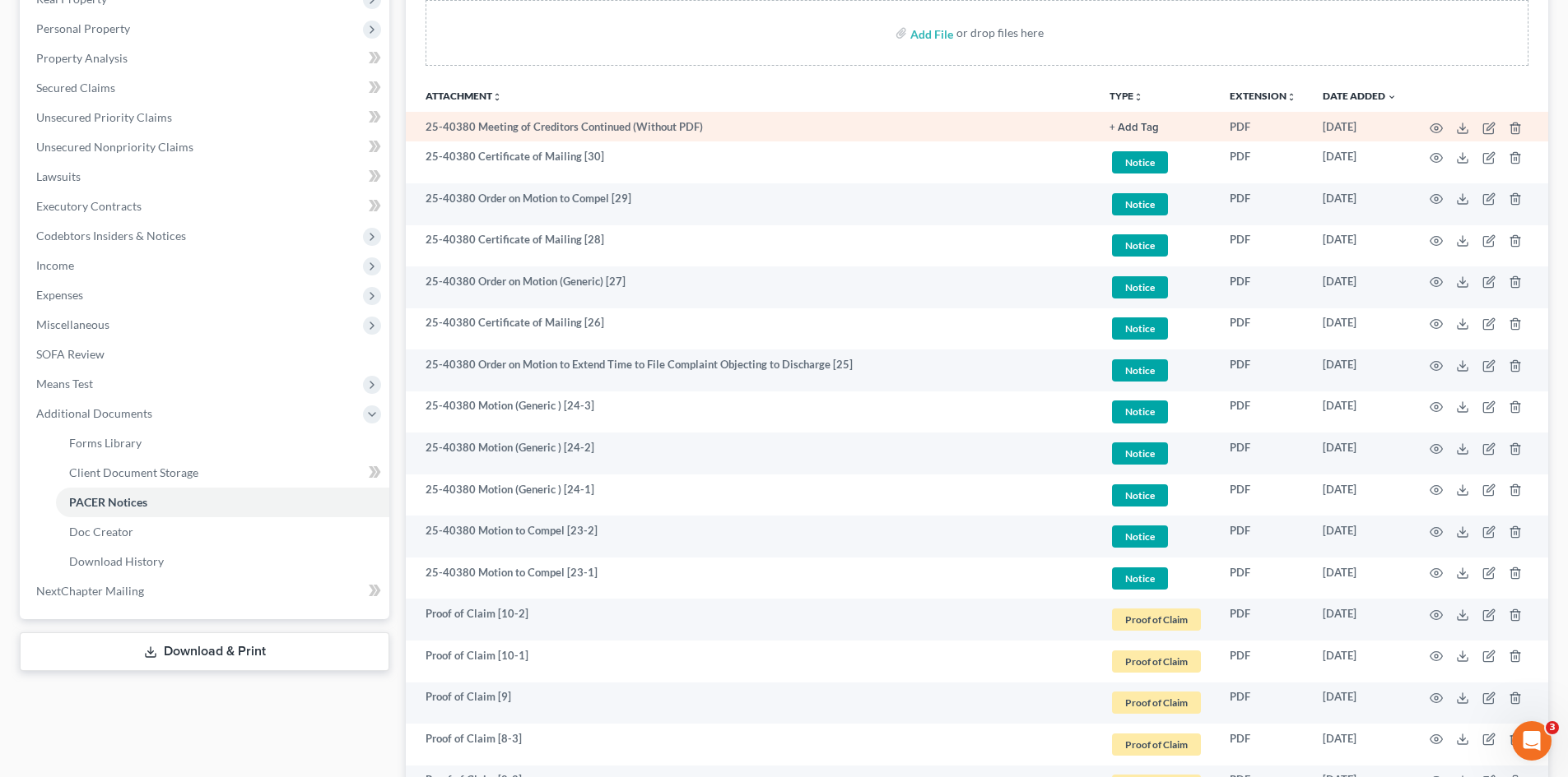
scroll to position [329, 0]
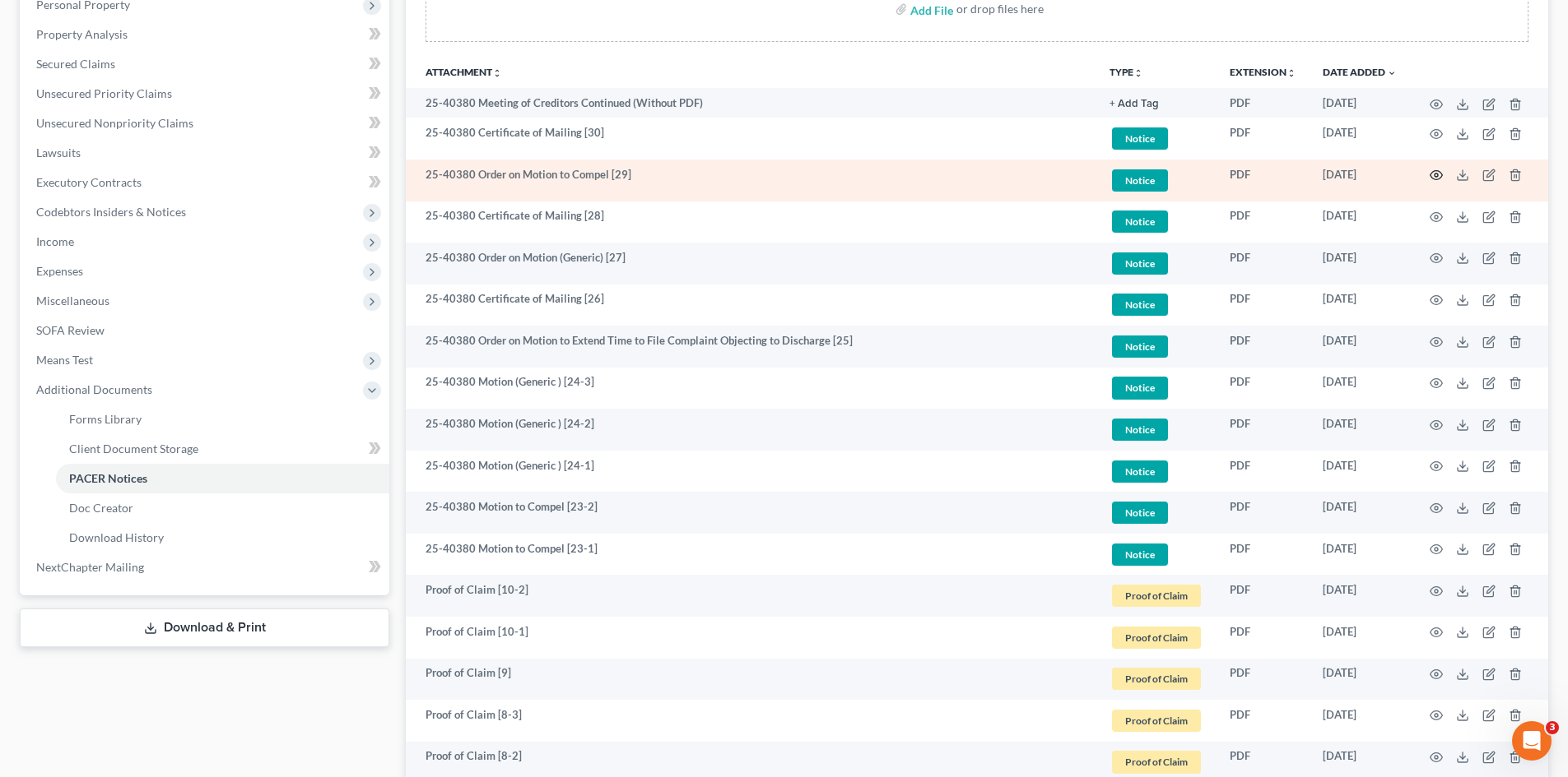
click at [1434, 173] on icon "button" at bounding box center [1436, 175] width 13 height 13
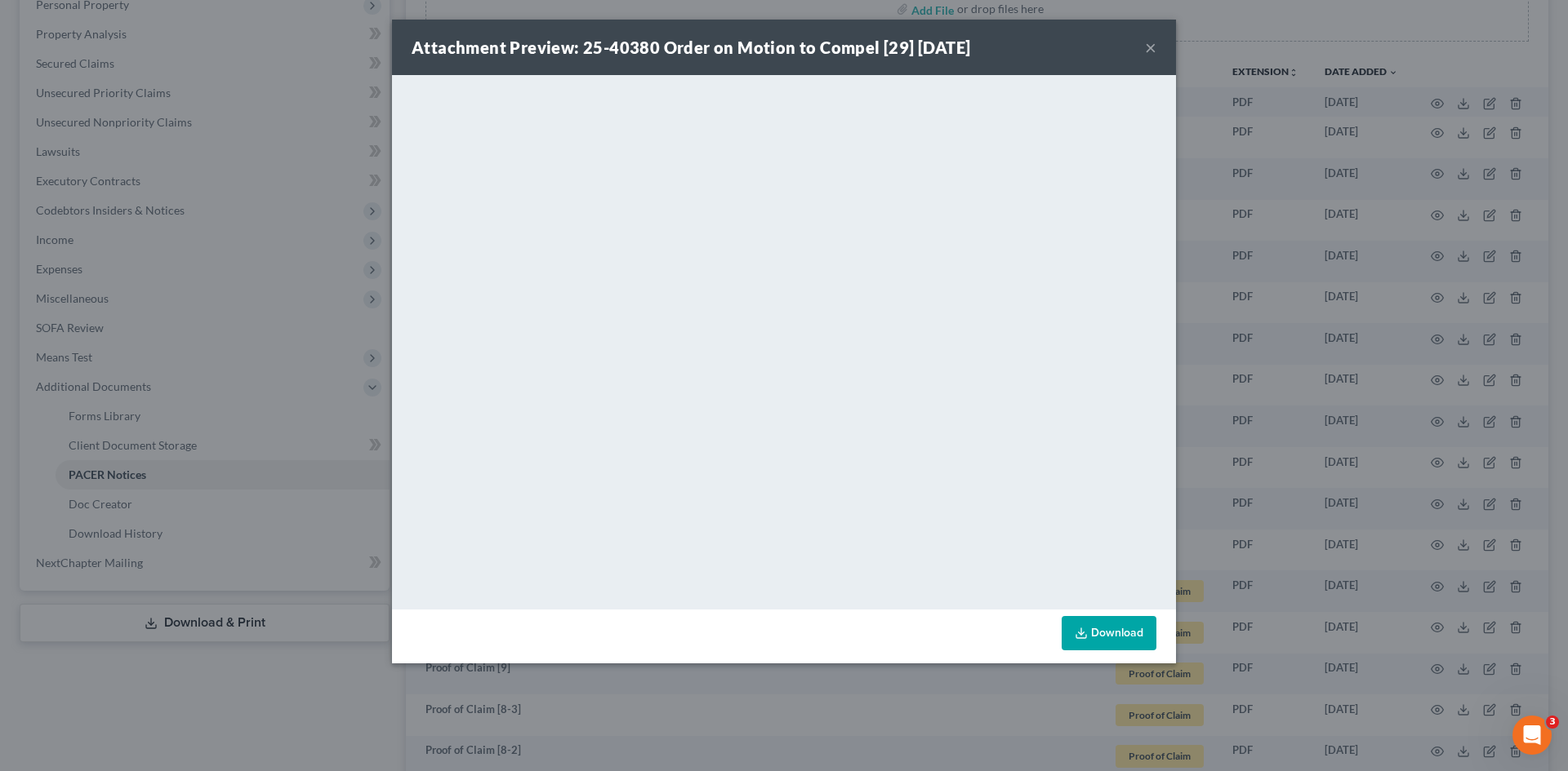
click at [1151, 46] on button "×" at bounding box center [1150, 47] width 11 height 20
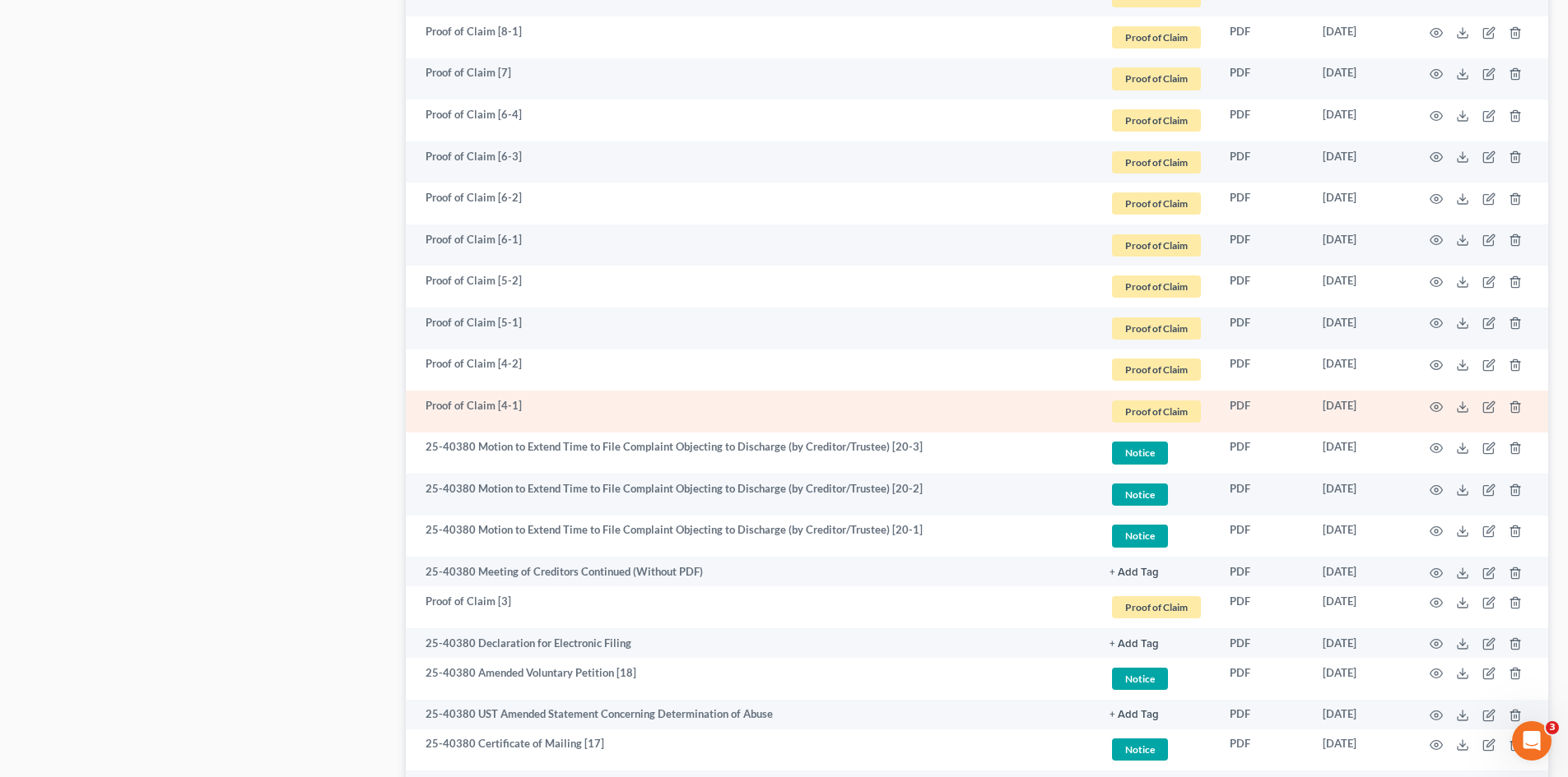
scroll to position [993, 0]
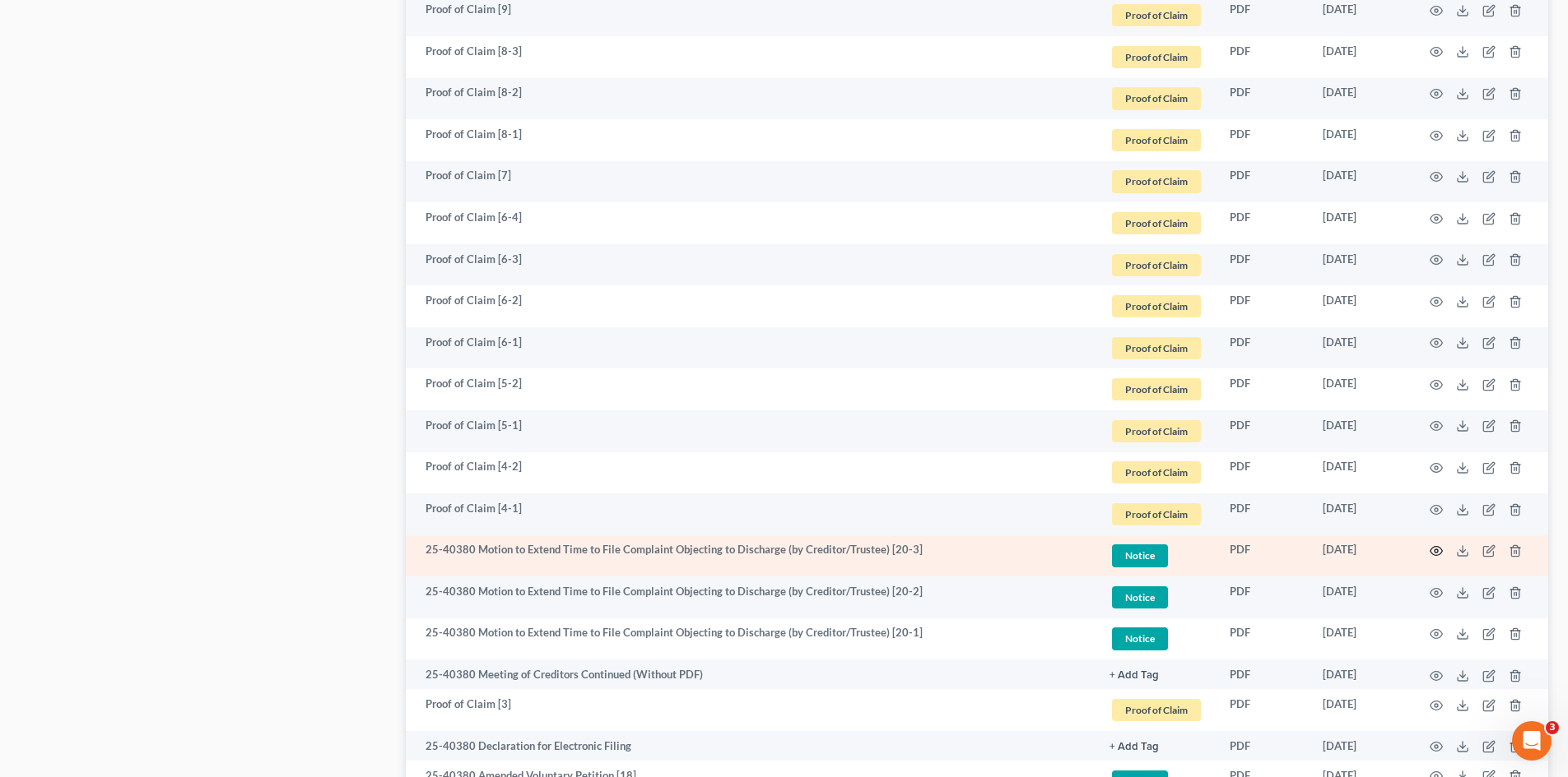
click at [1431, 551] on icon "button" at bounding box center [1436, 551] width 13 height 13
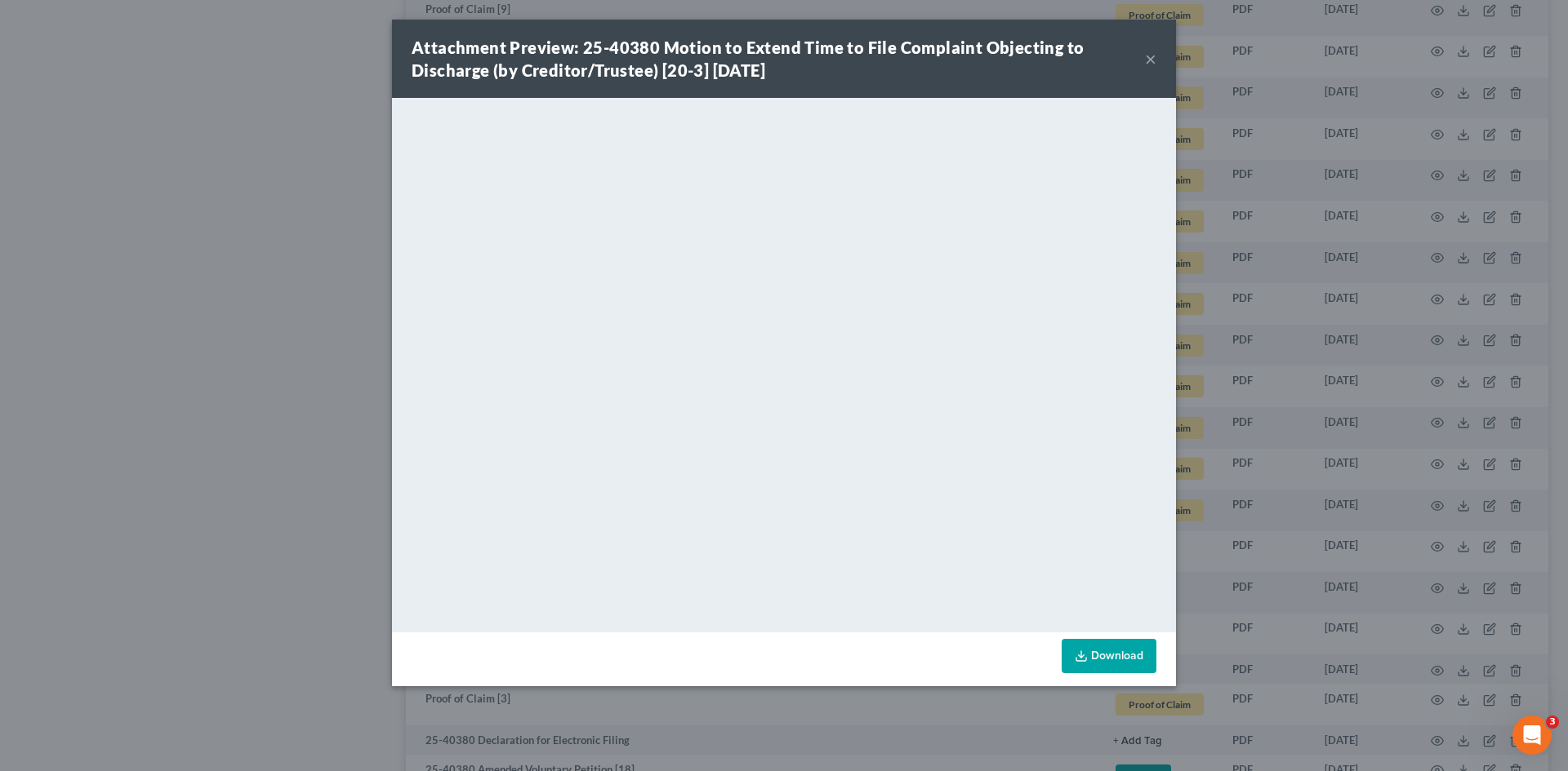
click at [1151, 62] on button "×" at bounding box center [1150, 59] width 11 height 20
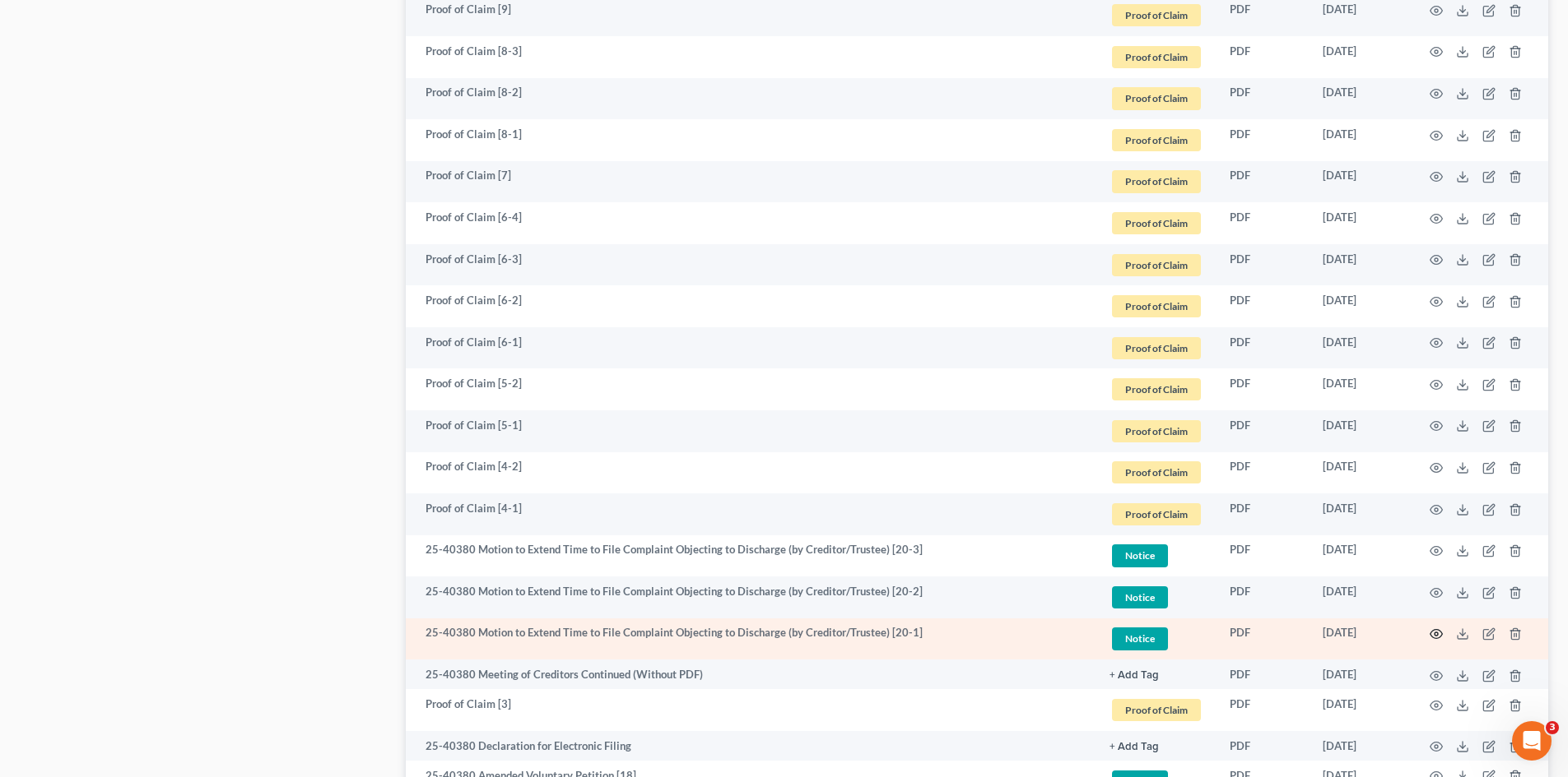
click at [1439, 633] on icon "button" at bounding box center [1436, 634] width 13 height 13
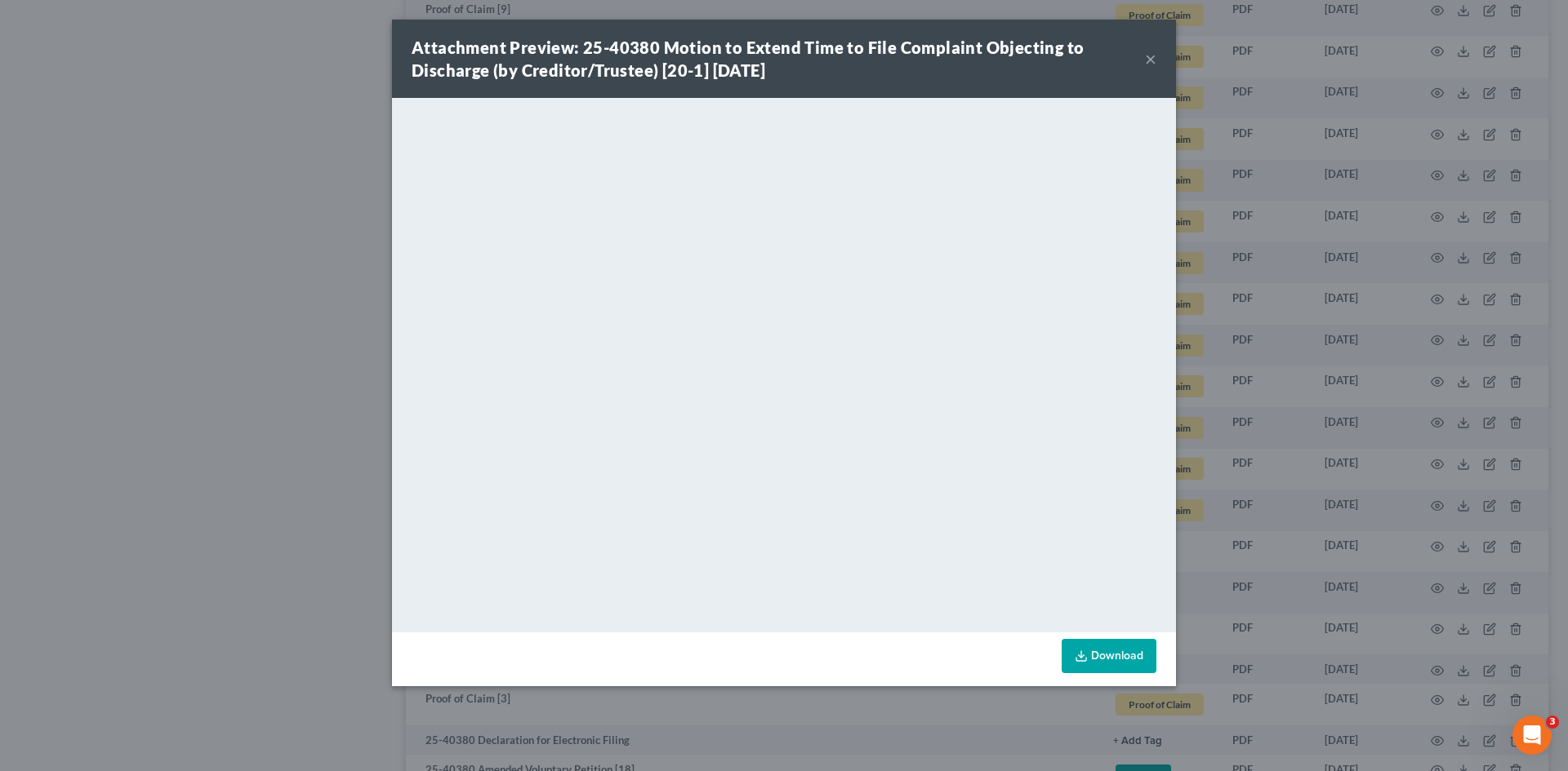
click at [1152, 60] on button "×" at bounding box center [1150, 59] width 11 height 20
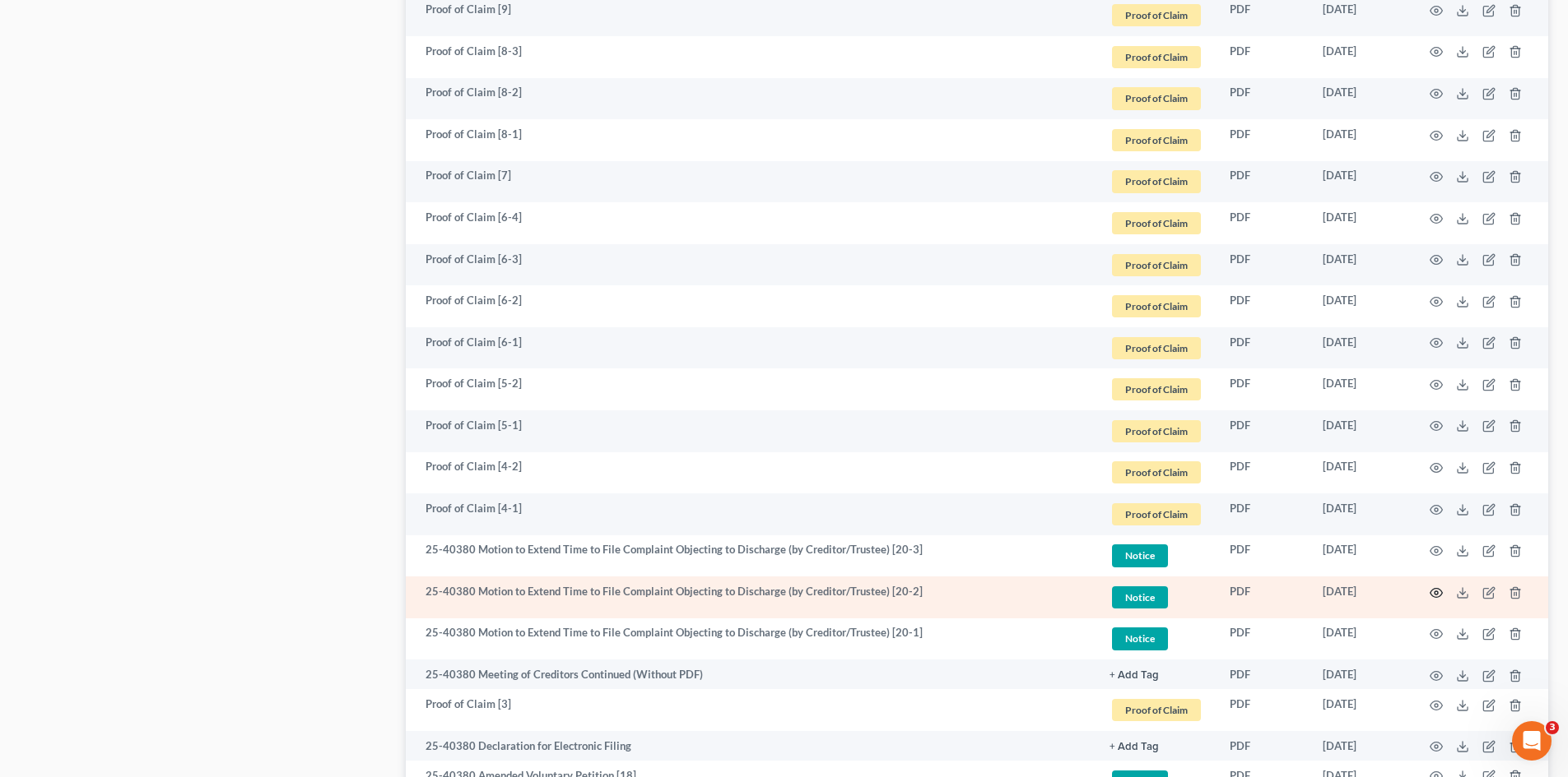
click at [1432, 594] on icon "button" at bounding box center [1436, 593] width 13 height 13
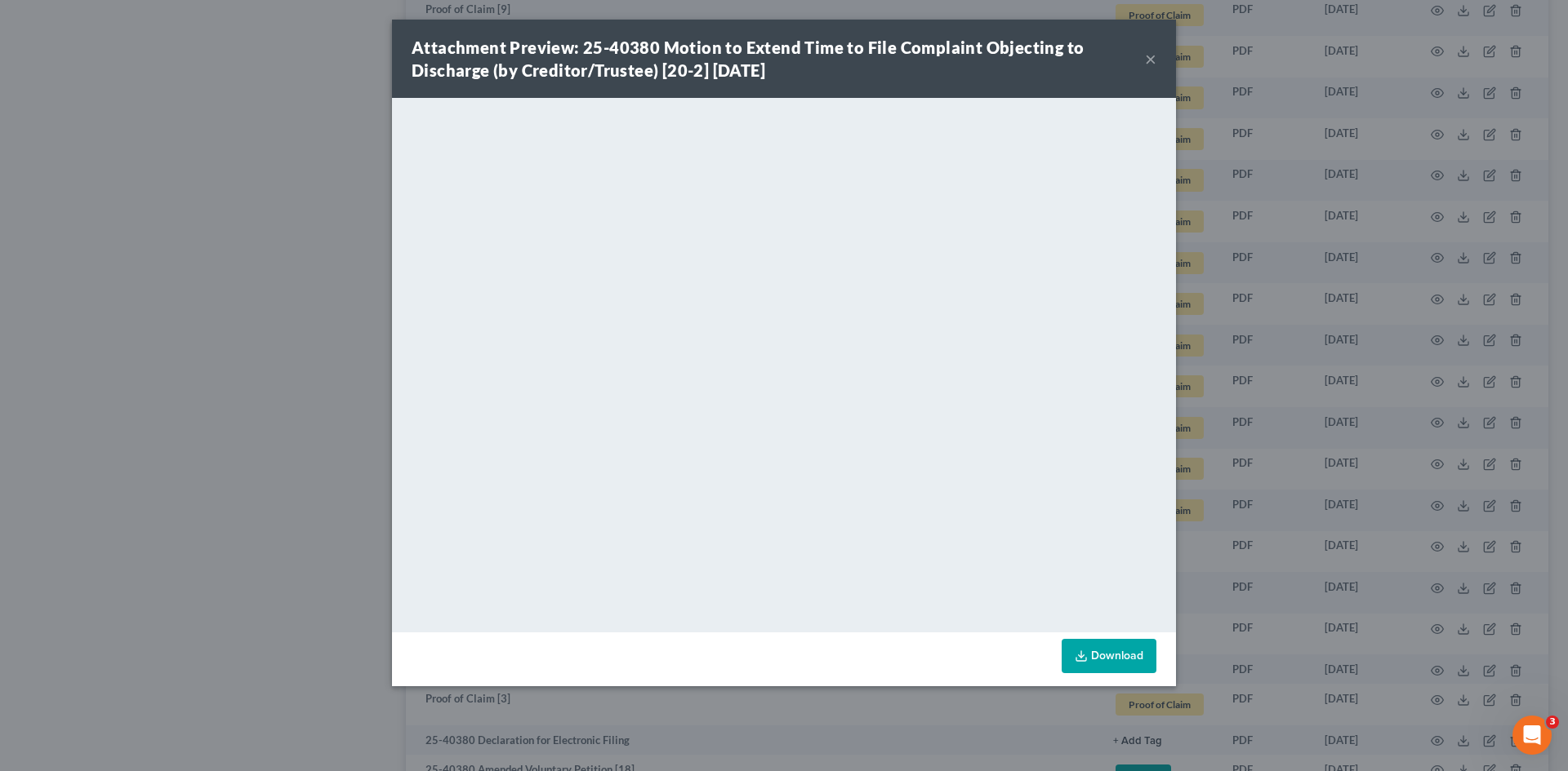
click at [1154, 58] on button "×" at bounding box center [1150, 59] width 11 height 20
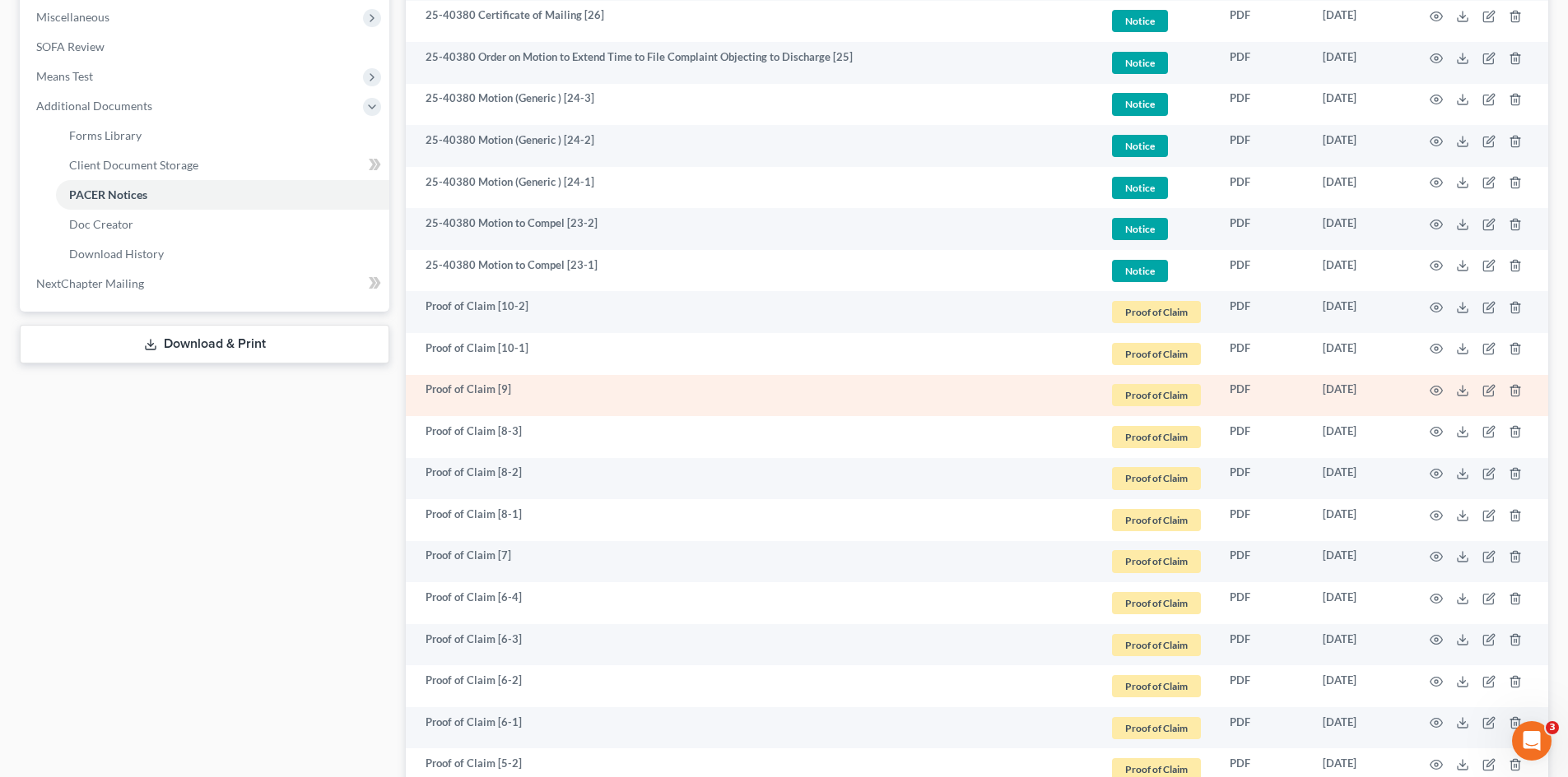
scroll to position [582, 0]
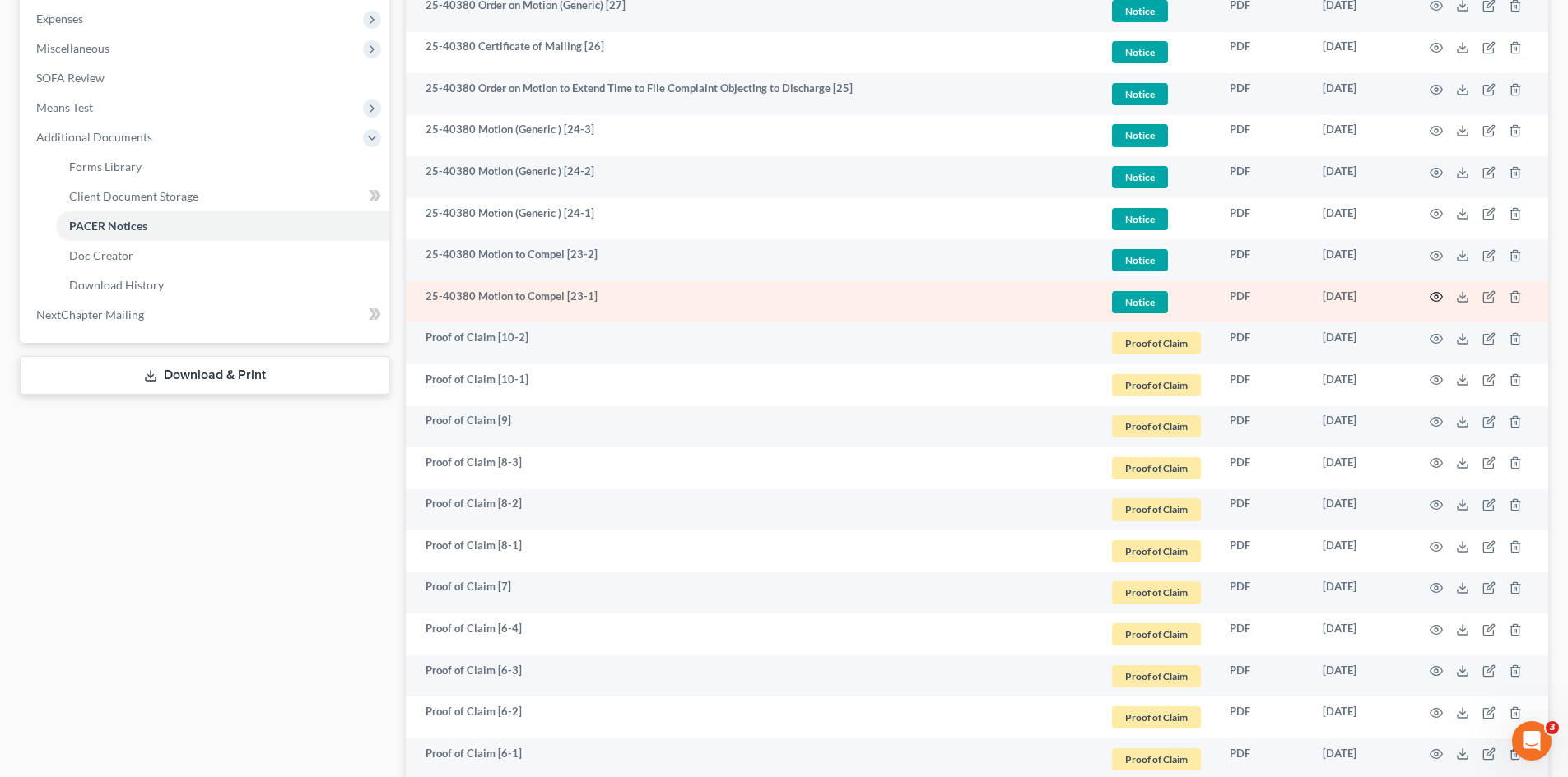
click at [1431, 295] on icon "button" at bounding box center [1436, 297] width 12 height 9
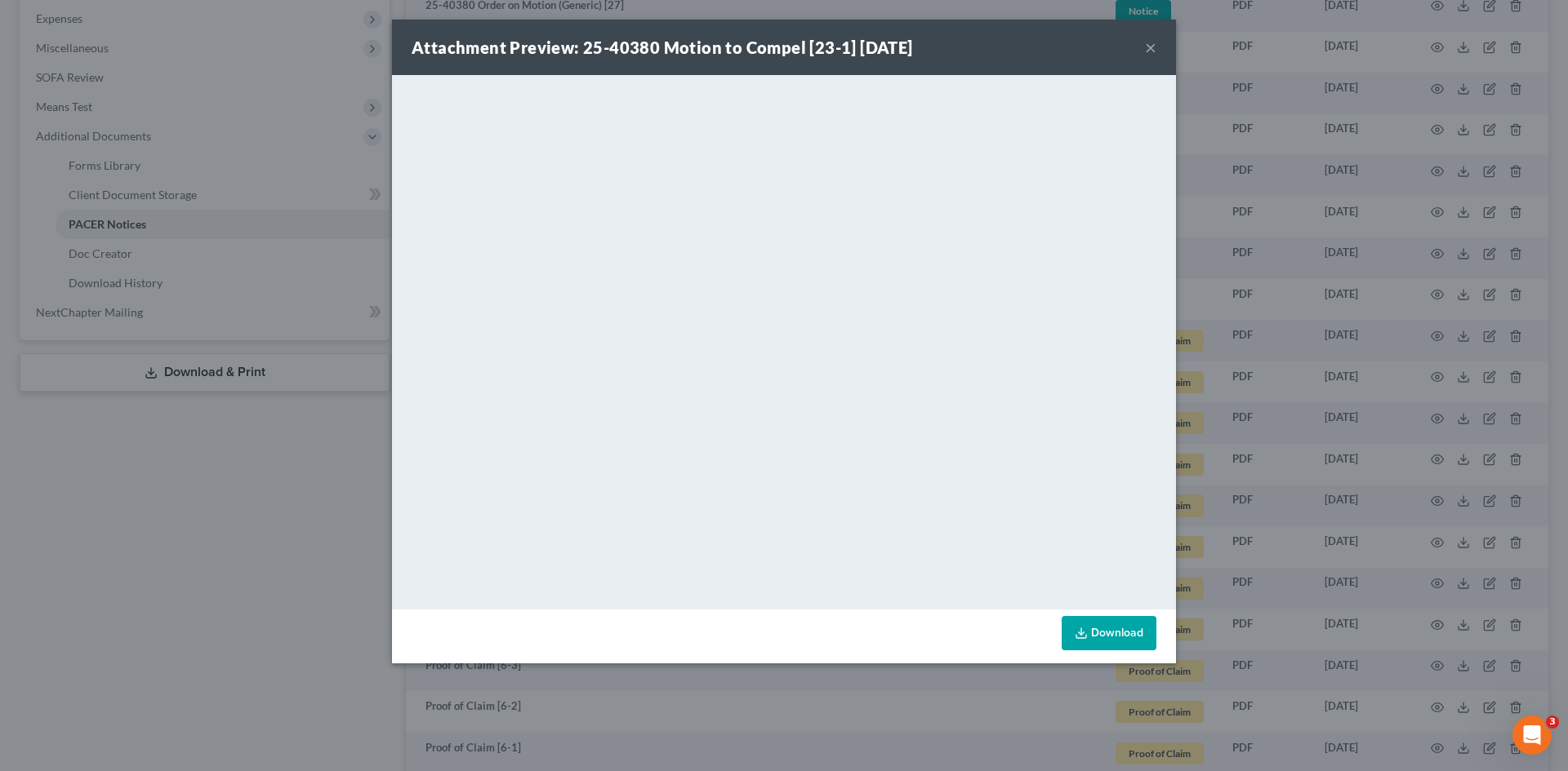
click at [1148, 48] on button "×" at bounding box center [1150, 47] width 11 height 20
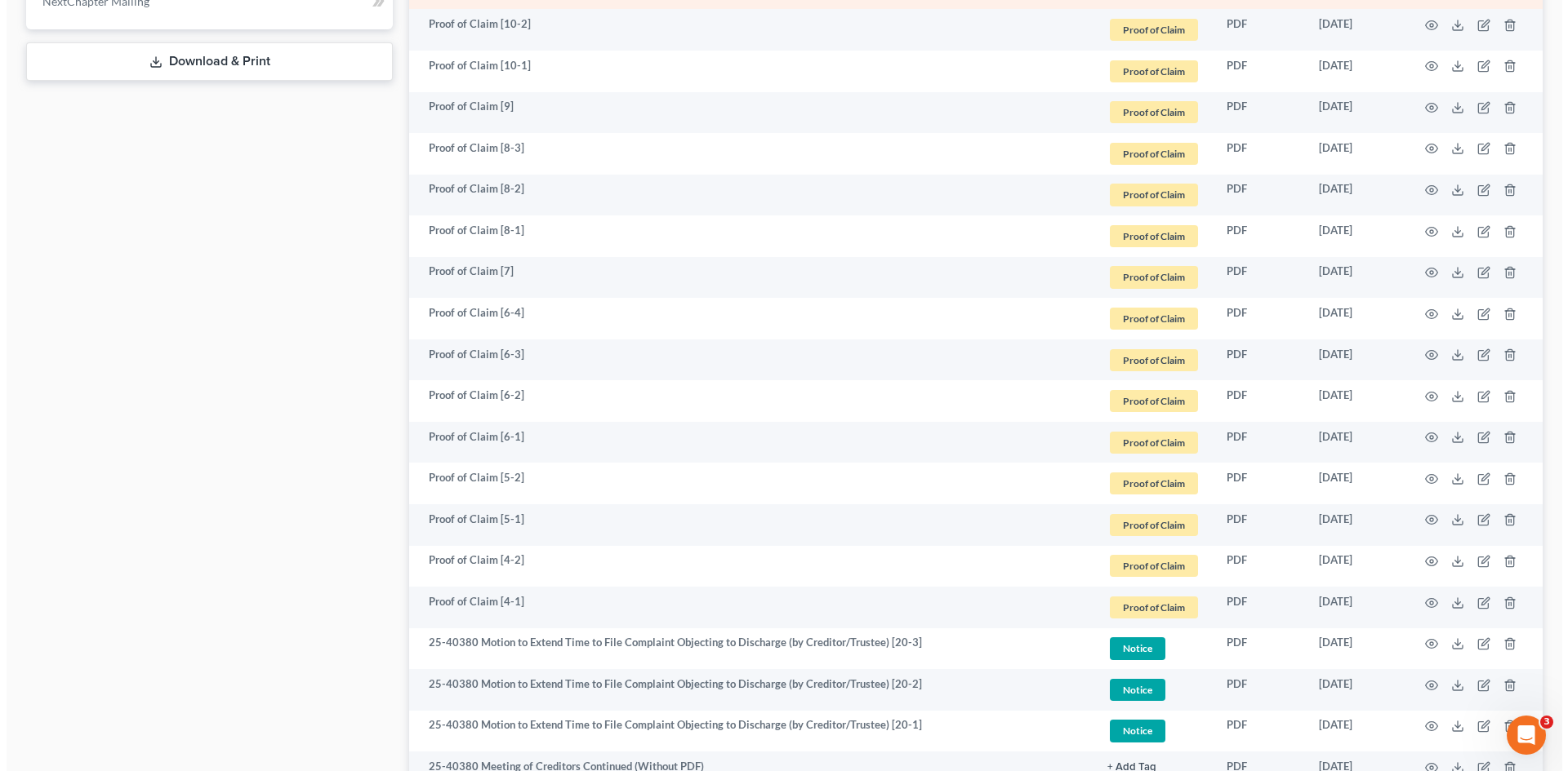
scroll to position [985, 0]
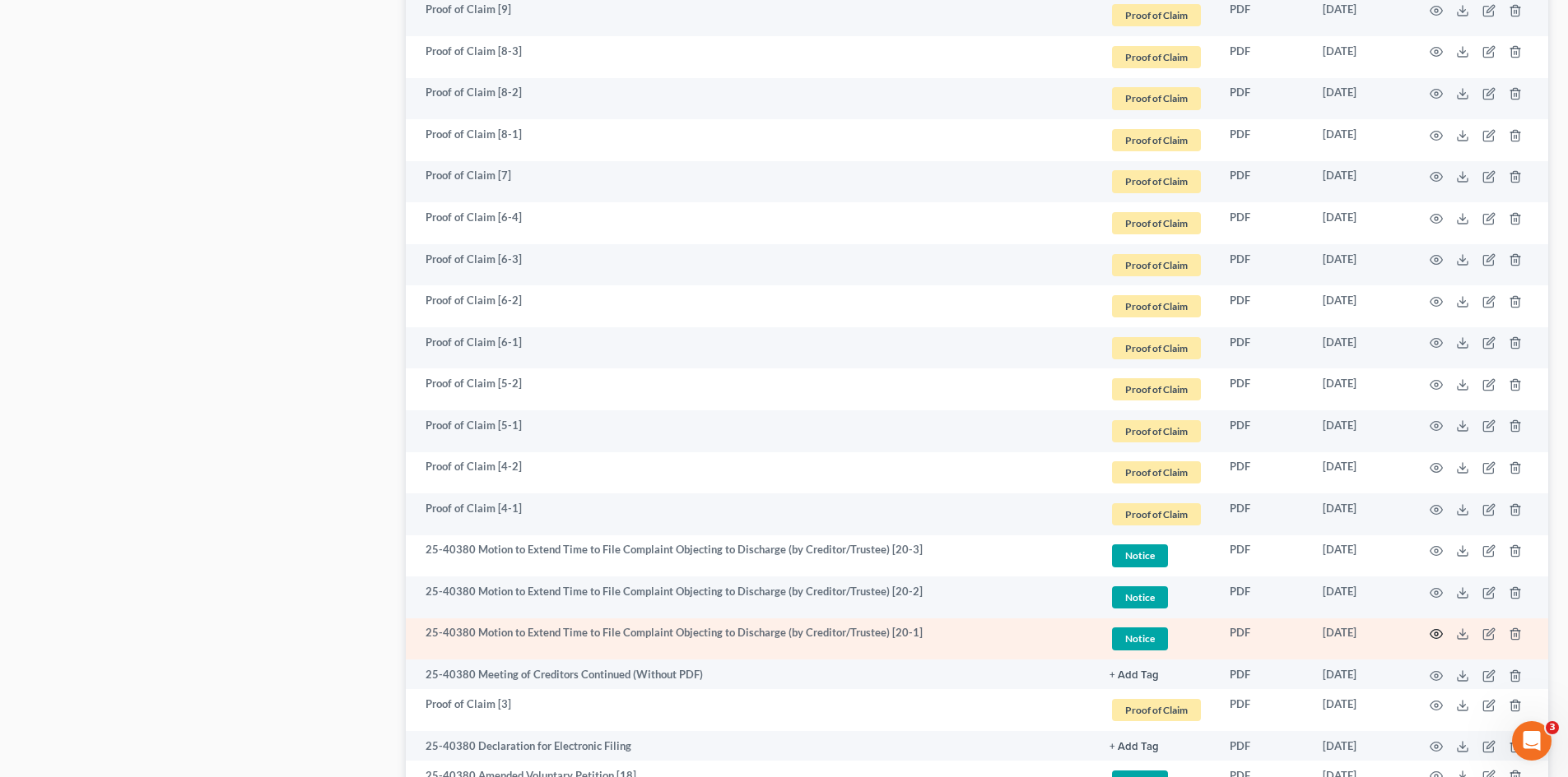
click at [1439, 629] on icon "button" at bounding box center [1436, 634] width 13 height 13
